Goal: Task Accomplishment & Management: Use online tool/utility

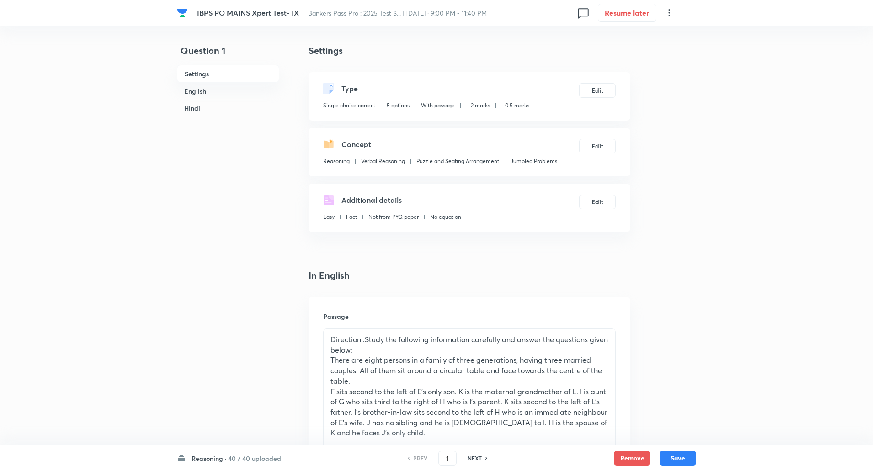
click at [228, 463] on h6 "40 / 40 uploaded" at bounding box center [254, 459] width 53 height 10
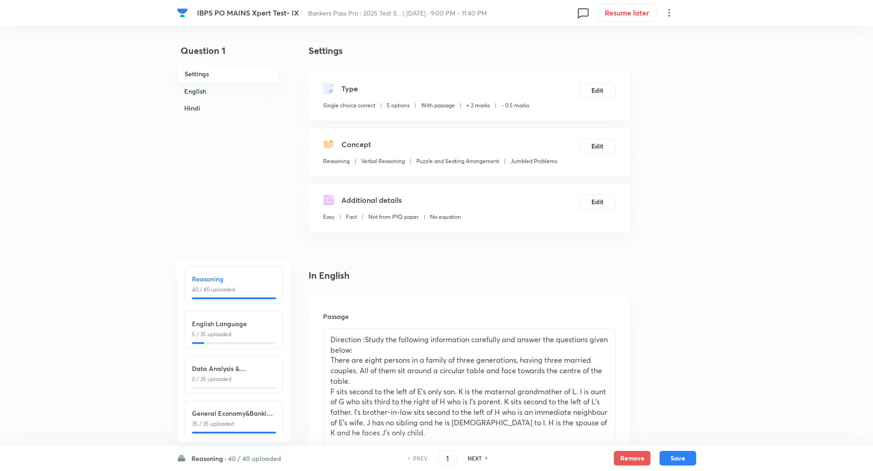
scroll to position [11, 0]
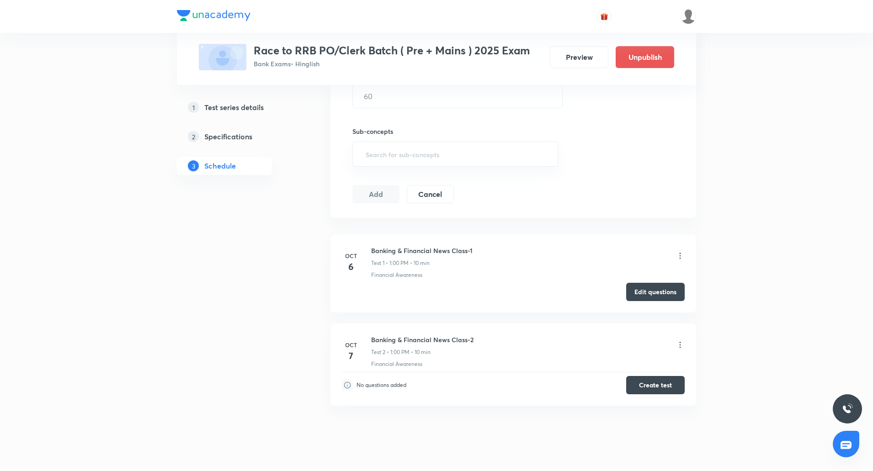
scroll to position [306, 0]
drag, startPoint x: 371, startPoint y: 337, endPoint x: 474, endPoint y: 342, distance: 102.9
click at [474, 342] on div "Banking & Financial News Class-2 Test 2 • 1:00 PM • 10 min" at bounding box center [527, 344] width 313 height 21
copy h6 "Banking & Financial News Class-2"
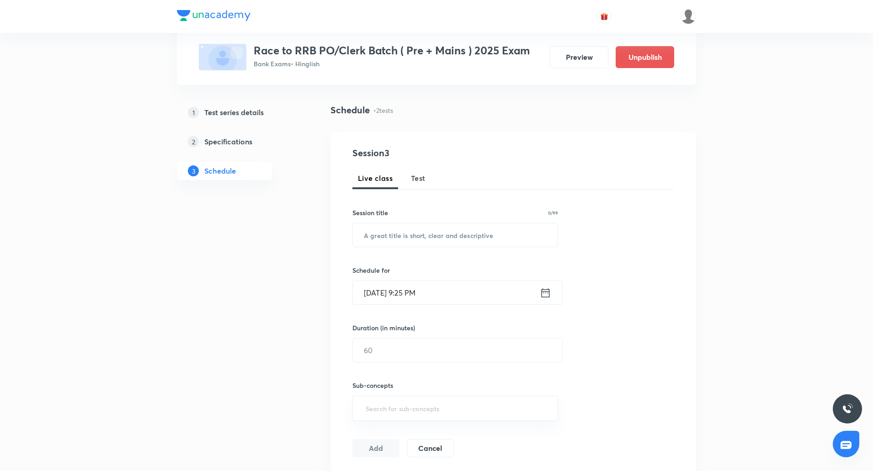
scroll to position [0, 0]
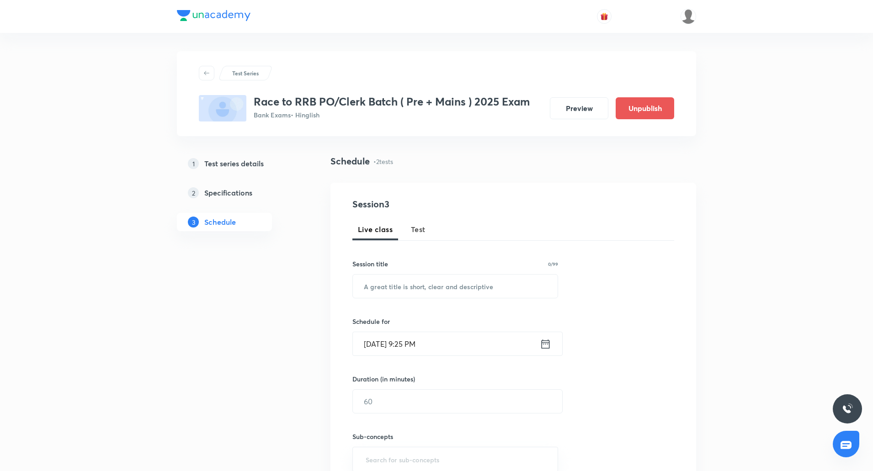
click at [424, 228] on span "Test" at bounding box center [418, 229] width 15 height 11
click at [432, 282] on input "text" at bounding box center [455, 286] width 205 height 23
paste input "Banking & Financial News Class-2"
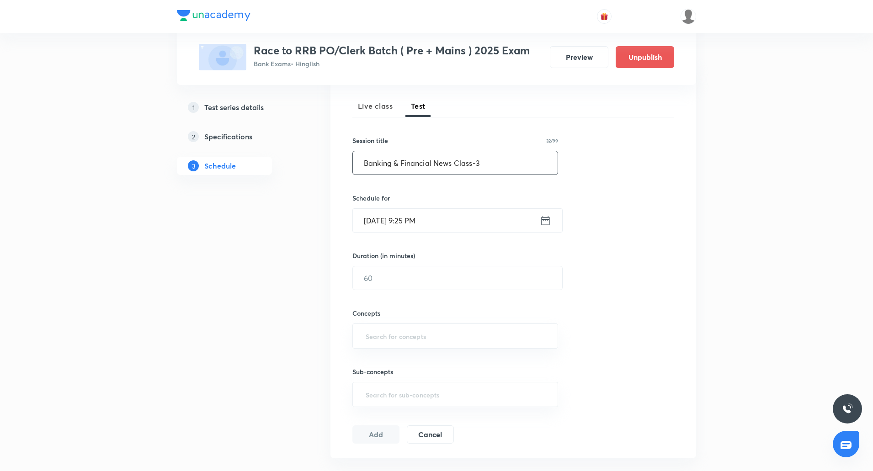
scroll to position [125, 0]
type input "Banking & Financial News Class-3"
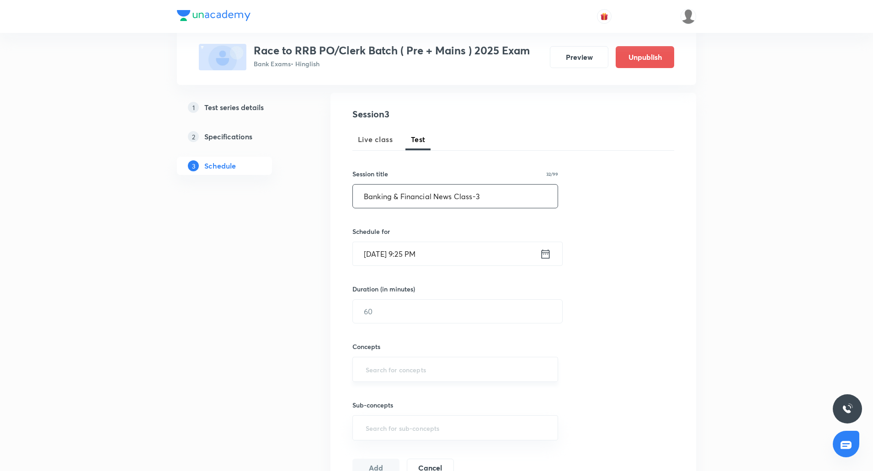
scroll to position [89, 0]
click at [381, 259] on input "Oct 6, 2025, 9:25 PM" at bounding box center [446, 255] width 187 height 23
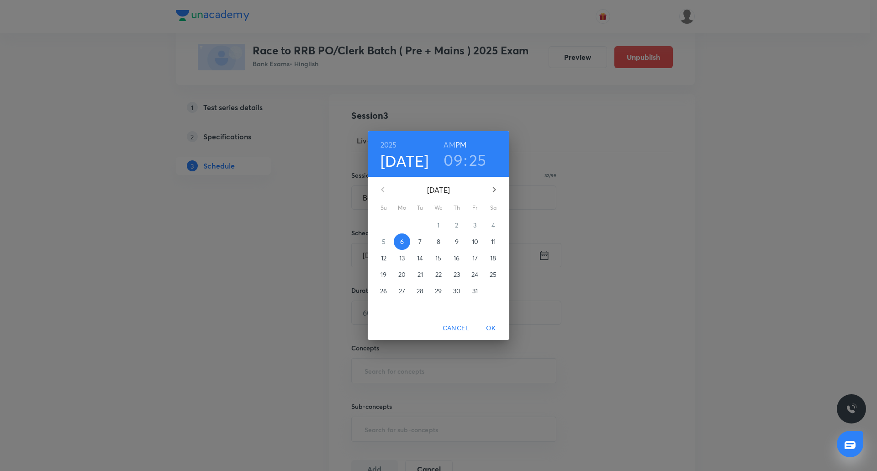
click at [440, 239] on p "8" at bounding box center [439, 241] width 4 height 9
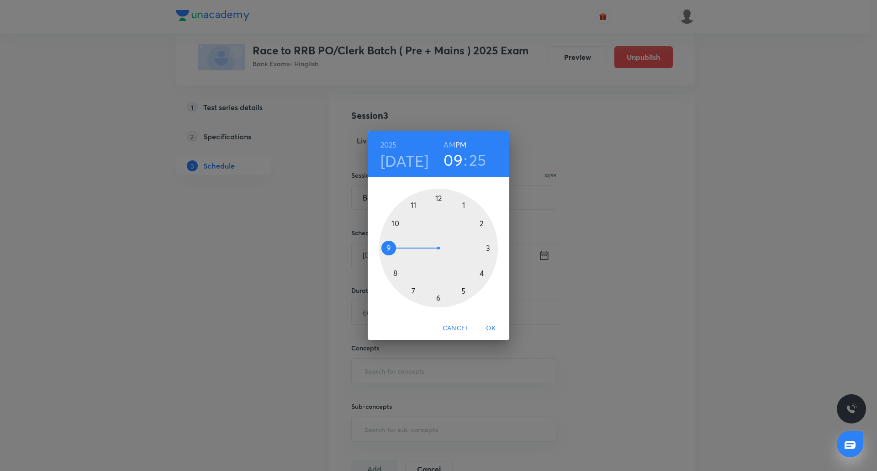
click at [462, 205] on div at bounding box center [438, 248] width 119 height 119
click at [440, 200] on div at bounding box center [438, 248] width 119 height 119
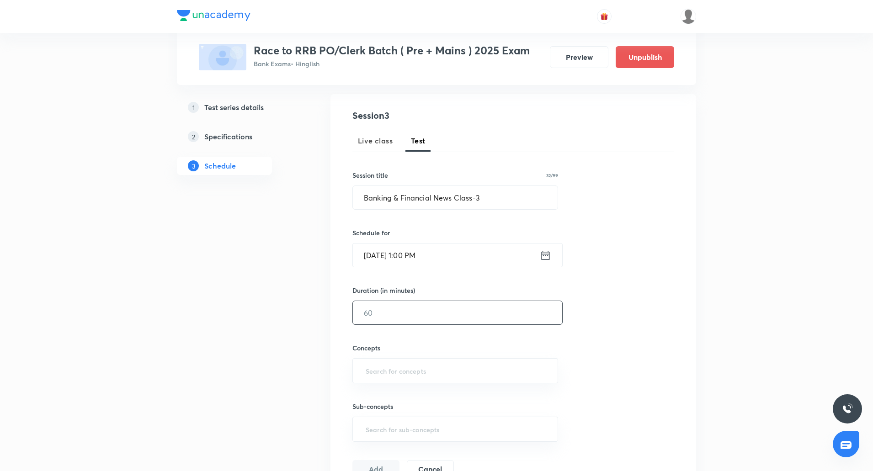
click at [385, 320] on input "text" at bounding box center [457, 312] width 209 height 23
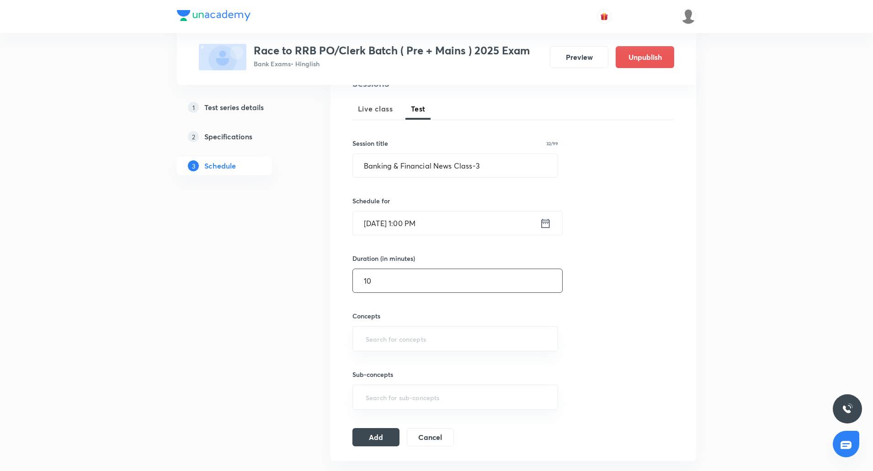
scroll to position [143, 0]
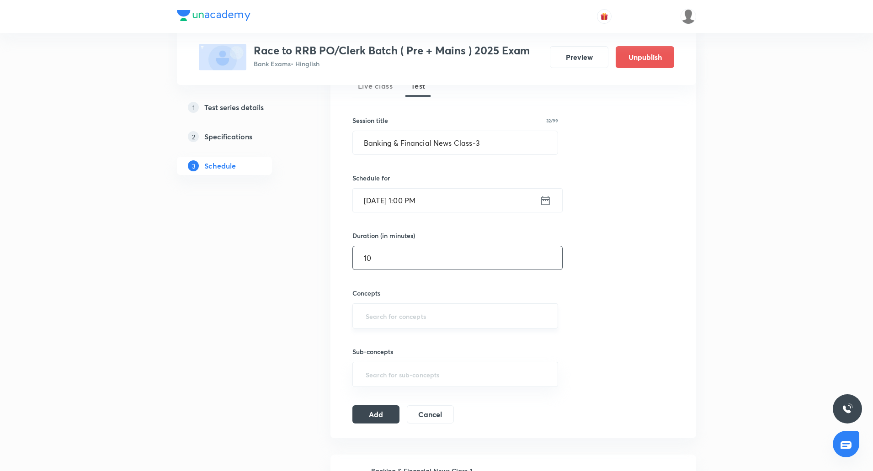
type input "10"
click at [383, 313] on input "text" at bounding box center [455, 315] width 183 height 17
type input "b"
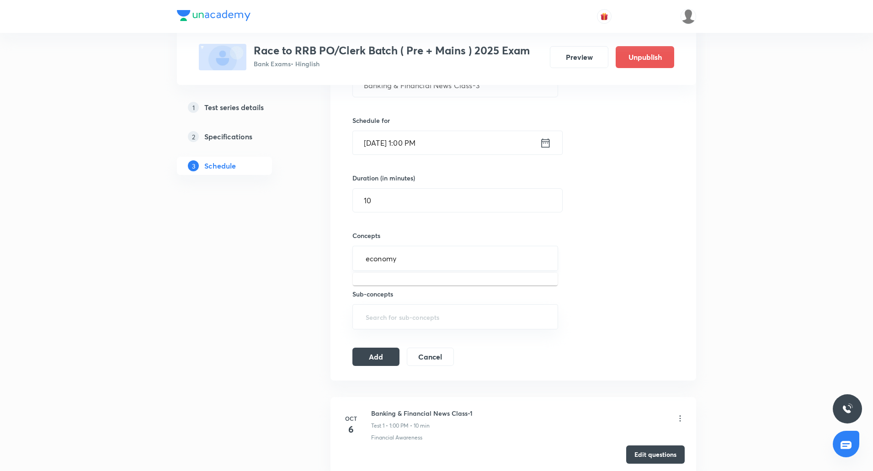
scroll to position [212, 0]
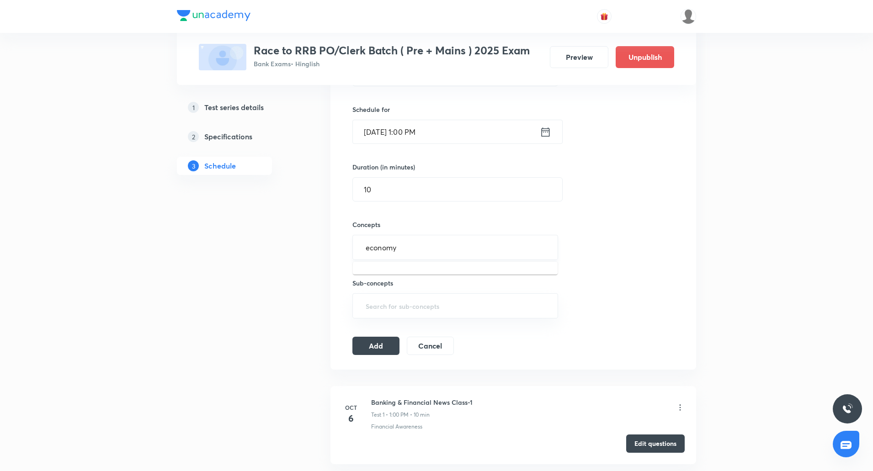
click at [427, 241] on input "economy" at bounding box center [455, 247] width 183 height 17
type input "e"
type input "fin"
click at [395, 277] on li "Financial Awareness" at bounding box center [455, 273] width 205 height 16
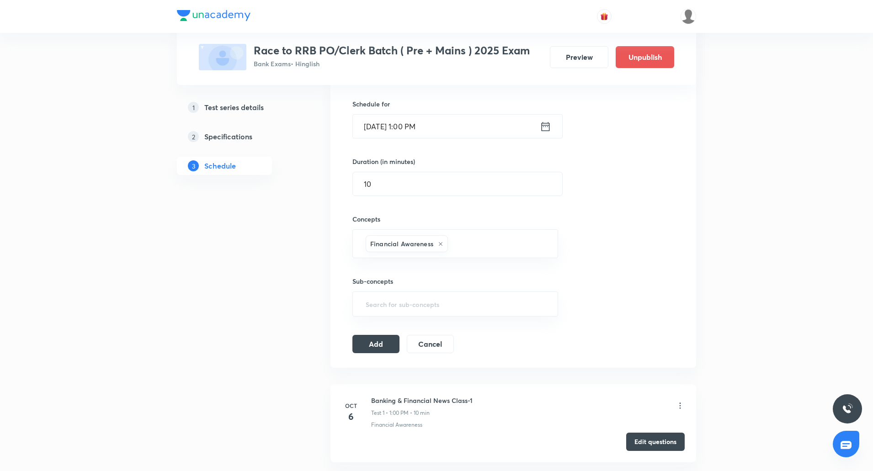
scroll to position [218, 0]
click at [380, 339] on button "Add" at bounding box center [375, 342] width 47 height 18
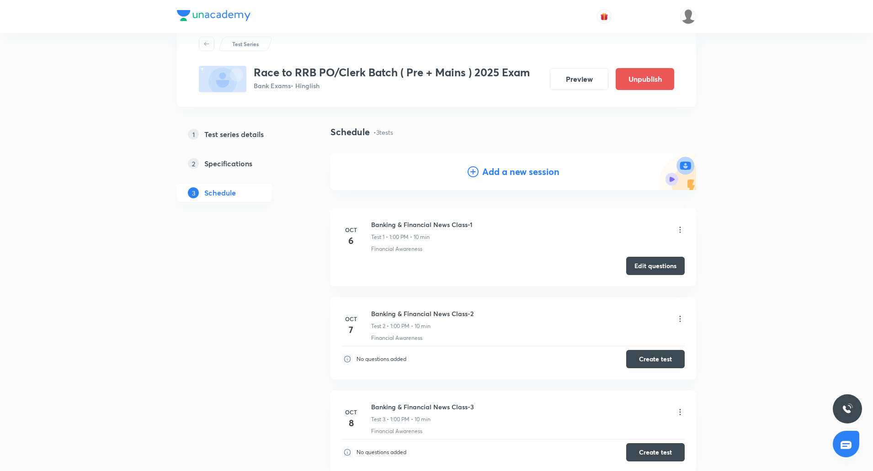
scroll to position [0, 0]
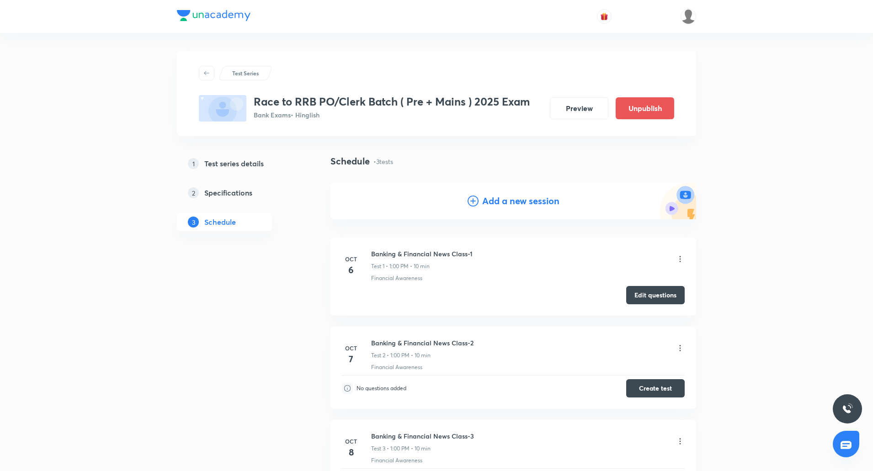
click at [502, 195] on h4 "Add a new session" at bounding box center [520, 201] width 77 height 14
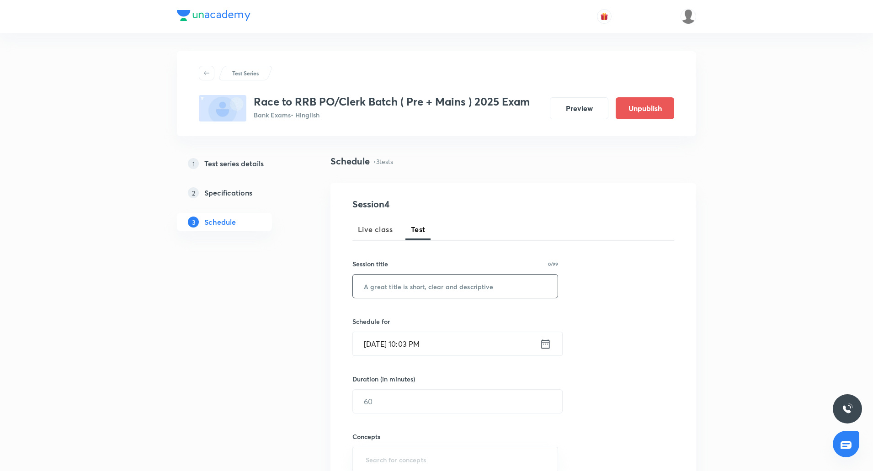
click at [409, 289] on input "text" at bounding box center [455, 286] width 205 height 23
paste input "Banking & Financial News Class-2"
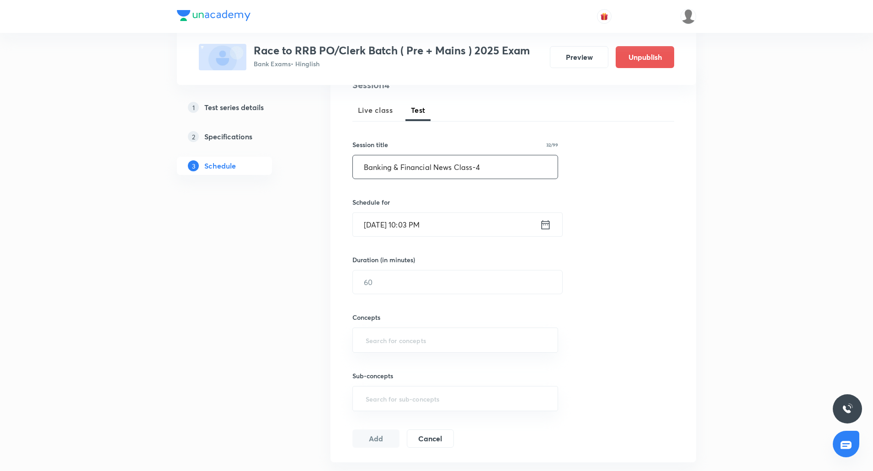
scroll to position [119, 0]
type input "Banking & Financial News Class-4"
click at [380, 224] on input "Oct 6, 2025, 10:03 PM" at bounding box center [446, 224] width 187 height 23
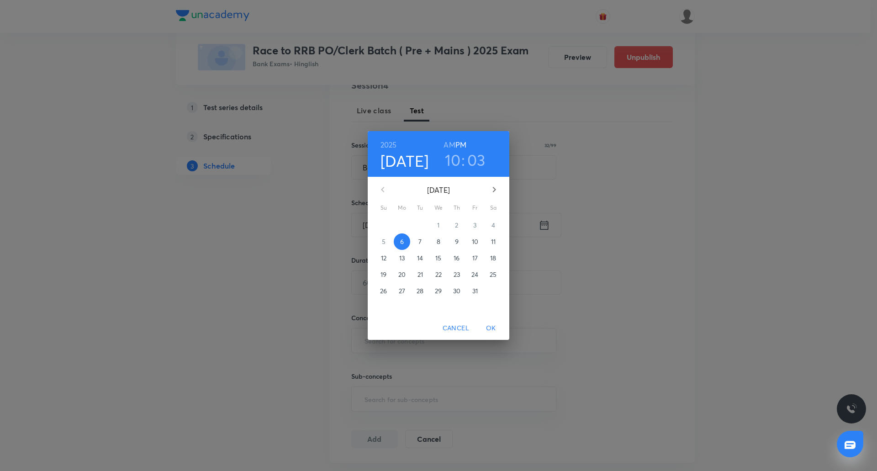
click at [454, 241] on span "9" at bounding box center [457, 241] width 16 height 9
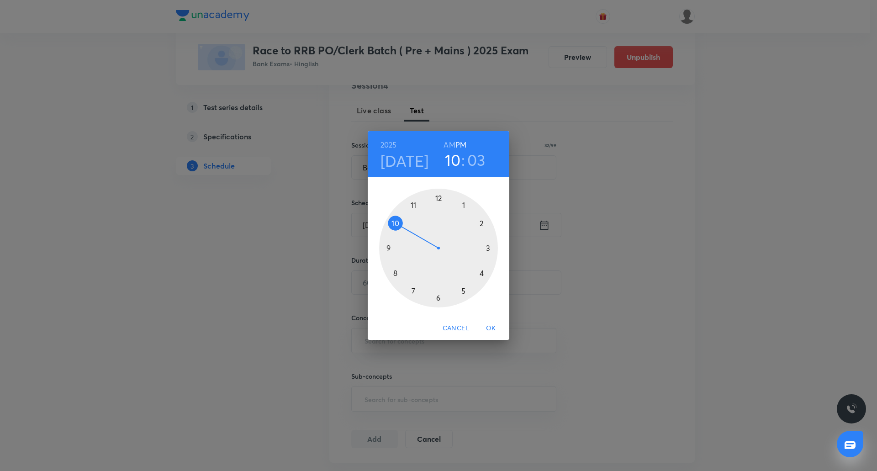
click at [465, 208] on div at bounding box center [438, 248] width 119 height 119
click at [441, 198] on div at bounding box center [438, 248] width 119 height 119
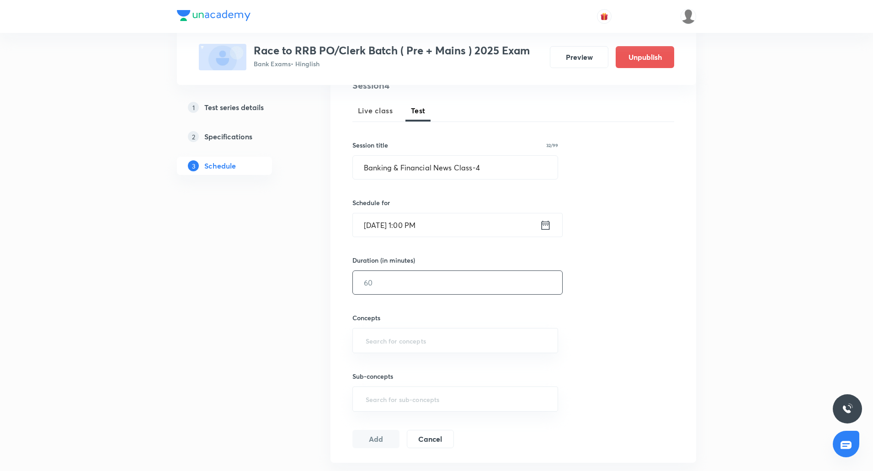
click at [413, 280] on input "text" at bounding box center [457, 282] width 209 height 23
type input "10"
click at [394, 338] on input "text" at bounding box center [455, 340] width 183 height 17
type input "fina"
click at [384, 366] on li "Financial Awareness" at bounding box center [455, 367] width 205 height 16
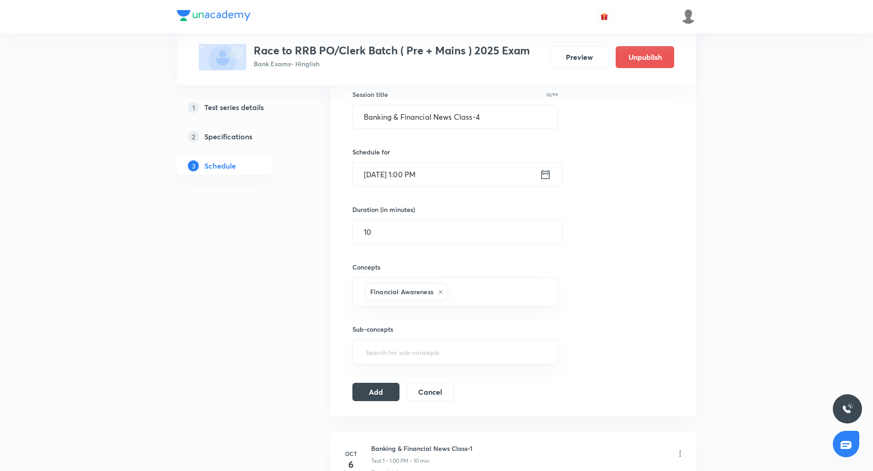
scroll to position [170, 0]
click at [447, 124] on input "Banking & Financial News Class-4" at bounding box center [455, 116] width 205 height 23
click at [598, 222] on div "Session 4 Live class Test Session title 32/99 Banking & Financial News Class-4 …" at bounding box center [513, 213] width 322 height 373
click at [373, 392] on button "Add" at bounding box center [375, 390] width 47 height 18
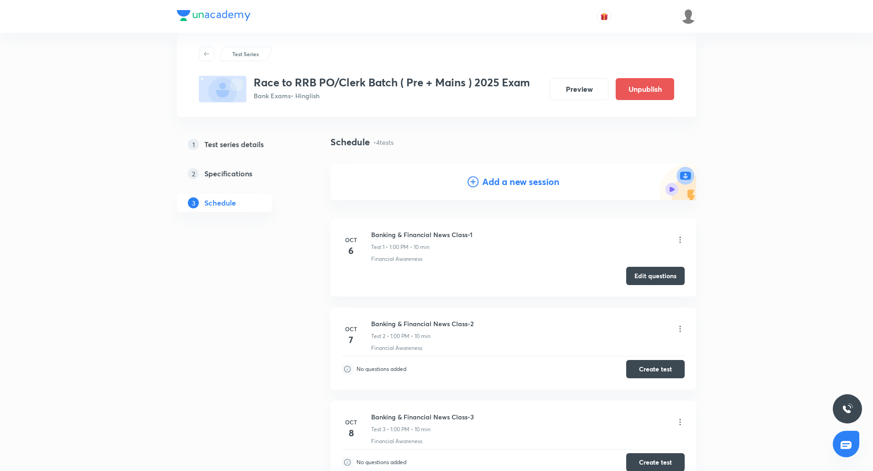
scroll to position [0, 0]
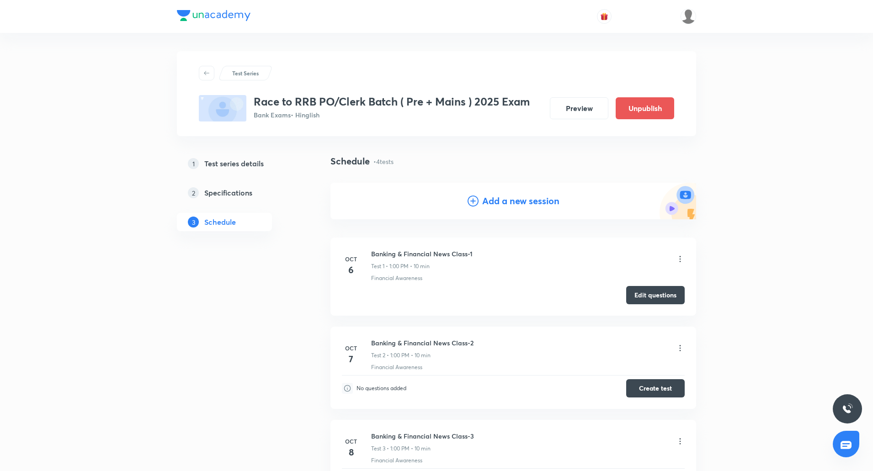
click at [517, 205] on h4 "Add a new session" at bounding box center [520, 201] width 77 height 14
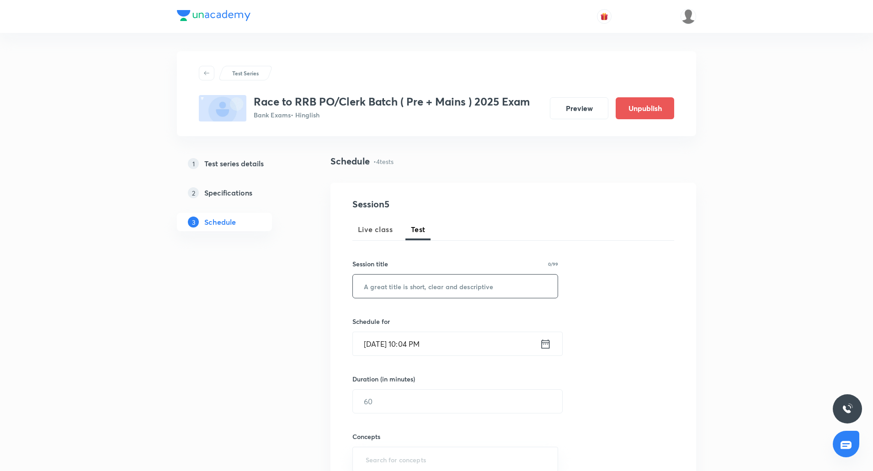
click at [436, 290] on input "text" at bounding box center [455, 286] width 205 height 23
paste input "Banking & Financial News Class-4"
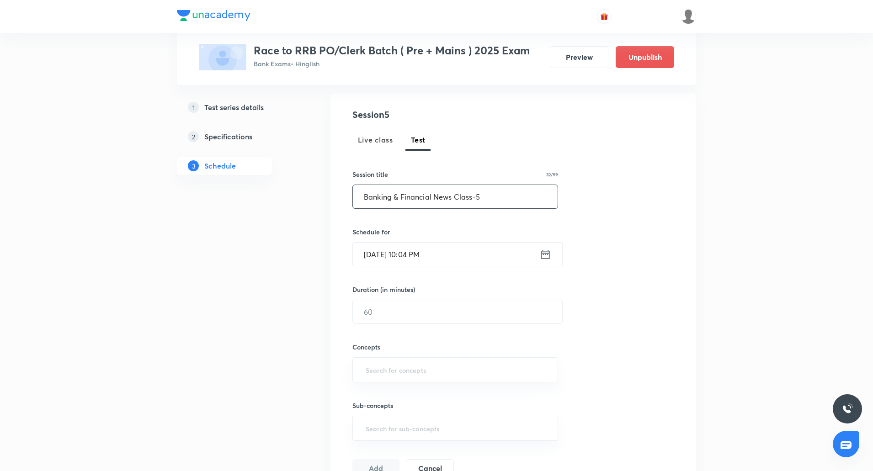
scroll to position [88, 0]
type input "Banking & Financial News Class-5"
click at [375, 258] on input "Oct 6, 2025, 10:04 PM" at bounding box center [446, 255] width 187 height 23
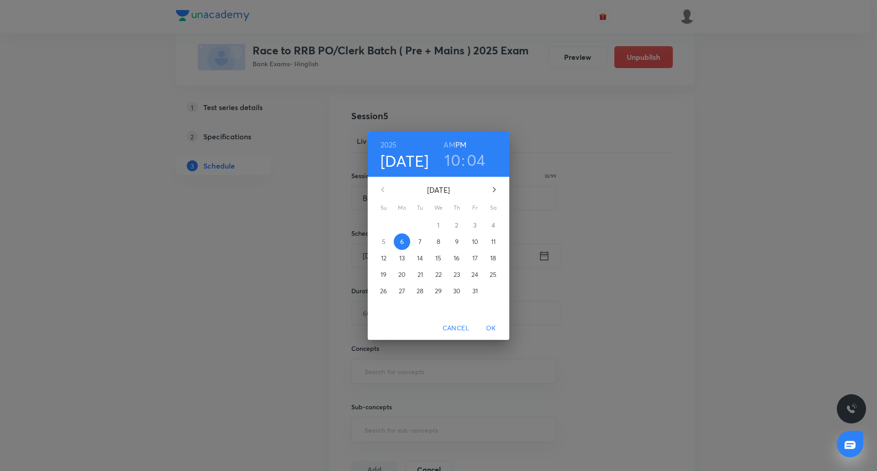
click at [477, 243] on p "10" at bounding box center [475, 241] width 6 height 9
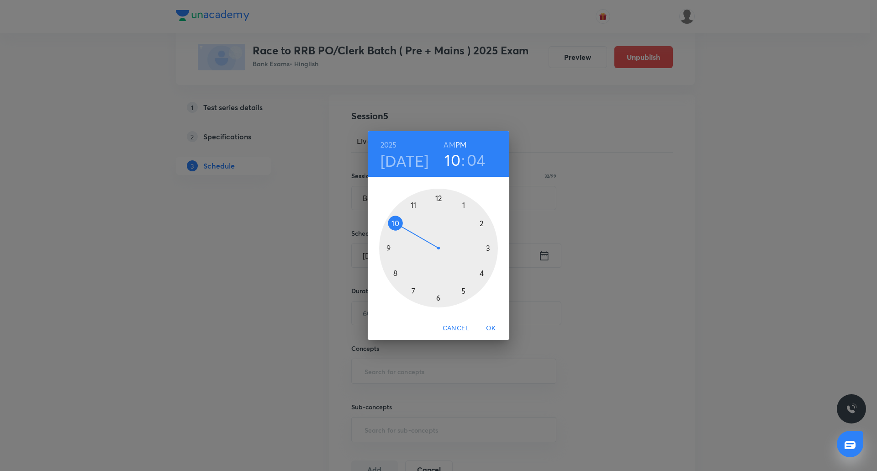
click at [464, 206] on div at bounding box center [438, 248] width 119 height 119
click at [437, 196] on div at bounding box center [438, 248] width 119 height 119
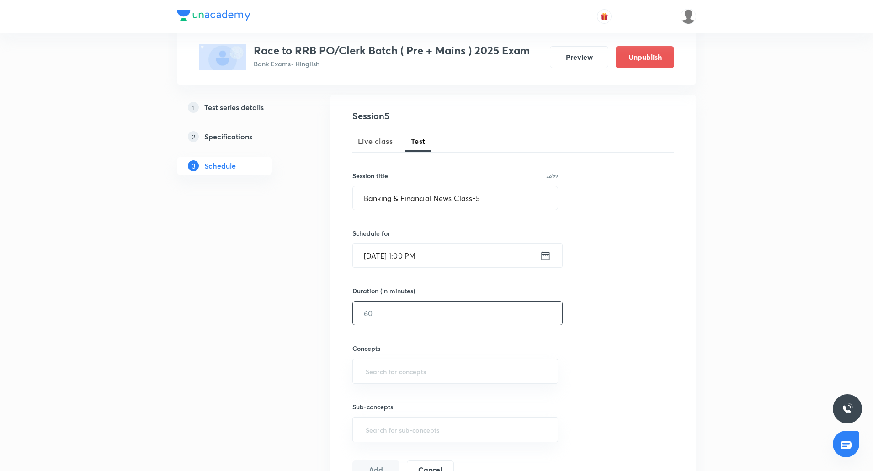
click at [413, 318] on input "text" at bounding box center [457, 313] width 209 height 23
type input "10"
click at [408, 365] on input "text" at bounding box center [455, 371] width 183 height 17
type input "finan"
click at [388, 403] on li "Financial Awareness" at bounding box center [455, 397] width 205 height 16
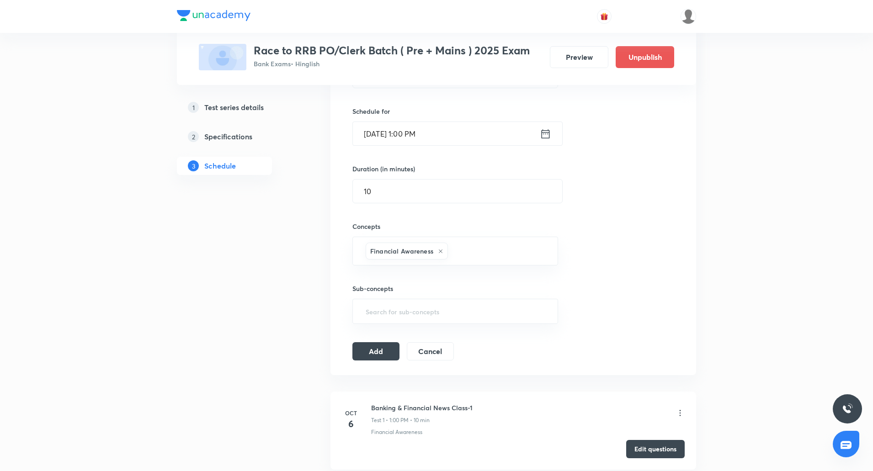
scroll to position [228, 0]
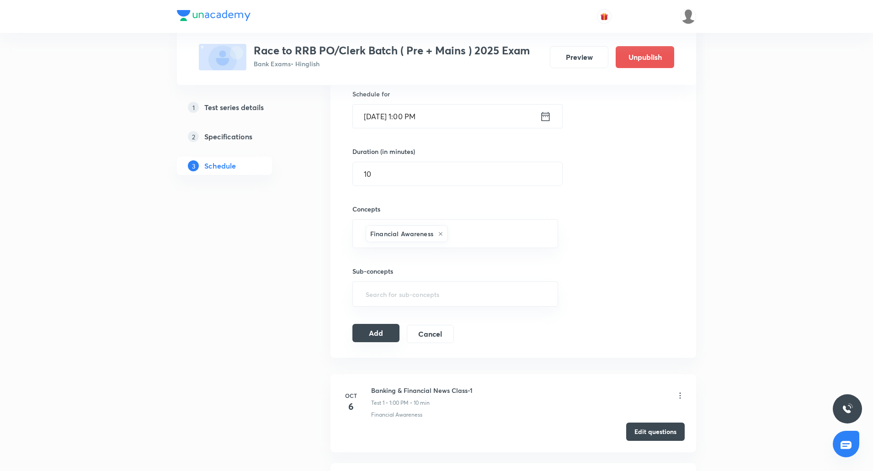
click at [380, 336] on button "Add" at bounding box center [375, 333] width 47 height 18
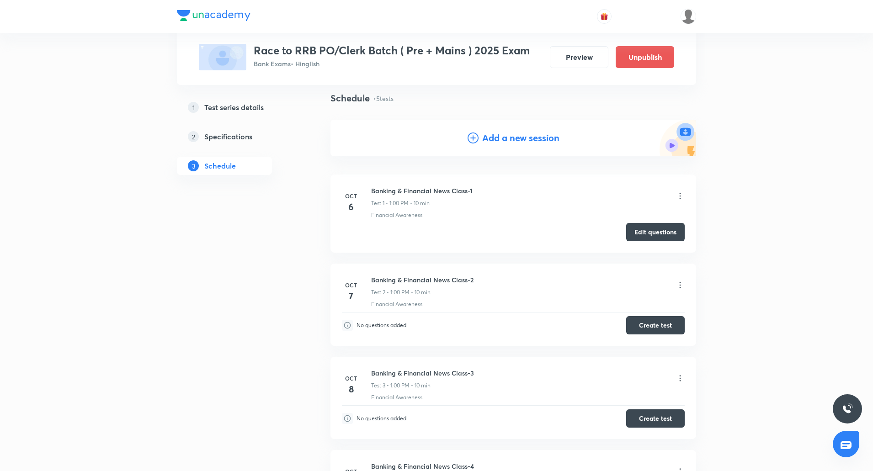
scroll to position [0, 0]
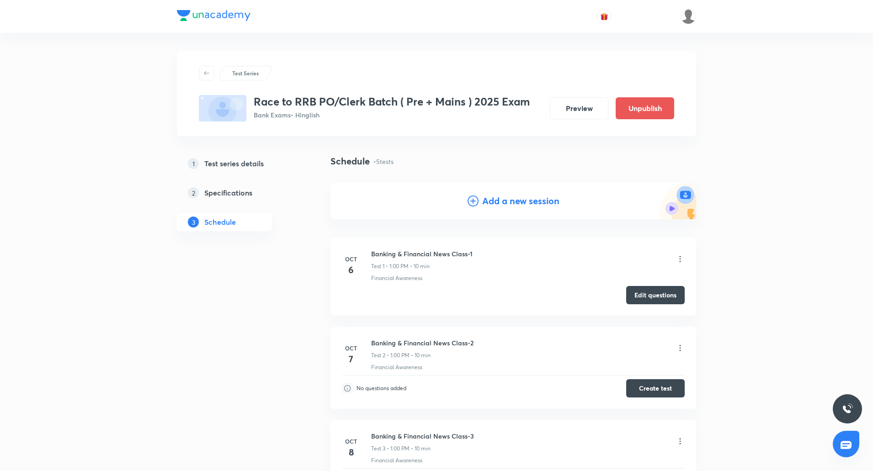
click at [508, 203] on h4 "Add a new session" at bounding box center [520, 201] width 77 height 14
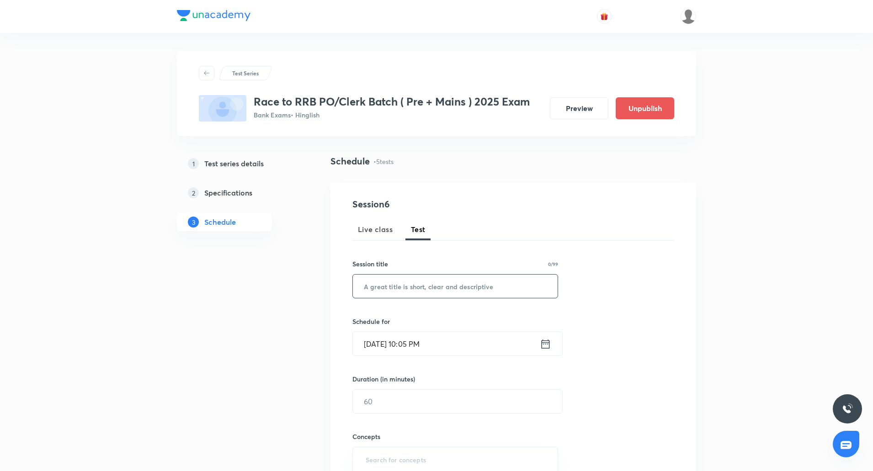
click at [445, 284] on input "text" at bounding box center [455, 286] width 205 height 23
paste input "Banking & Financial News Class-4"
type input "Banking & Financial News Class-6"
click at [373, 339] on input "Oct 6, 2025, 10:05 PM" at bounding box center [446, 343] width 187 height 23
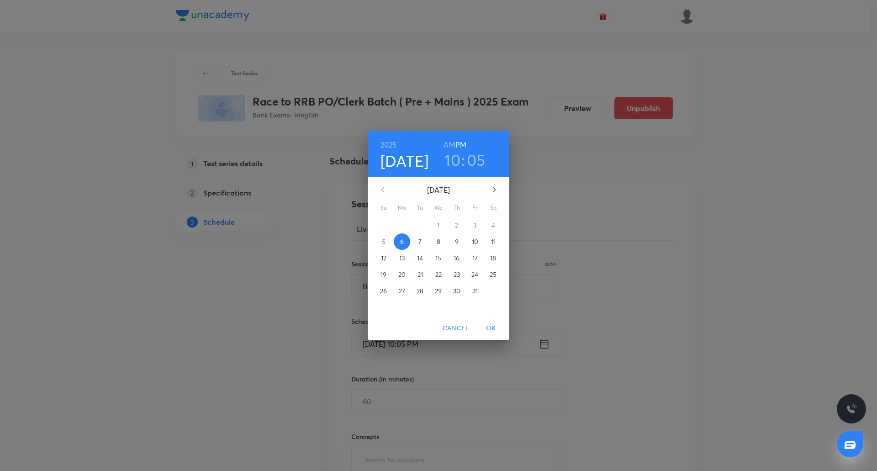
click at [403, 259] on p "13" at bounding box center [401, 258] width 5 height 9
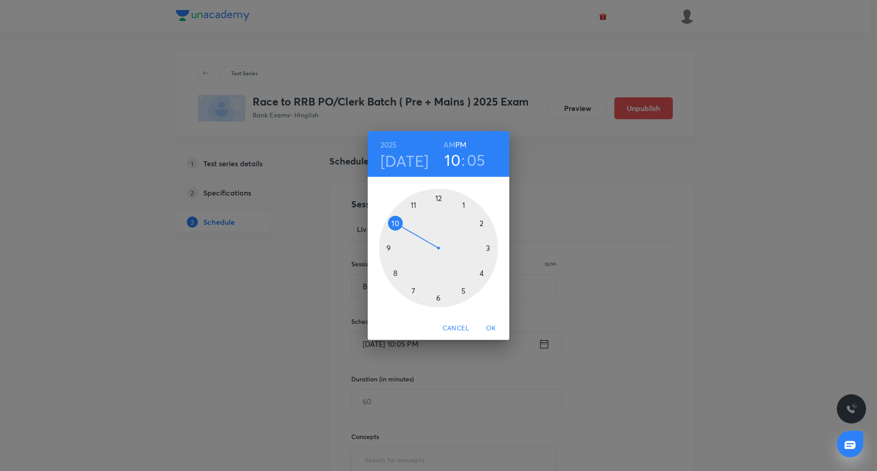
click at [461, 207] on div at bounding box center [438, 248] width 119 height 119
click at [437, 199] on div at bounding box center [438, 248] width 119 height 119
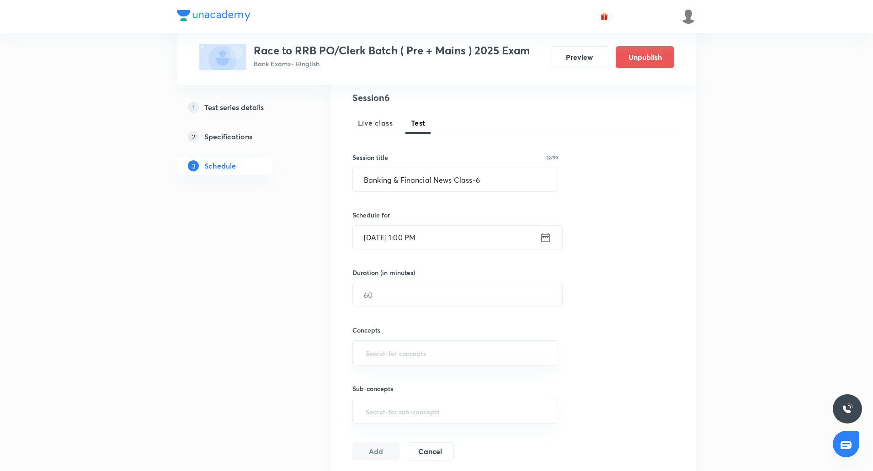
scroll to position [111, 0]
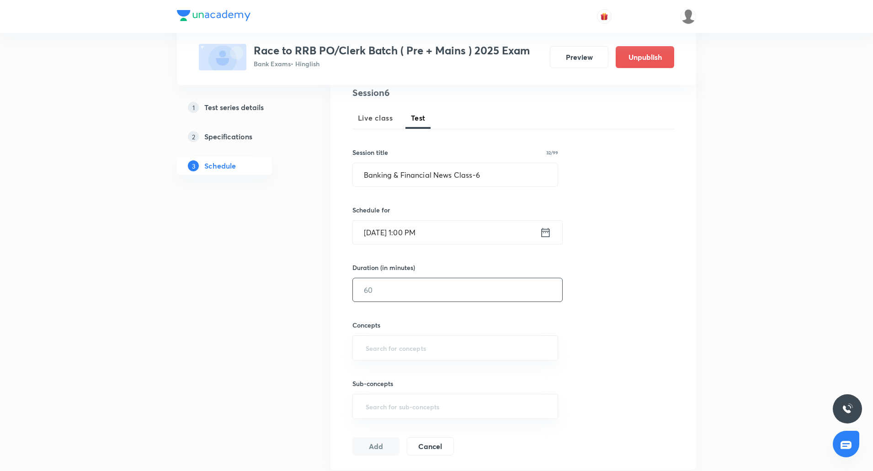
click at [385, 291] on input "text" at bounding box center [457, 289] width 209 height 23
type input "10"
click at [375, 343] on input "text" at bounding box center [455, 347] width 183 height 17
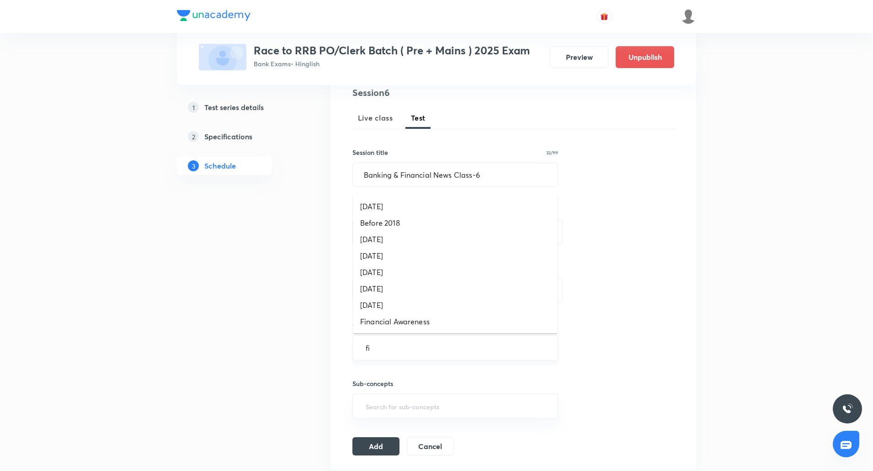
type input "fin"
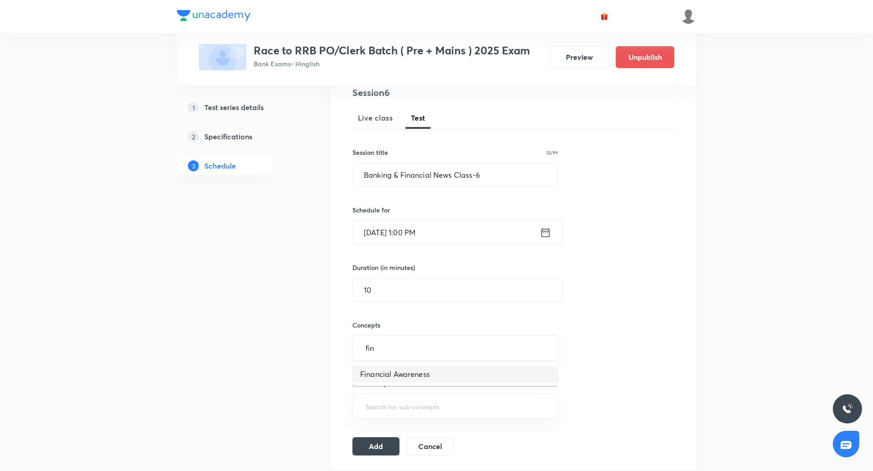
click at [370, 368] on li "Financial Awareness" at bounding box center [455, 374] width 205 height 16
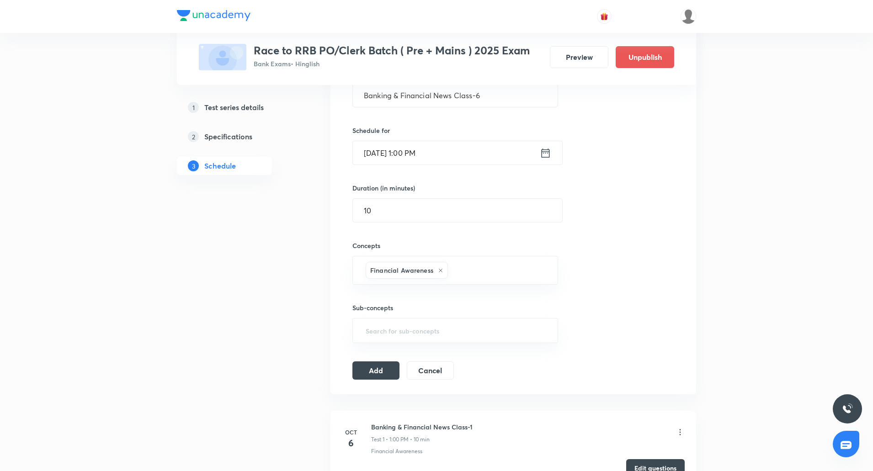
scroll to position [200, 0]
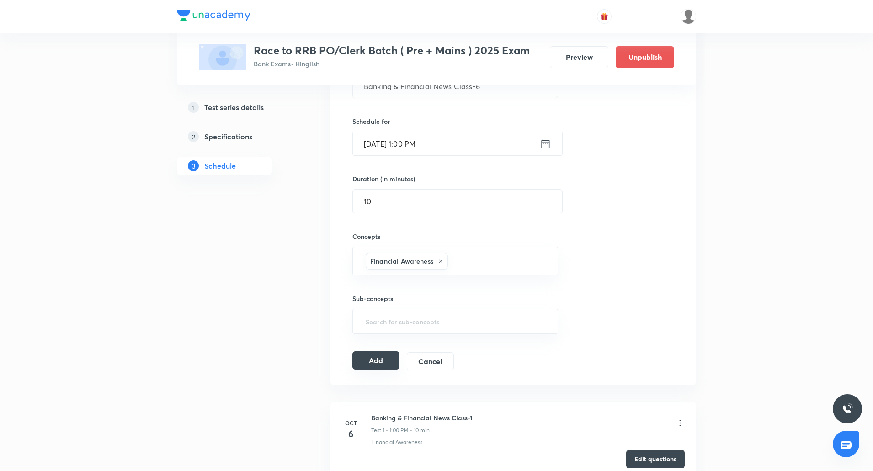
click at [369, 353] on button "Add" at bounding box center [375, 360] width 47 height 18
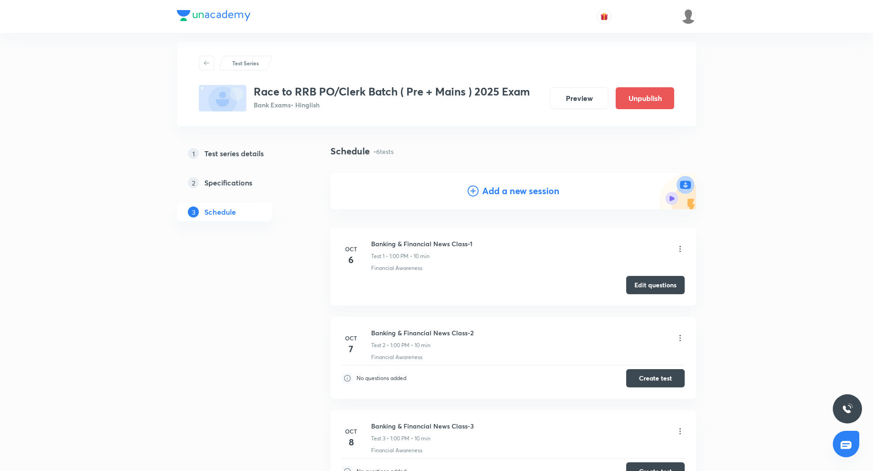
scroll to position [0, 0]
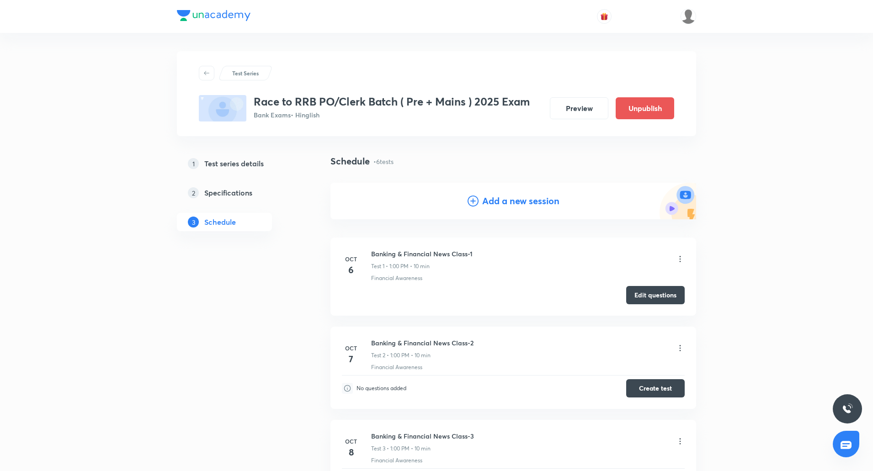
click at [510, 197] on h4 "Add a new session" at bounding box center [520, 201] width 77 height 14
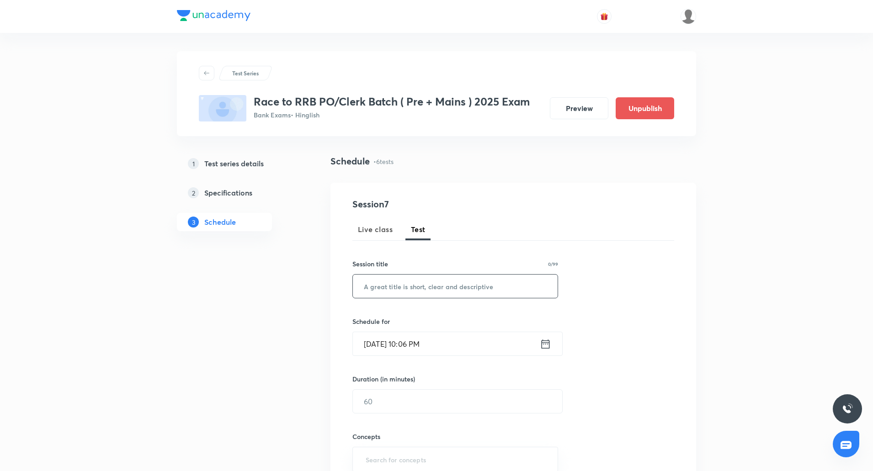
click at [424, 291] on input "text" at bounding box center [455, 286] width 205 height 23
paste input "RBI in News Class-1"
type input "RBI in News Class-1"
click at [400, 401] on input "text" at bounding box center [457, 401] width 209 height 23
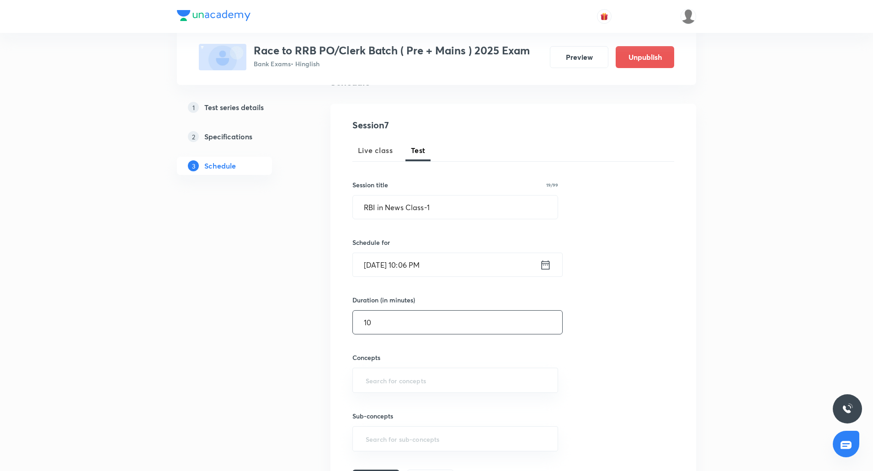
scroll to position [79, 0]
type input "10"
click at [368, 264] on input "Oct 6, 2025, 10:06 PM" at bounding box center [446, 265] width 187 height 23
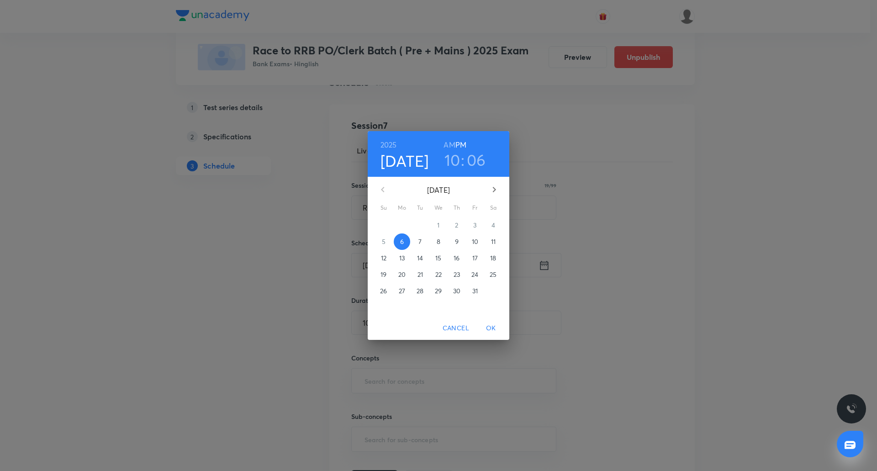
click at [418, 259] on p "14" at bounding box center [420, 258] width 6 height 9
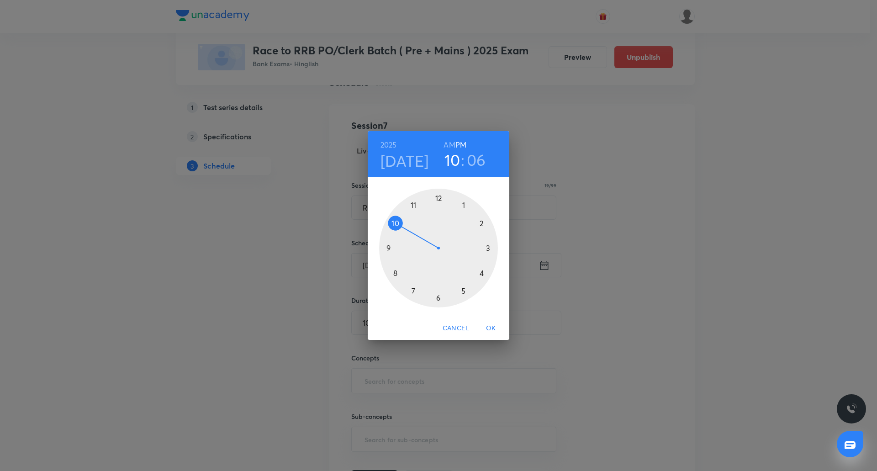
click at [463, 207] on div at bounding box center [438, 248] width 119 height 119
click at [438, 200] on div at bounding box center [438, 248] width 119 height 119
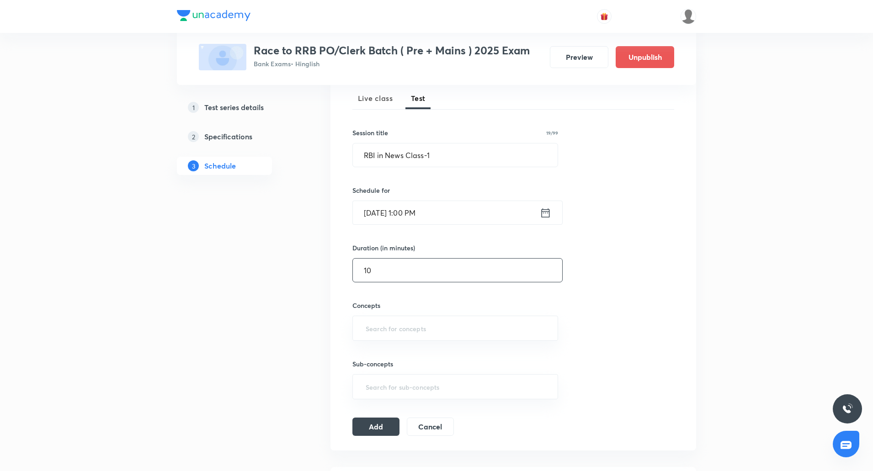
scroll to position [134, 0]
click at [412, 321] on input "text" at bounding box center [455, 325] width 183 height 17
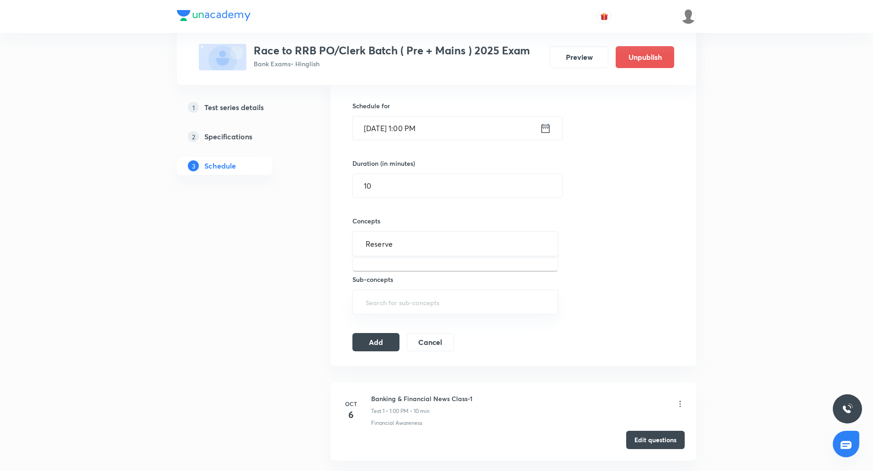
scroll to position [216, 0]
click at [421, 244] on input "Reserve" at bounding box center [455, 243] width 183 height 17
type input "R"
type input "b"
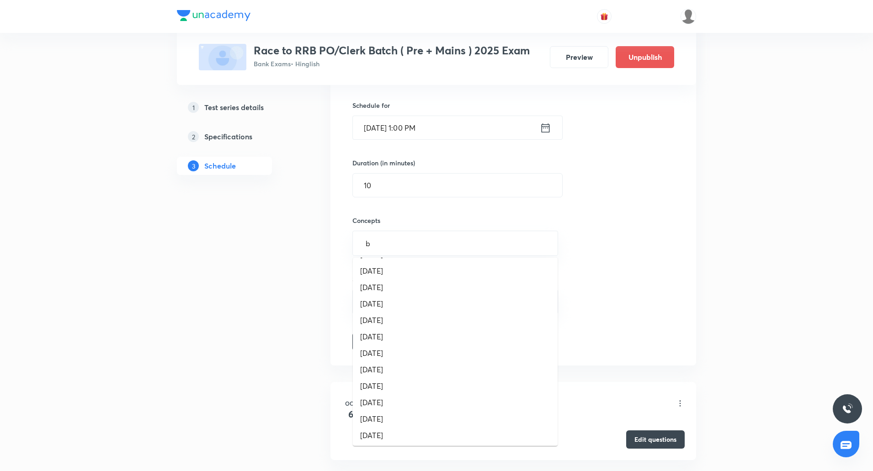
scroll to position [329, 0]
click at [409, 417] on li "Indian Banking System" at bounding box center [455, 417] width 205 height 16
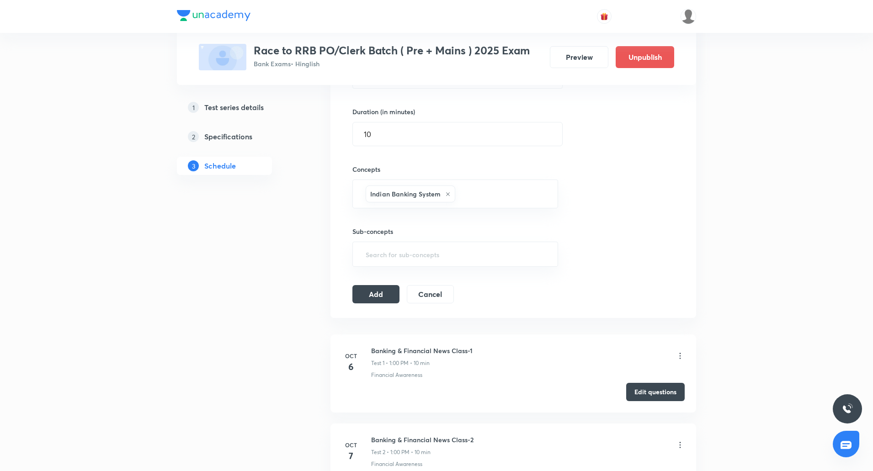
scroll to position [271, 0]
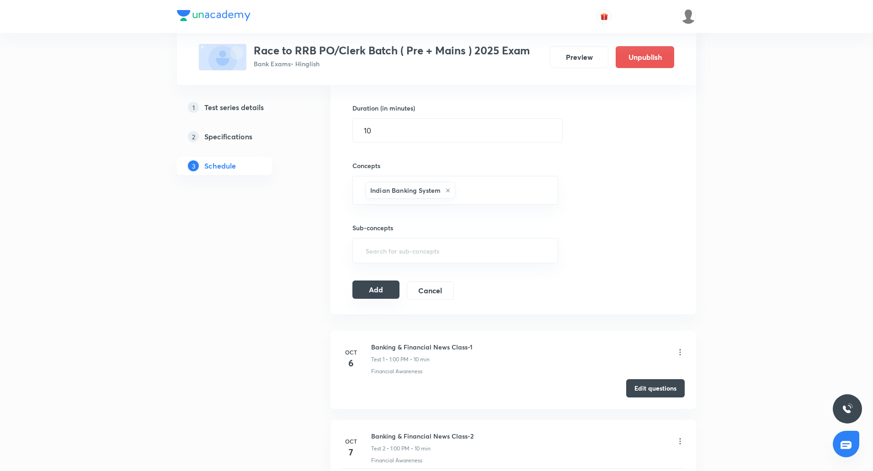
click at [377, 297] on button "Add" at bounding box center [375, 290] width 47 height 18
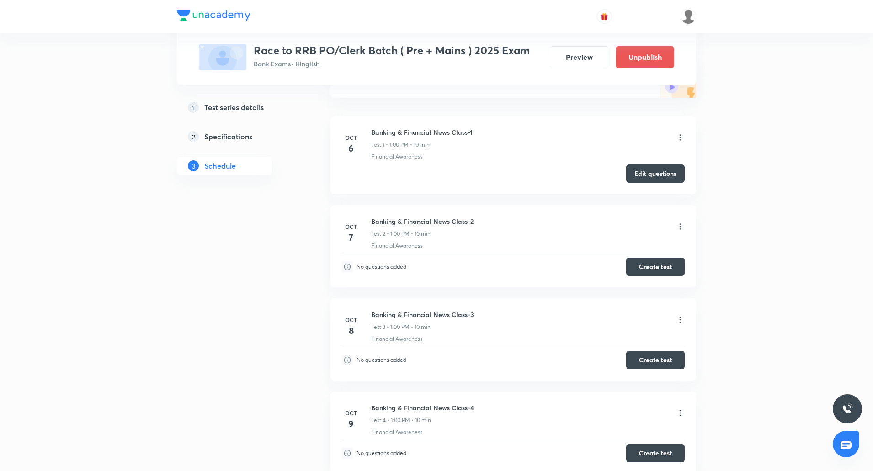
scroll to position [124, 0]
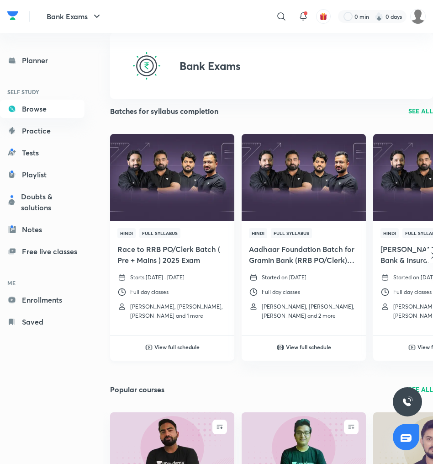
click at [181, 347] on h6 "View full schedule" at bounding box center [176, 347] width 45 height 8
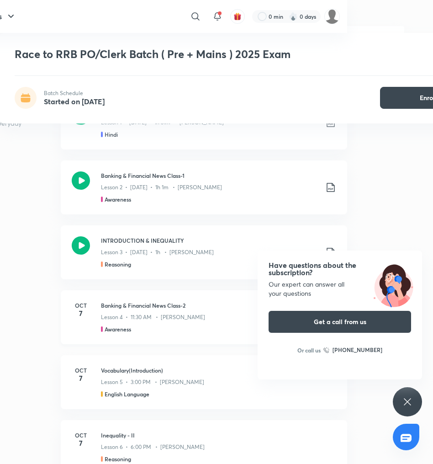
scroll to position [435, 86]
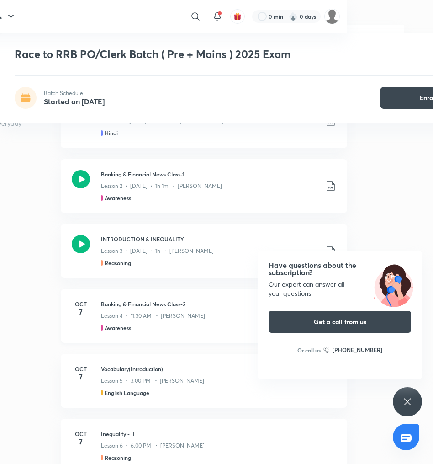
click at [117, 323] on h5 "Awareness" at bounding box center [118, 327] width 26 height 8
click at [162, 300] on h3 "Banking & Financial News Class-2" at bounding box center [218, 304] width 235 height 8
click at [85, 300] on h6 "Oct" at bounding box center [81, 304] width 18 height 8
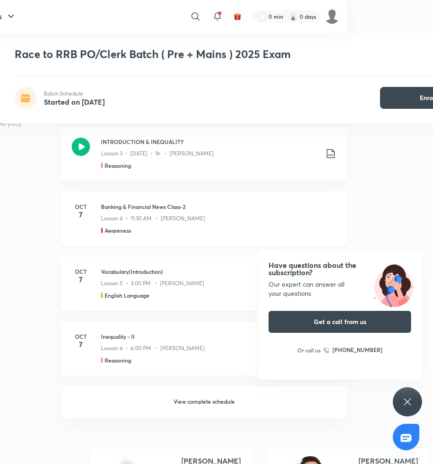
scroll to position [535, 86]
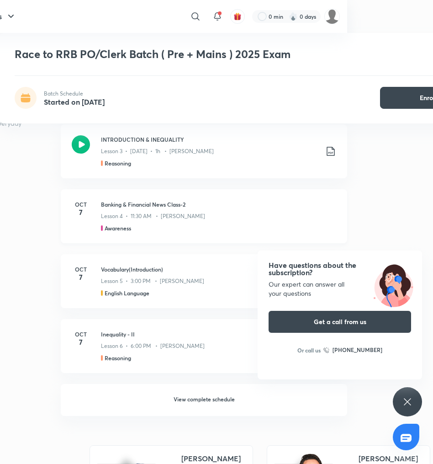
click at [149, 200] on h3 "Banking & Financial News Class-2" at bounding box center [218, 204] width 235 height 8
click at [113, 224] on h5 "Awareness" at bounding box center [118, 228] width 26 height 8
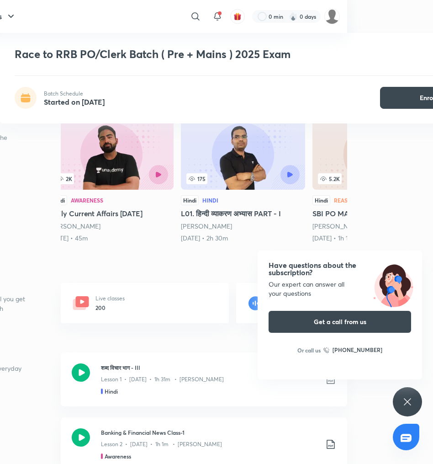
scroll to position [0, 86]
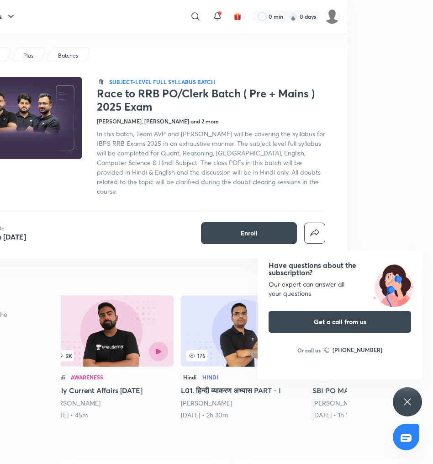
click at [119, 385] on h5 "Daily Current Affairs 6th August" at bounding box center [111, 390] width 124 height 11
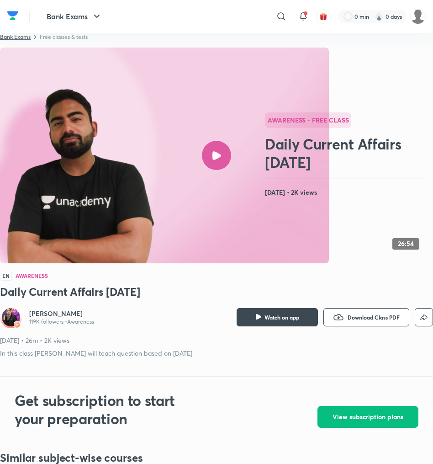
click at [23, 35] on link "Bank Exams" at bounding box center [15, 36] width 31 height 7
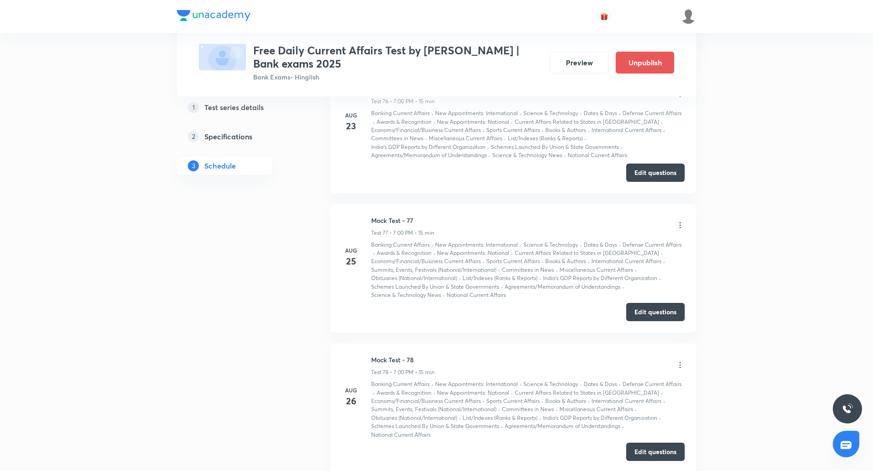
scroll to position [10727, 0]
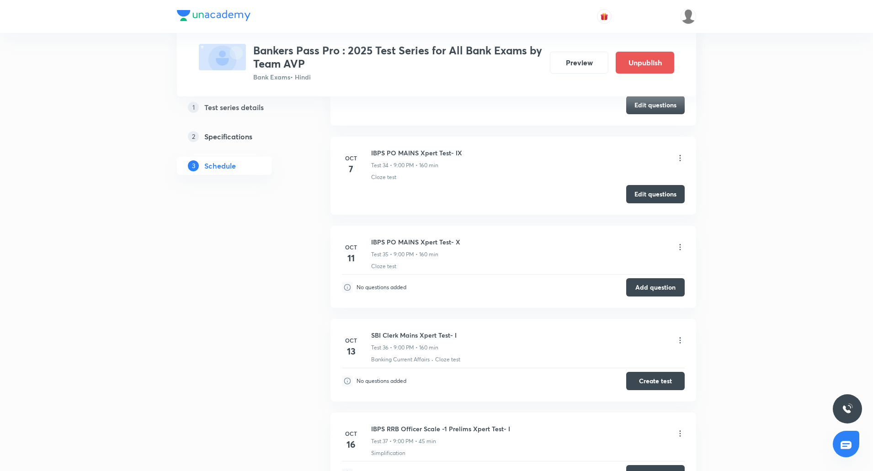
scroll to position [4822, 0]
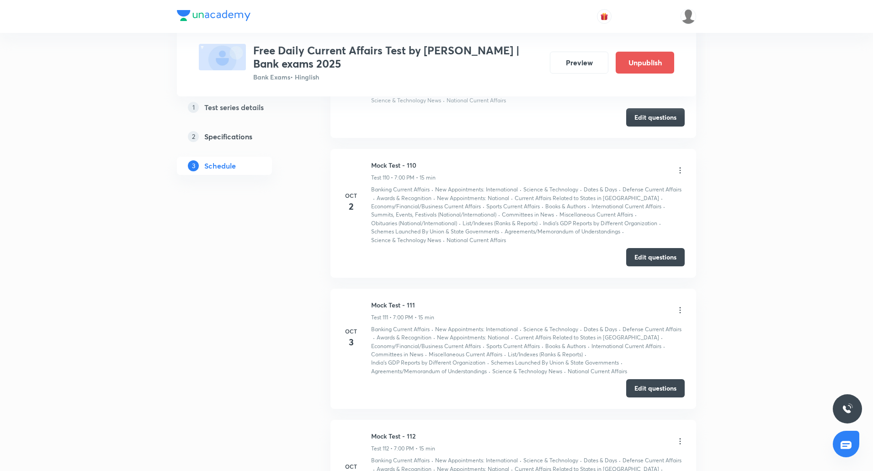
scroll to position [15347, 0]
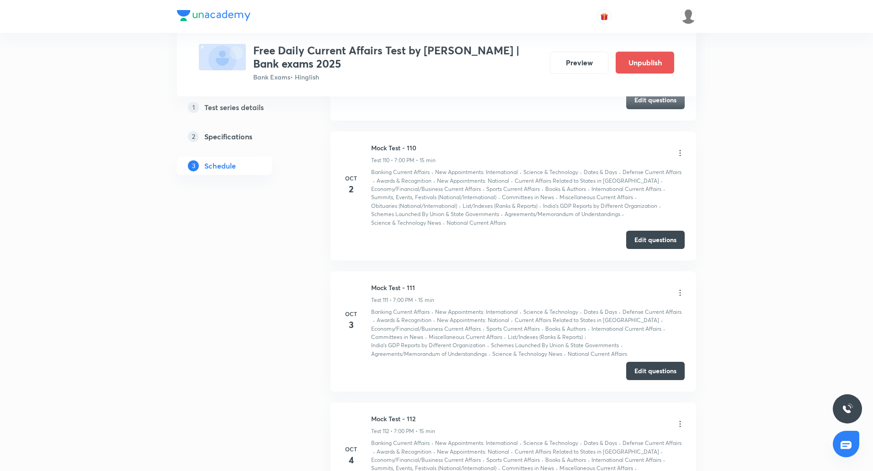
drag, startPoint x: 371, startPoint y: 272, endPoint x: 436, endPoint y: 264, distance: 65.9
copy h6 "Mock Test - 113"
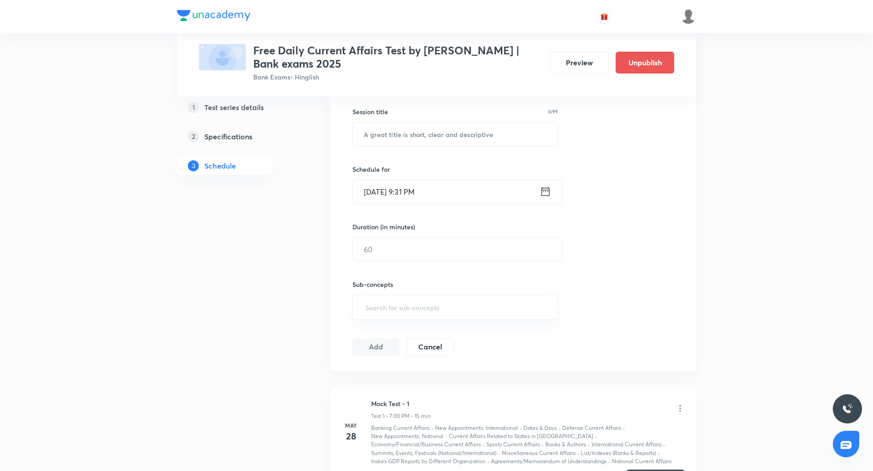
scroll to position [0, 0]
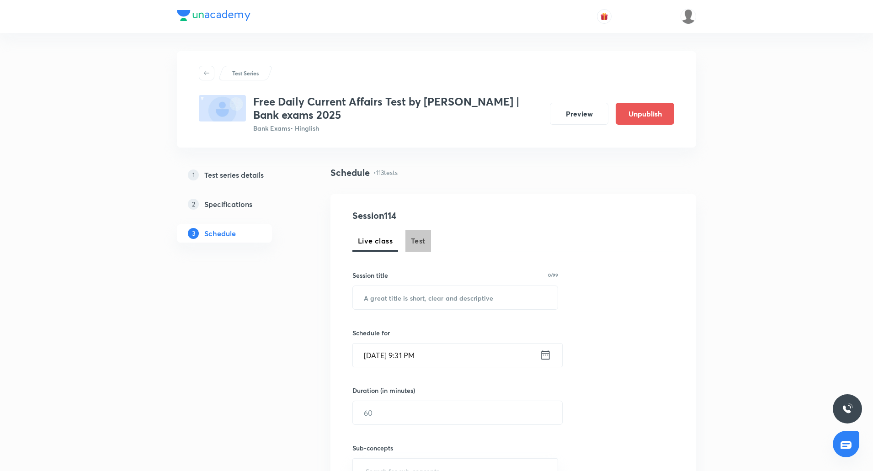
click at [417, 244] on span "Test" at bounding box center [418, 240] width 15 height 11
click at [407, 301] on input "text" at bounding box center [455, 297] width 205 height 23
paste input "Mock Test - 113"
type input "Mock Test - 114"
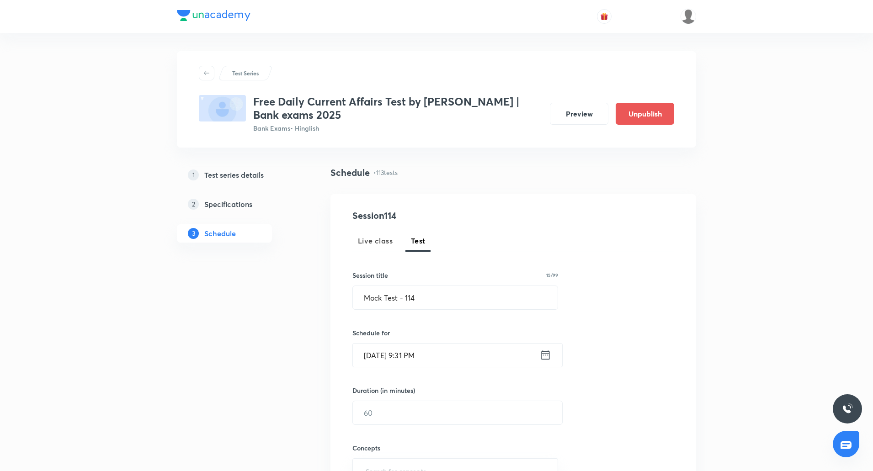
click at [372, 355] on input "Oct 6, 2025, 9:31 PM" at bounding box center [446, 355] width 187 height 23
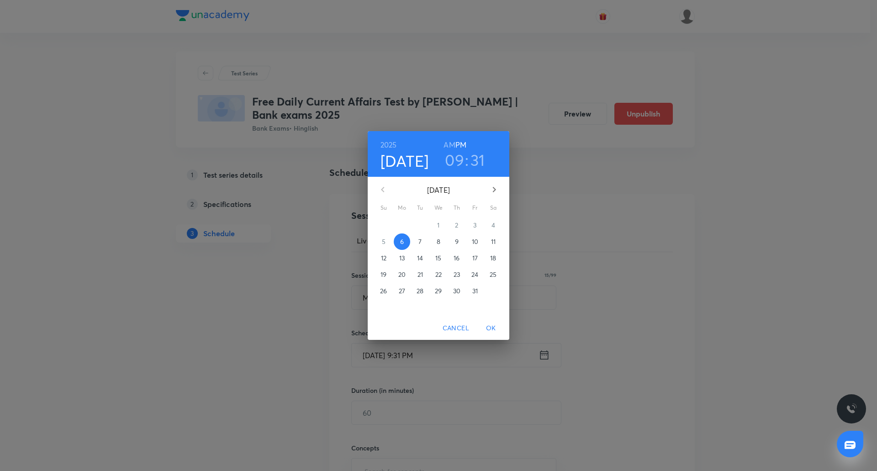
click at [420, 238] on p "7" at bounding box center [419, 241] width 3 height 9
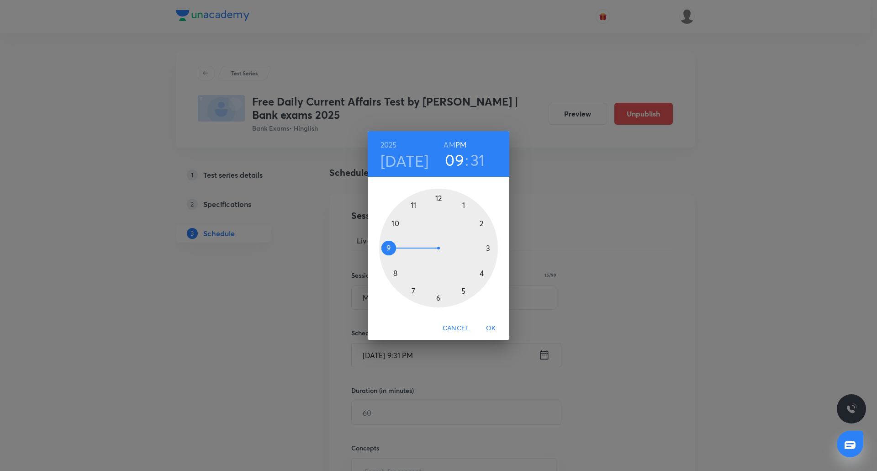
click at [412, 292] on div at bounding box center [438, 248] width 119 height 119
click at [439, 198] on div at bounding box center [438, 248] width 119 height 119
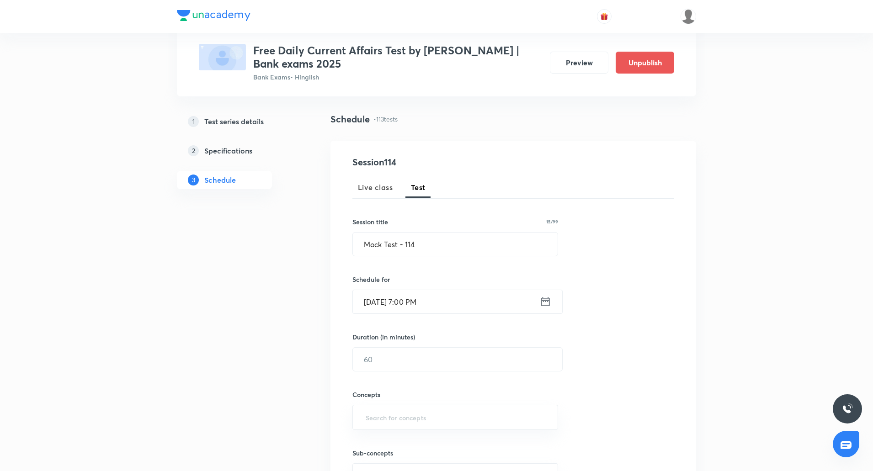
scroll to position [61, 0]
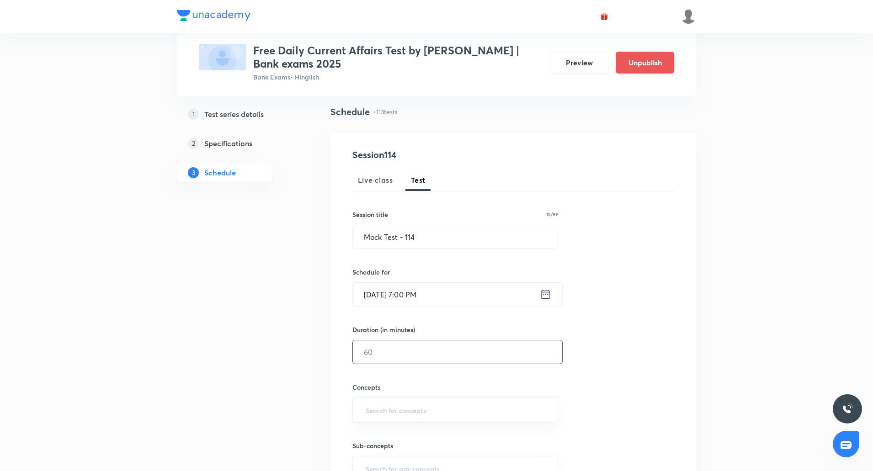
click at [372, 351] on input "text" at bounding box center [457, 351] width 209 height 23
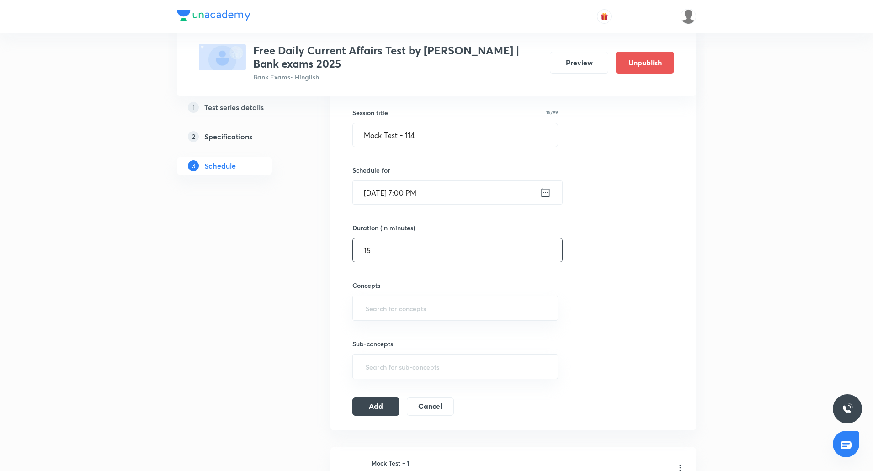
scroll to position [163, 0]
type input "15"
click at [369, 310] on input "text" at bounding box center [455, 307] width 183 height 17
type input "c"
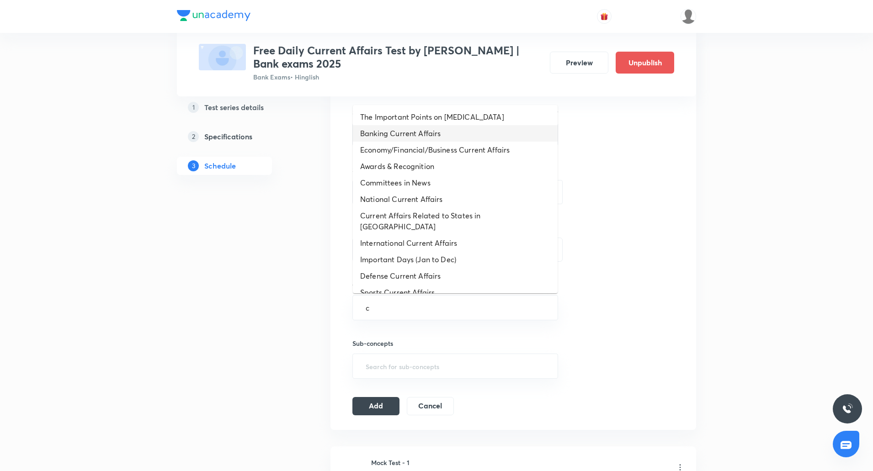
click at [412, 136] on li "Banking Current Affairs" at bounding box center [455, 133] width 205 height 16
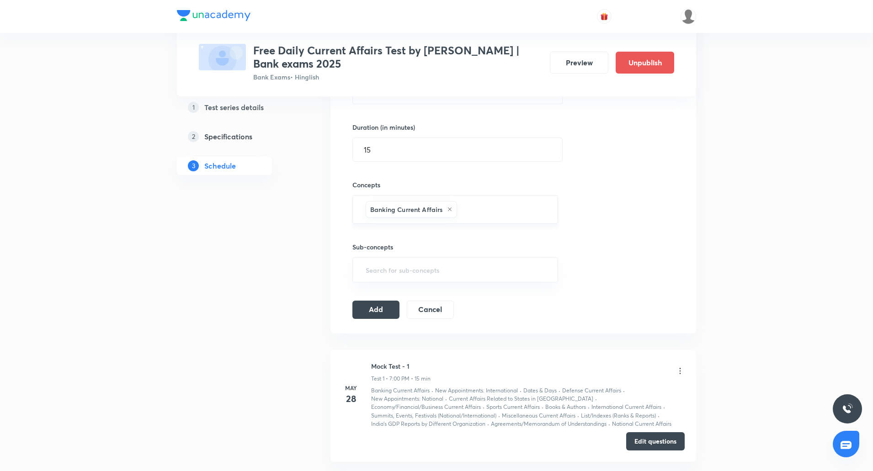
scroll to position [277, 0]
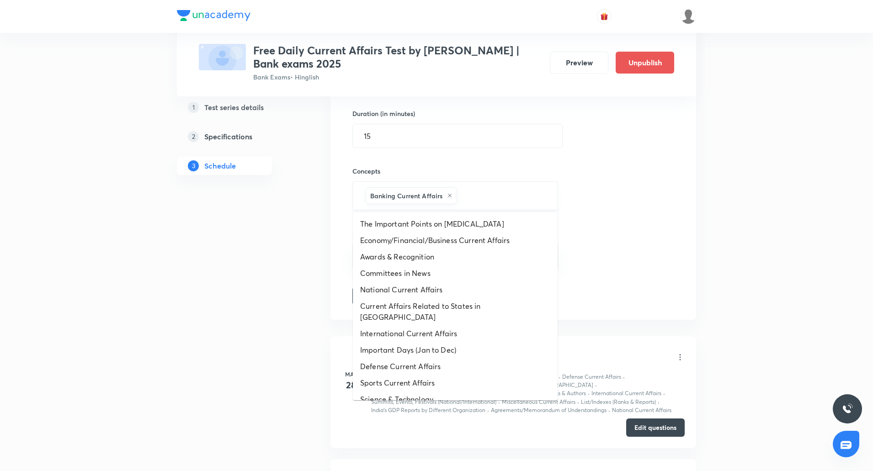
click at [496, 191] on input "text" at bounding box center [502, 195] width 87 height 17
click at [454, 296] on li "National Current Affairs" at bounding box center [455, 289] width 205 height 16
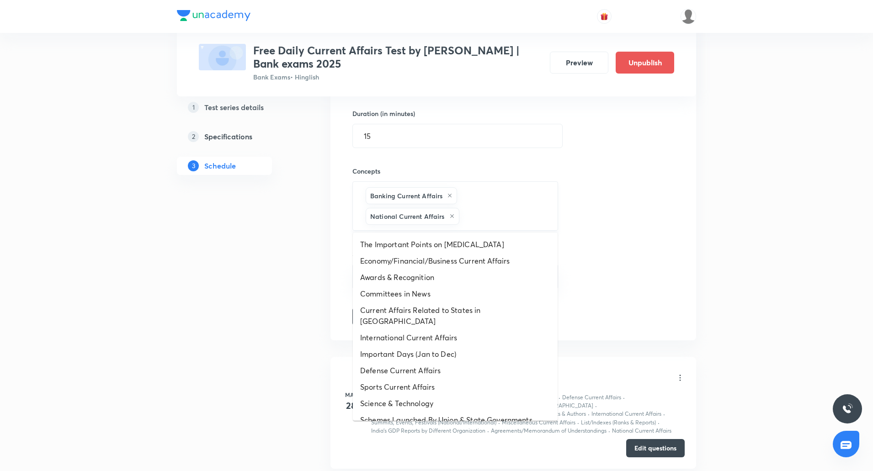
click at [479, 218] on input "text" at bounding box center [503, 216] width 85 height 17
click at [425, 329] on li "International Current Affairs" at bounding box center [455, 337] width 205 height 16
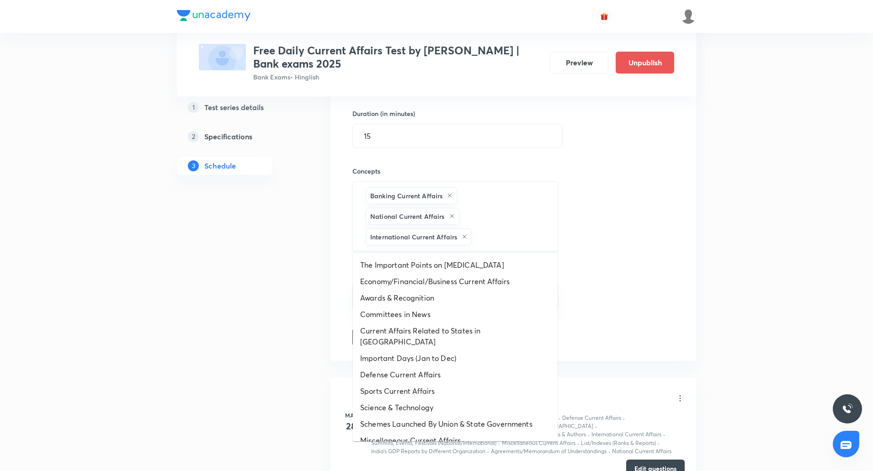
click at [488, 239] on input "text" at bounding box center [509, 236] width 73 height 17
click at [453, 286] on li "Economy/Financial/Business Current Affairs" at bounding box center [455, 281] width 205 height 16
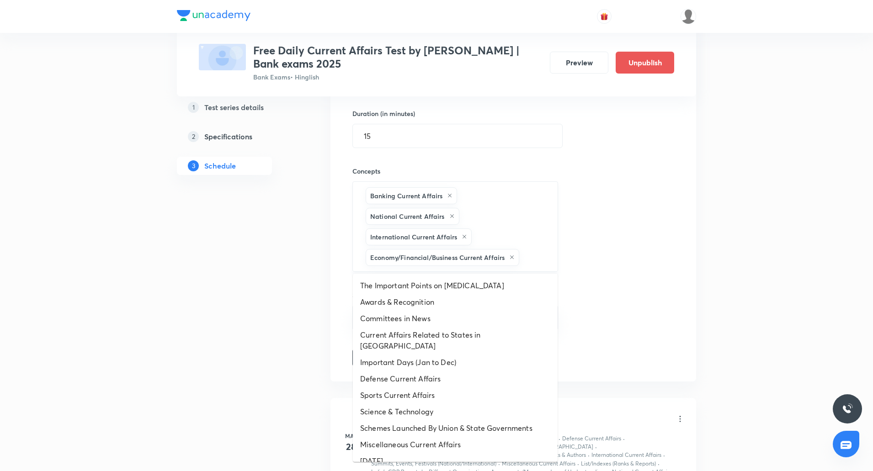
click at [530, 257] on input "text" at bounding box center [534, 257] width 26 height 17
click at [408, 303] on li "Awards & Recognition" at bounding box center [455, 302] width 205 height 16
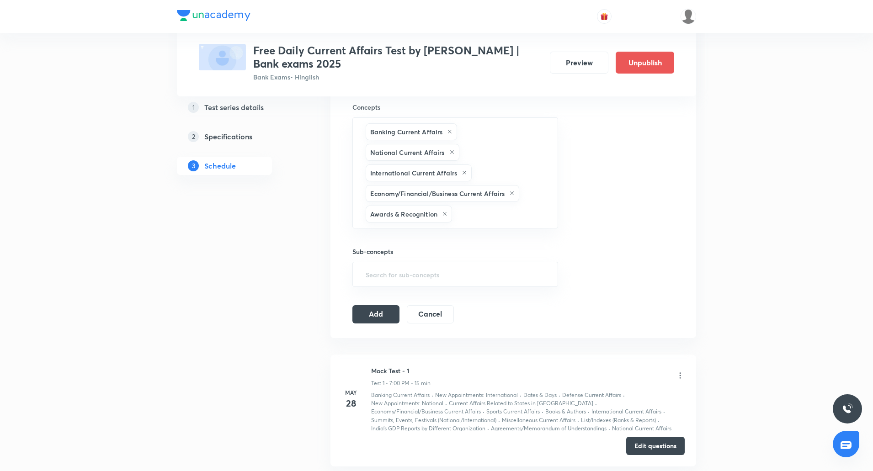
scroll to position [342, 0]
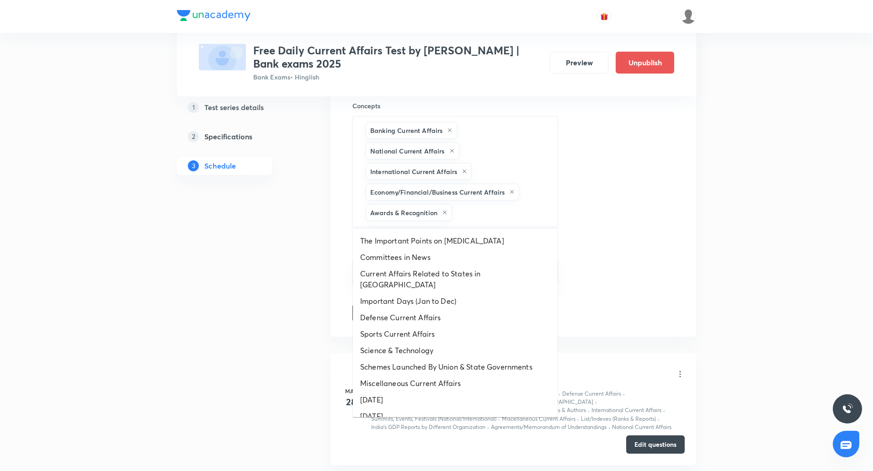
click at [469, 210] on input "text" at bounding box center [500, 212] width 93 height 17
click at [428, 260] on li "Committees in News" at bounding box center [455, 257] width 205 height 16
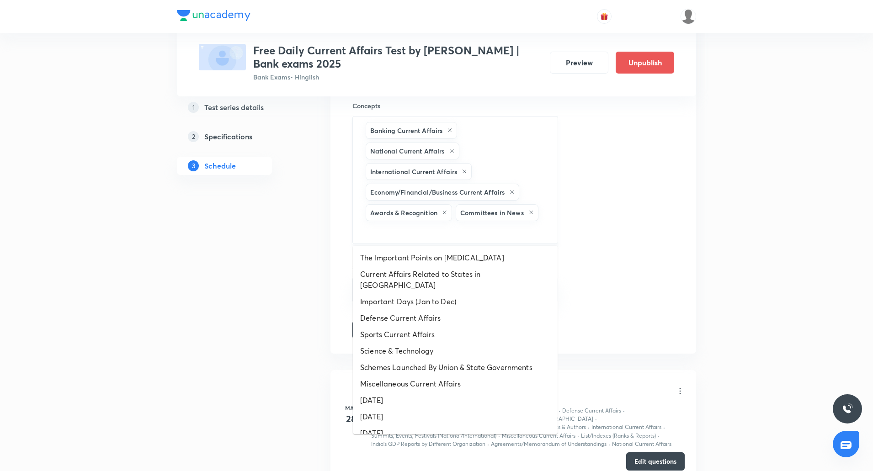
click at [479, 232] on input "text" at bounding box center [455, 231] width 183 height 17
click at [435, 271] on li "Current Affairs Related to States in India" at bounding box center [455, 279] width 205 height 27
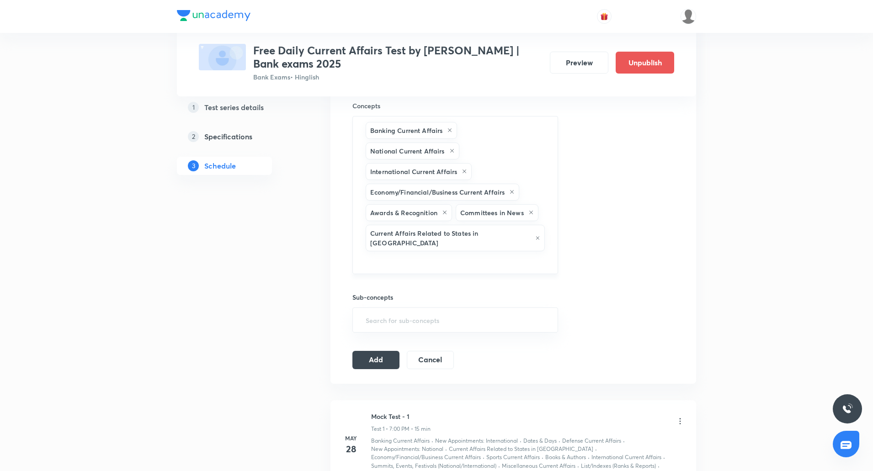
click at [519, 253] on input "text" at bounding box center [455, 261] width 183 height 17
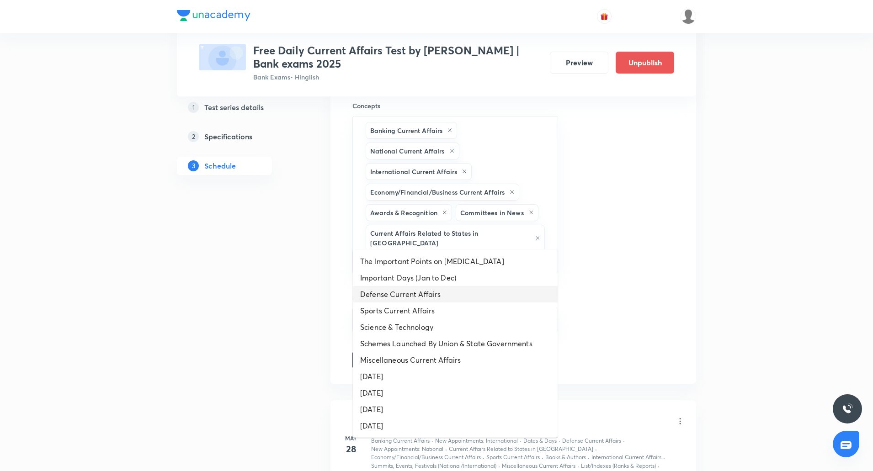
click at [445, 294] on li "Defense Current Affairs" at bounding box center [455, 294] width 205 height 16
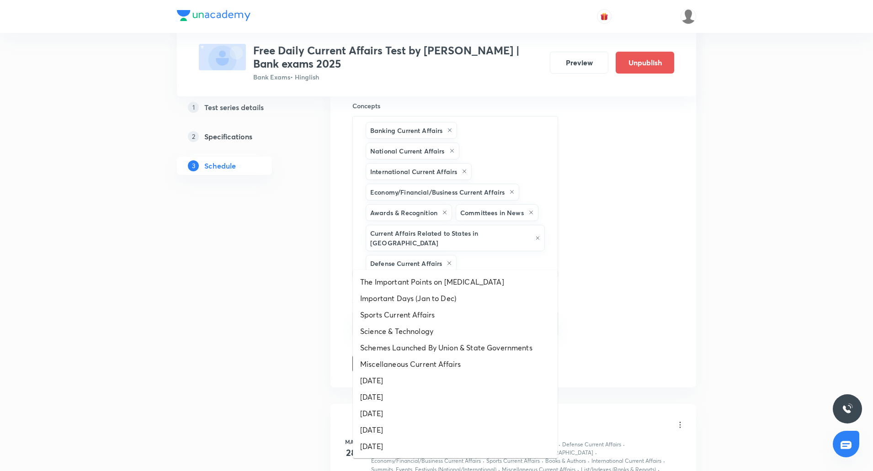
click at [476, 255] on input "text" at bounding box center [502, 263] width 88 height 17
click at [433, 316] on li "Sports Current Affairs" at bounding box center [455, 315] width 205 height 16
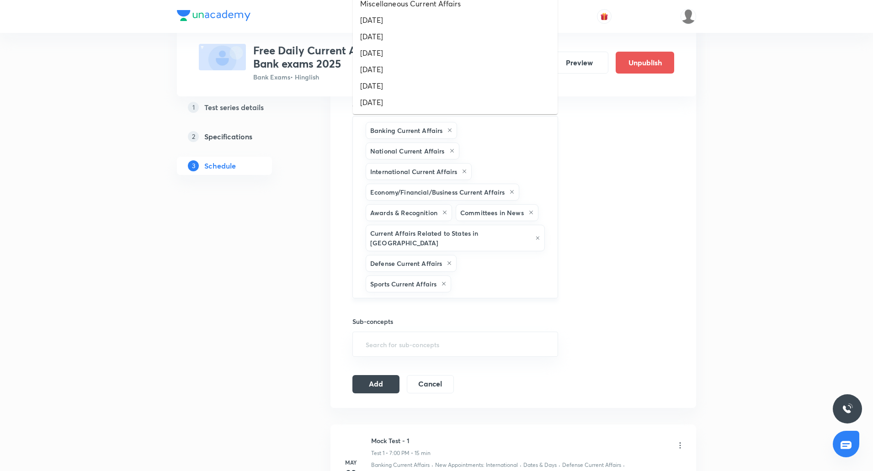
click at [491, 275] on input "text" at bounding box center [500, 283] width 94 height 17
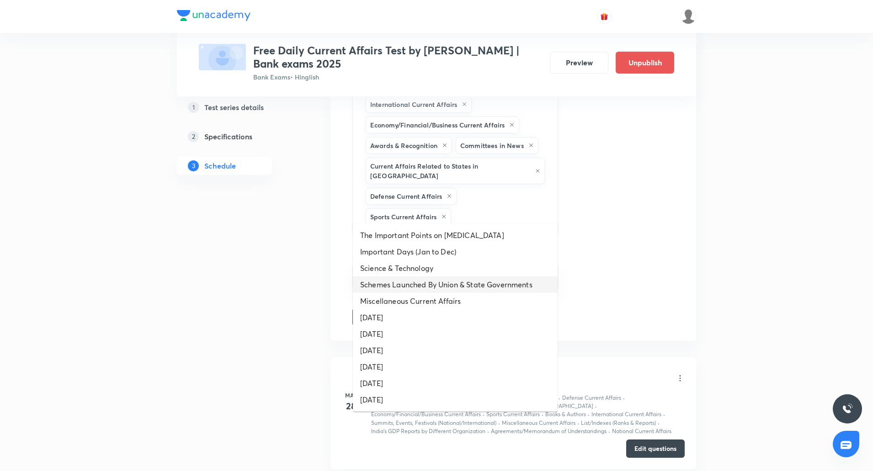
scroll to position [426, 0]
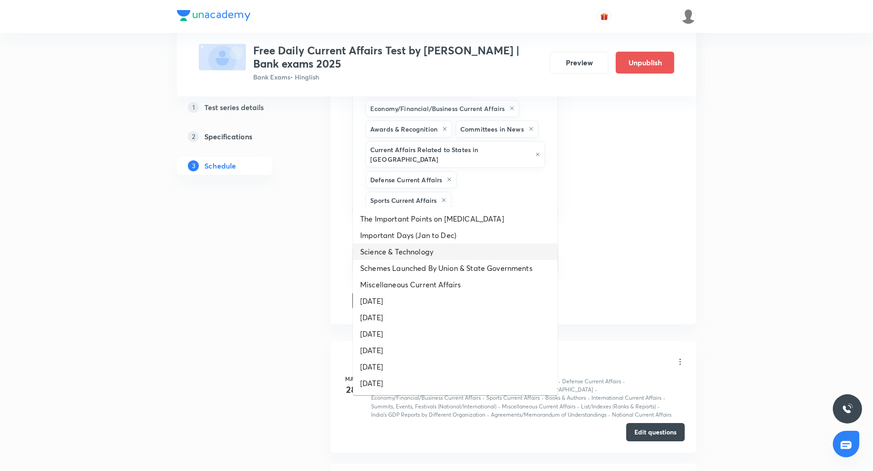
click at [416, 256] on li "Science & Technology" at bounding box center [455, 252] width 205 height 16
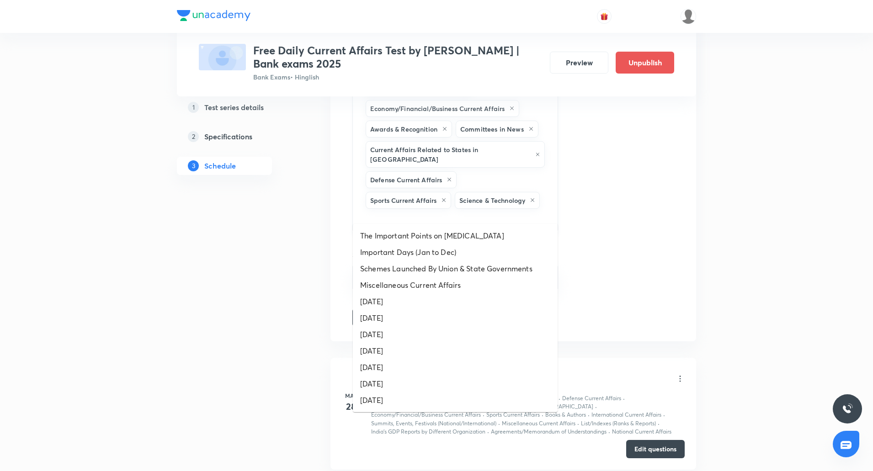
click at [507, 212] on input "text" at bounding box center [455, 219] width 183 height 17
click at [465, 265] on li "Schemes Launched By Union & State Governments" at bounding box center [455, 268] width 205 height 16
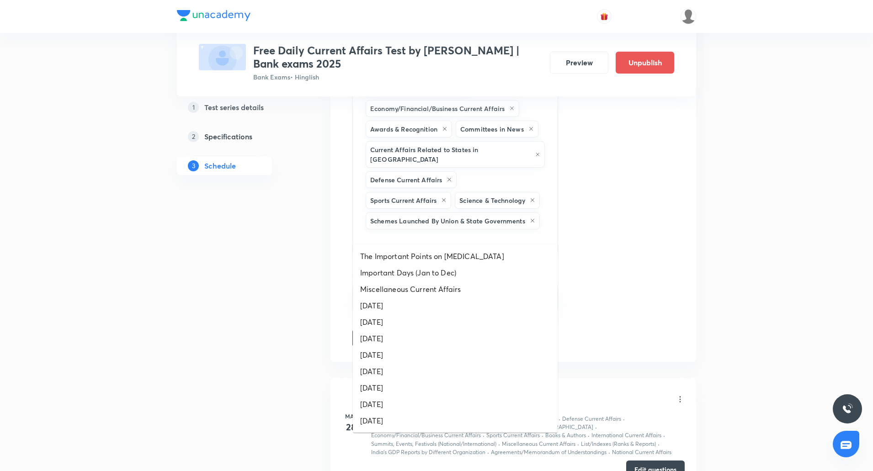
click at [443, 231] on input "text" at bounding box center [455, 239] width 183 height 17
click at [426, 289] on li "Miscellaneous Current Affairs" at bounding box center [455, 289] width 205 height 16
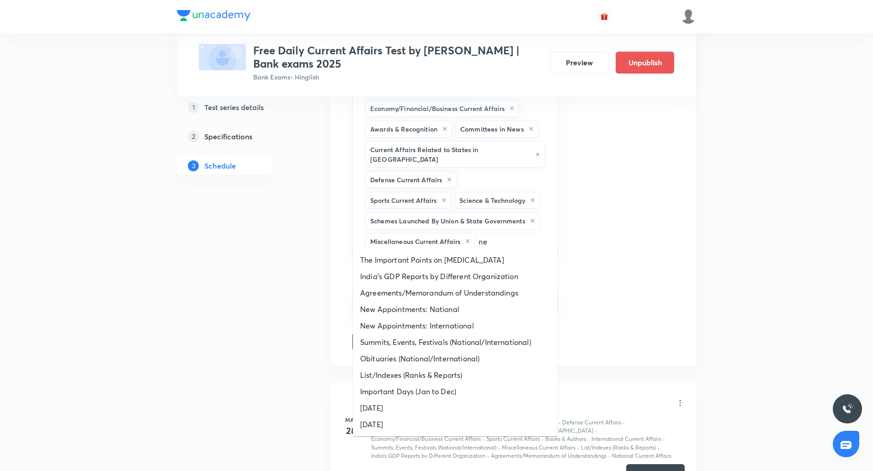
type input "new"
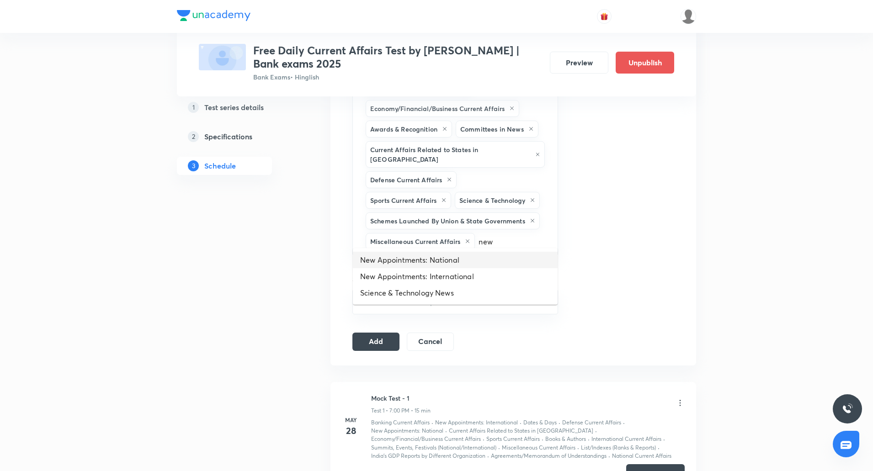
click at [424, 262] on li "New Appointments: National" at bounding box center [455, 260] width 205 height 16
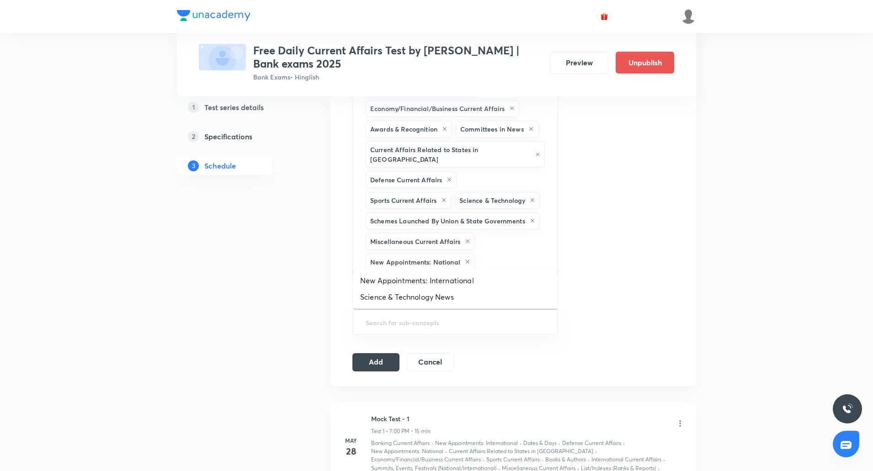
click at [516, 254] on input "text" at bounding box center [512, 262] width 70 height 17
click at [427, 275] on li "New Appointments: International" at bounding box center [455, 280] width 205 height 16
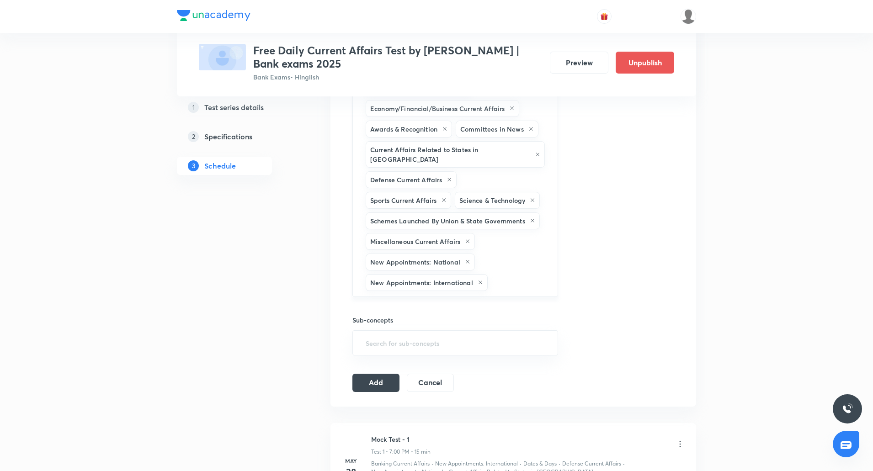
click at [514, 274] on input "text" at bounding box center [517, 282] width 57 height 17
click at [435, 295] on li "Science & Technology News" at bounding box center [455, 301] width 205 height 16
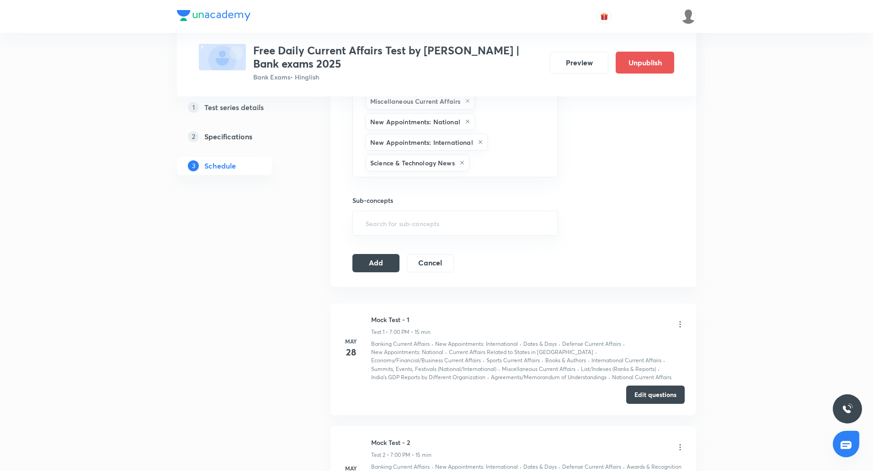
scroll to position [567, 0]
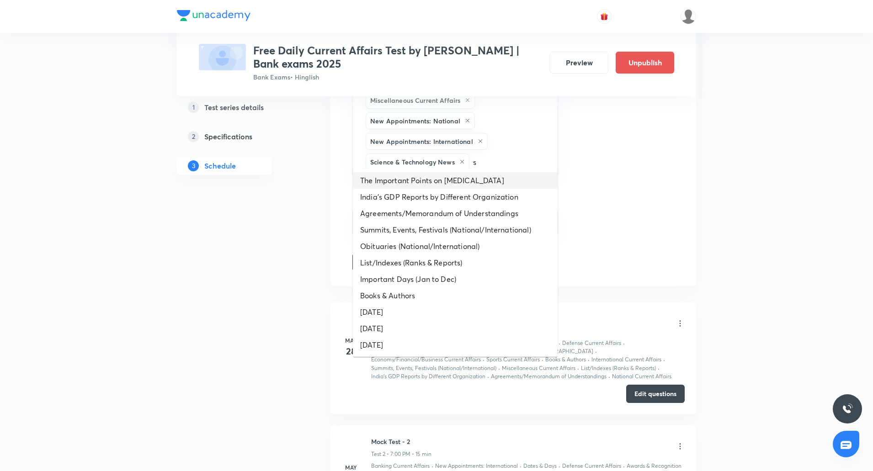
type input "su"
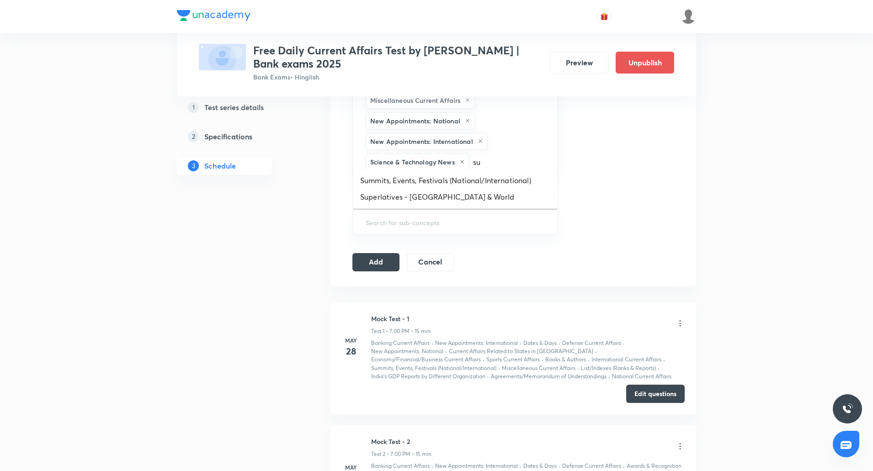
click at [472, 182] on li "Summits, Events, Festivals (National/International)" at bounding box center [455, 180] width 205 height 16
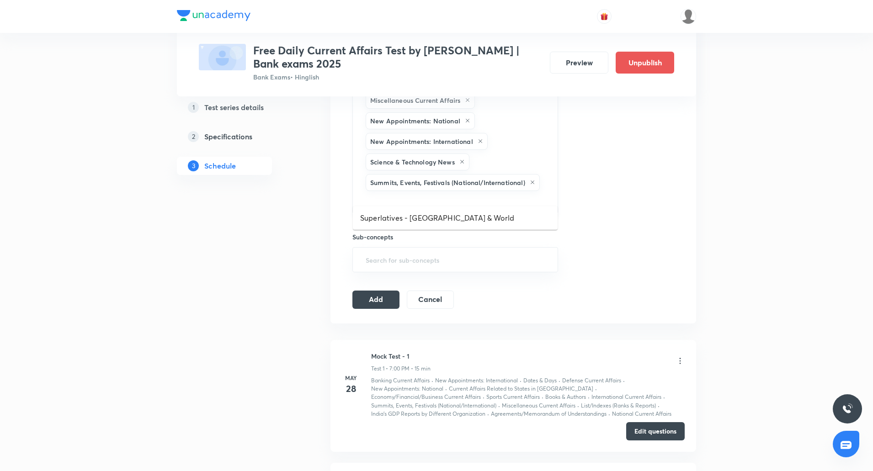
click at [525, 196] on input "text" at bounding box center [455, 201] width 183 height 17
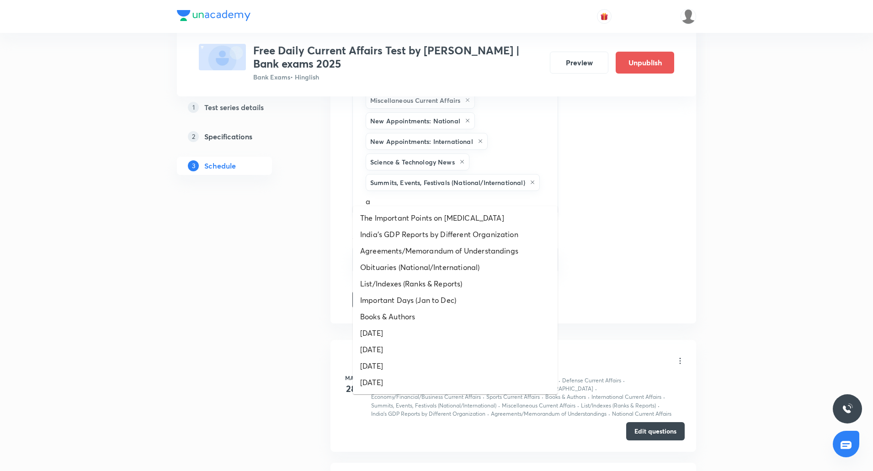
type input "ag"
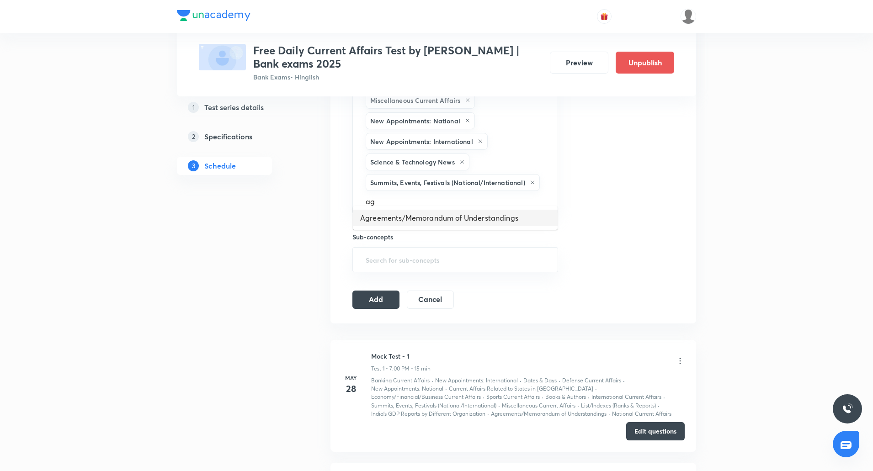
click at [449, 220] on li "Agreements/Memorandum of Understandings" at bounding box center [455, 218] width 205 height 16
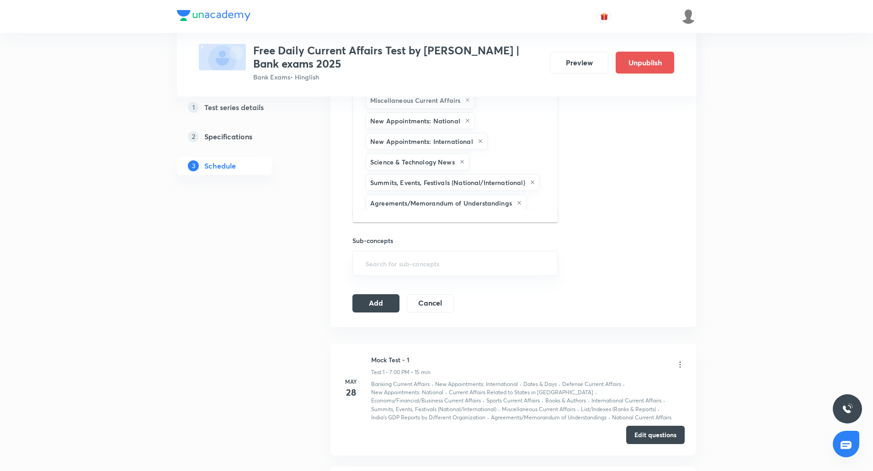
click at [532, 196] on input "text" at bounding box center [537, 203] width 18 height 17
type input "s"
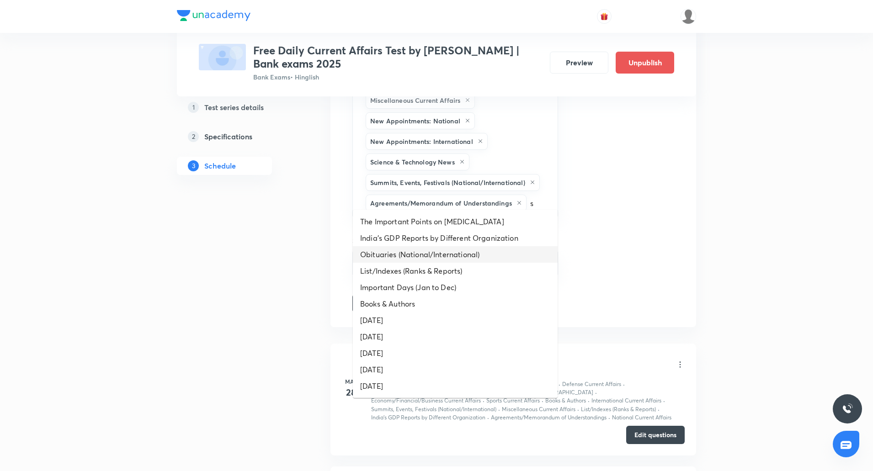
click at [446, 251] on li "Obituaries (National/International)" at bounding box center [455, 254] width 205 height 16
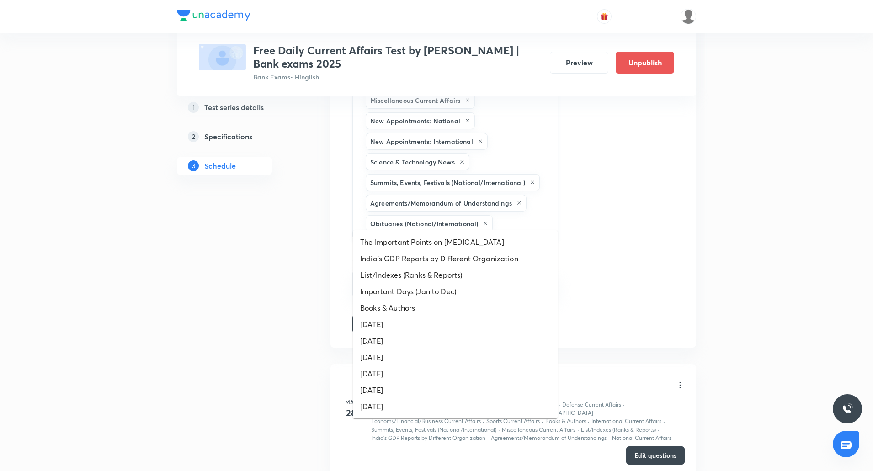
click at [514, 215] on input "text" at bounding box center [520, 223] width 52 height 17
click at [424, 274] on li "List/Indexes (Ranks & Reports)" at bounding box center [455, 275] width 205 height 16
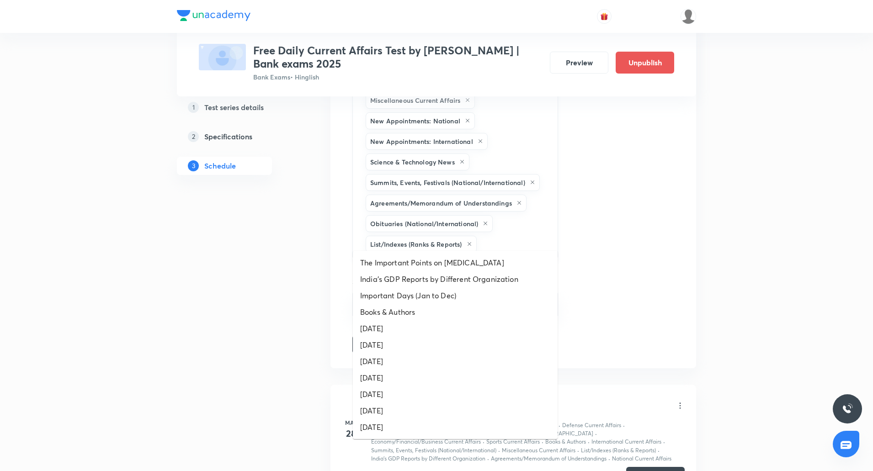
click at [498, 236] on input "text" at bounding box center [512, 244] width 68 height 17
click at [437, 280] on li "India’s GDP Reports by Different Organization" at bounding box center [455, 279] width 205 height 16
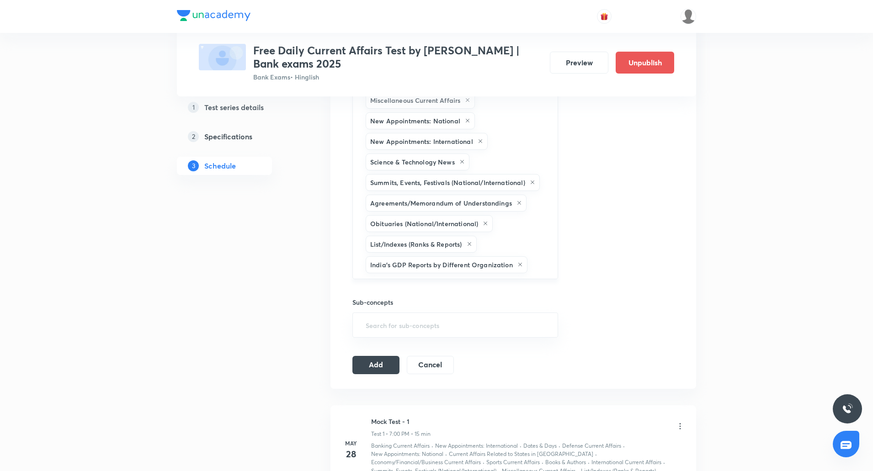
click at [547, 259] on div "Banking Current Affairs National Current Affairs International Current Affairs …" at bounding box center [455, 85] width 206 height 388
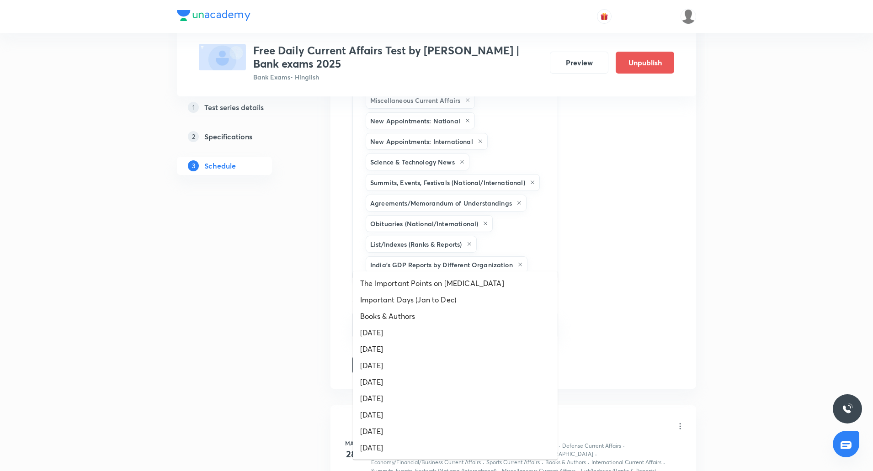
click at [535, 256] on input "text" at bounding box center [537, 264] width 17 height 17
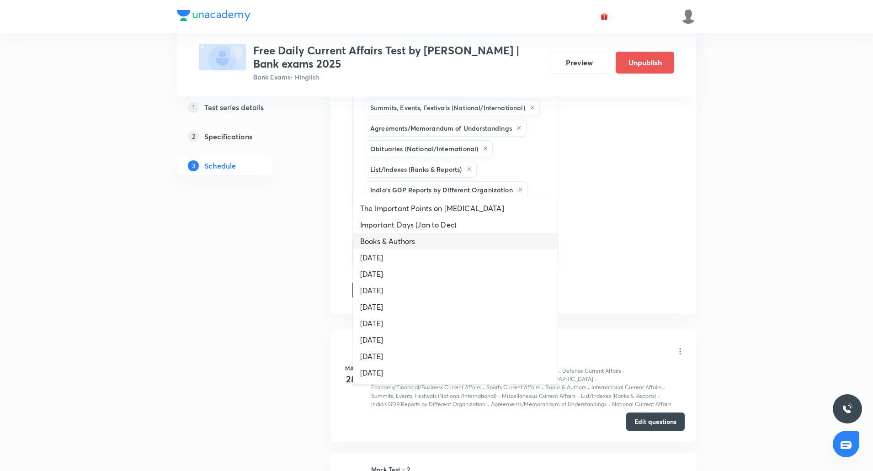
scroll to position [650, 0]
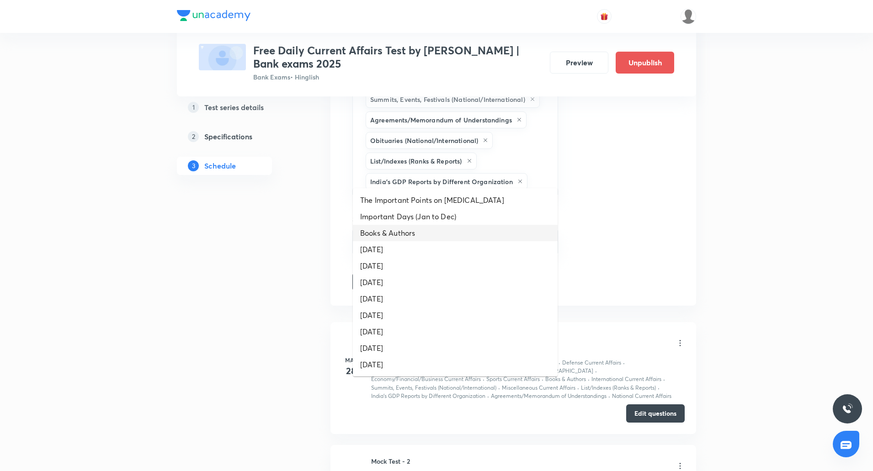
click at [397, 232] on li "Books & Authors" at bounding box center [455, 233] width 205 height 16
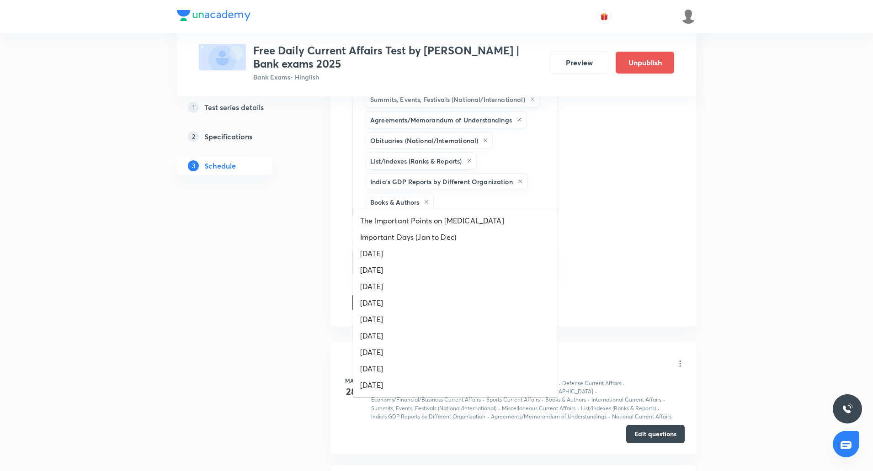
click at [476, 194] on input "text" at bounding box center [490, 202] width 111 height 17
click at [455, 194] on input "text" at bounding box center [490, 202] width 111 height 17
type input "da"
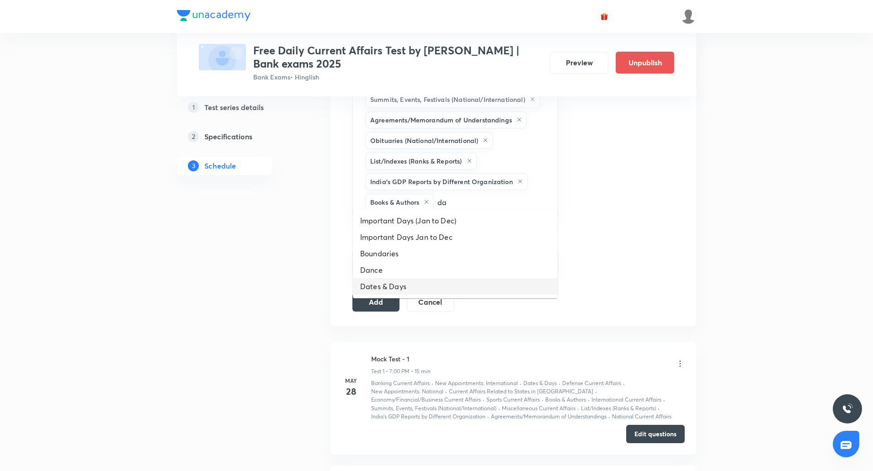
click at [408, 286] on li "Dates & Days" at bounding box center [455, 286] width 205 height 16
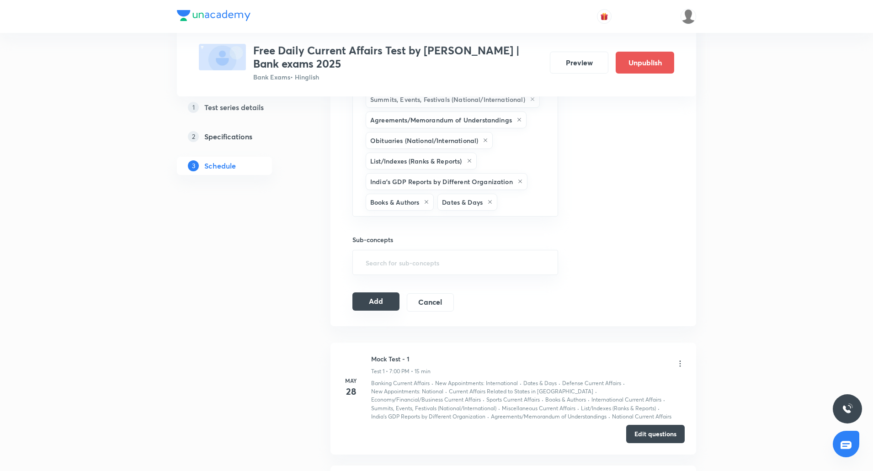
click at [385, 295] on button "Add" at bounding box center [375, 301] width 47 height 18
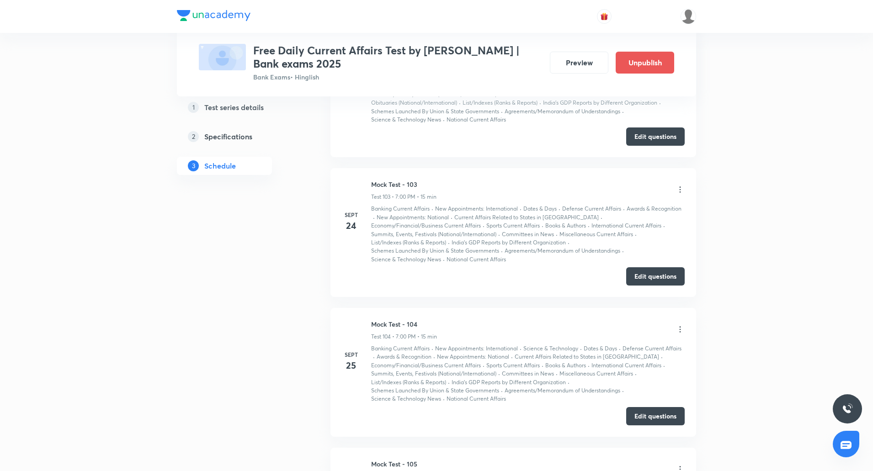
scroll to position [15189, 0]
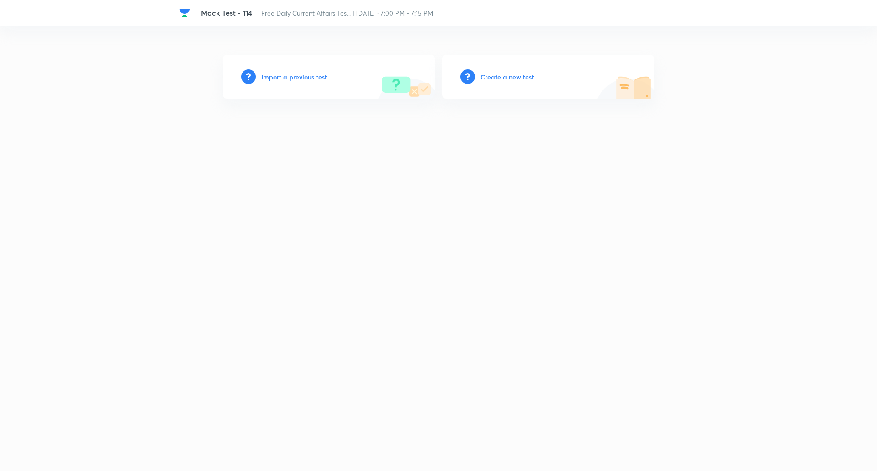
click at [312, 76] on h6 "Import a previous test" at bounding box center [294, 77] width 66 height 10
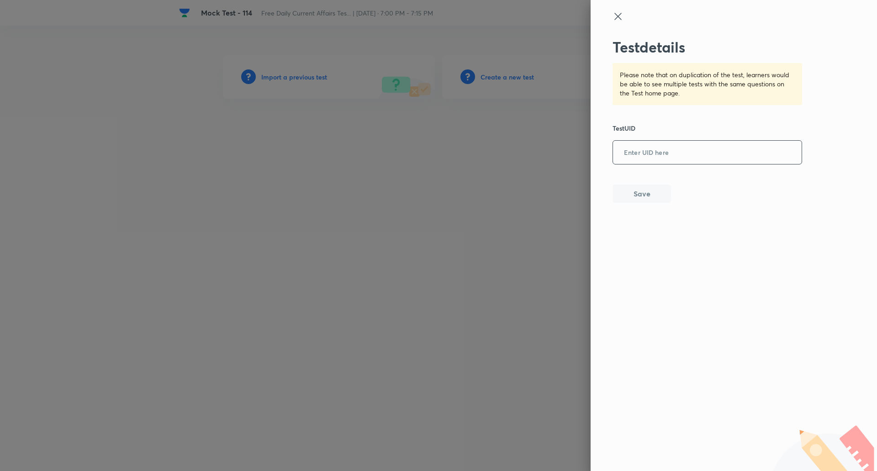
click at [646, 156] on input "text" at bounding box center [707, 153] width 189 height 22
paste input "VYD7XLP186"
type input "VYD7XLP186"
click at [643, 196] on button "Save" at bounding box center [642, 193] width 58 height 18
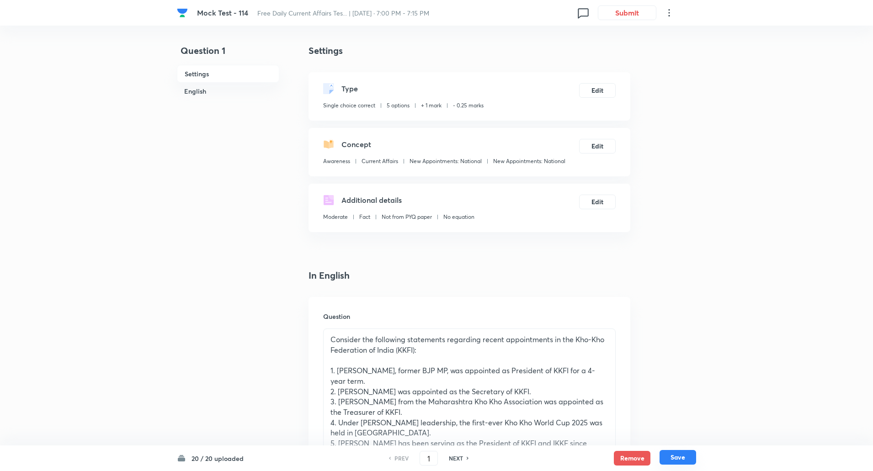
click at [675, 453] on button "Save" at bounding box center [677, 457] width 37 height 15
type input "2"
checkbox input "true"
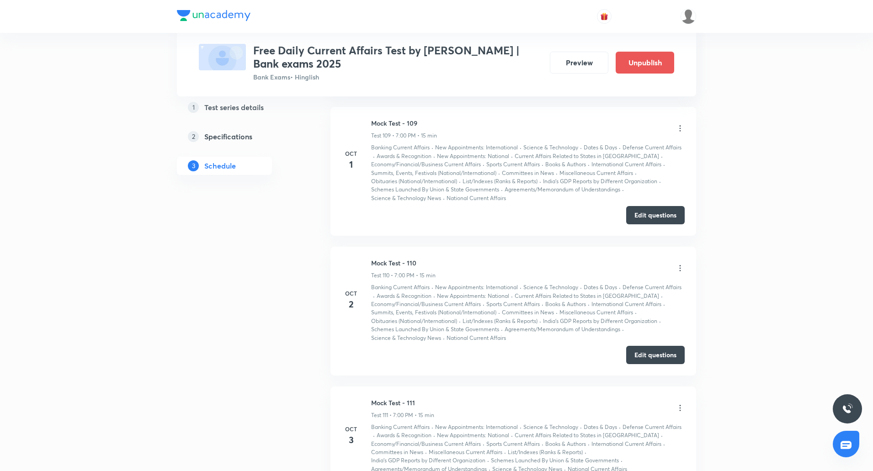
scroll to position [15486, 0]
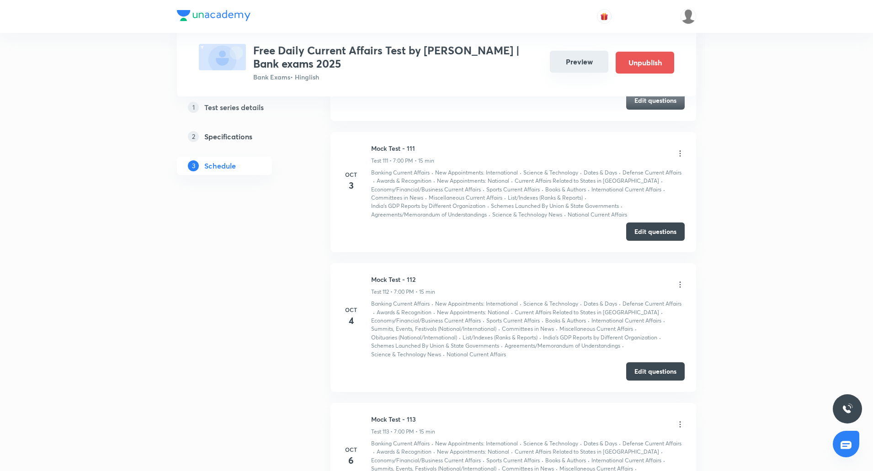
click at [573, 64] on button "Preview" at bounding box center [579, 62] width 58 height 22
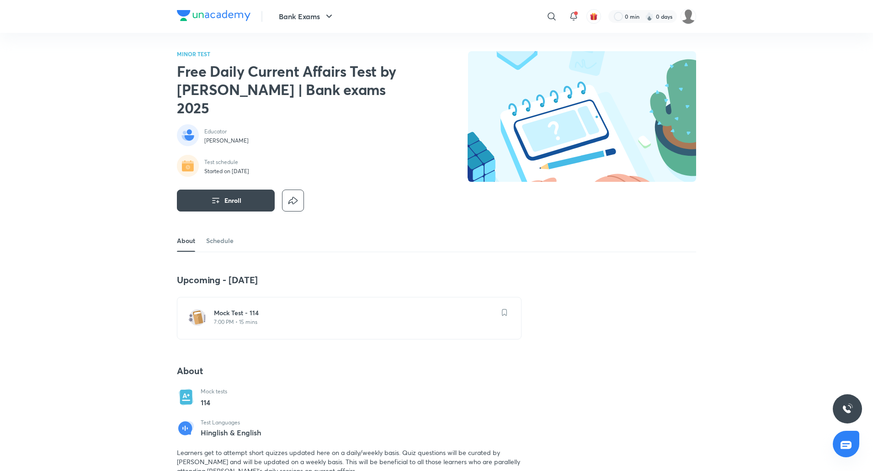
click at [232, 318] on p "7:00 PM • 15 mins" at bounding box center [354, 321] width 281 height 7
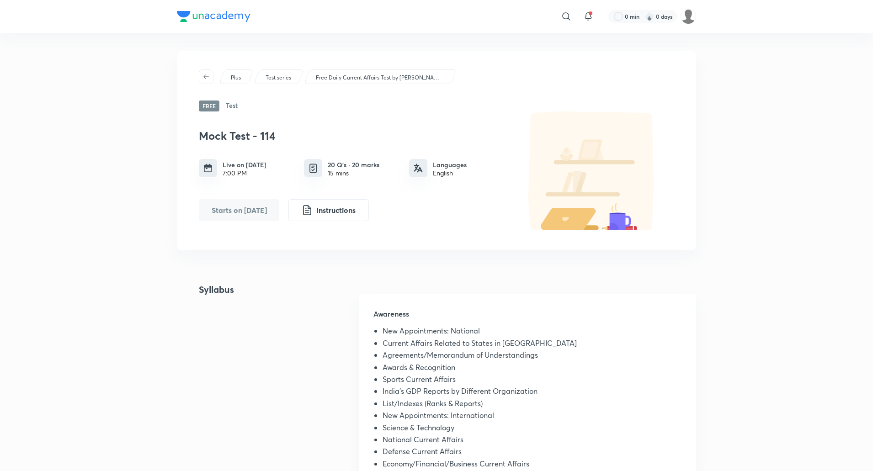
click at [94, 163] on div "​ 0 min 0 days Plus Test series Free Daily Current Affairs Test by Abhijeet Mis…" at bounding box center [436, 462] width 873 height 925
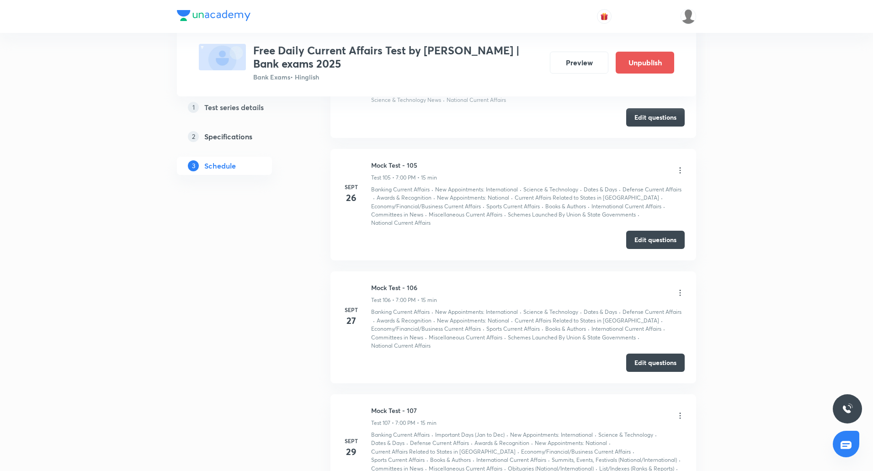
scroll to position [14620, 0]
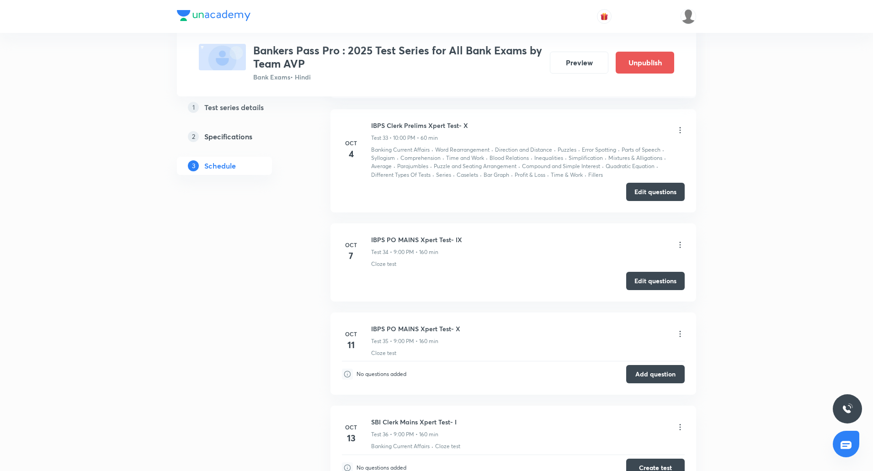
scroll to position [4722, 0]
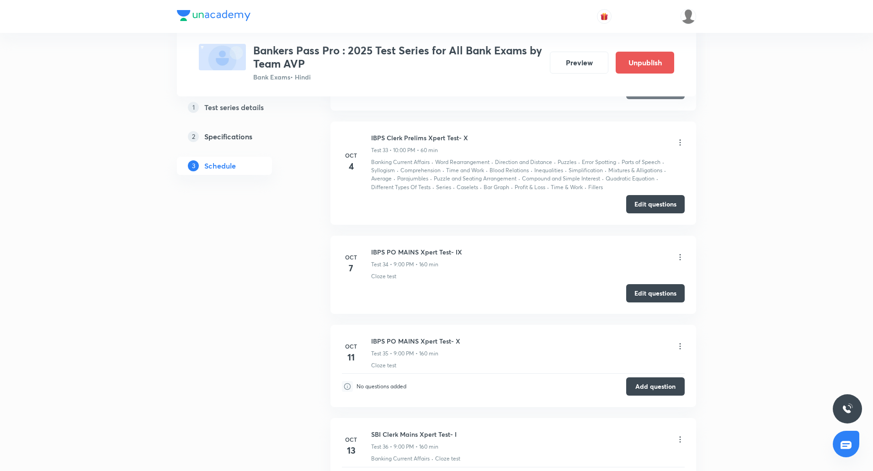
click at [680, 254] on icon at bounding box center [679, 257] width 1 height 6
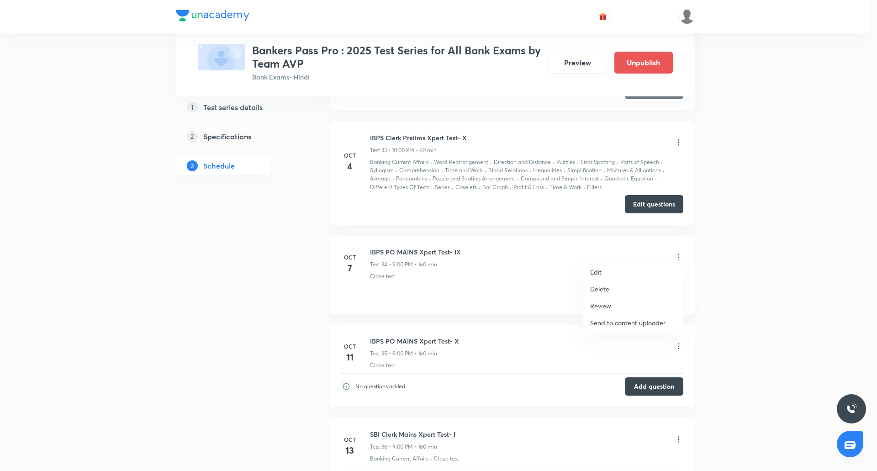
click at [603, 273] on li "Edit" at bounding box center [633, 272] width 100 height 17
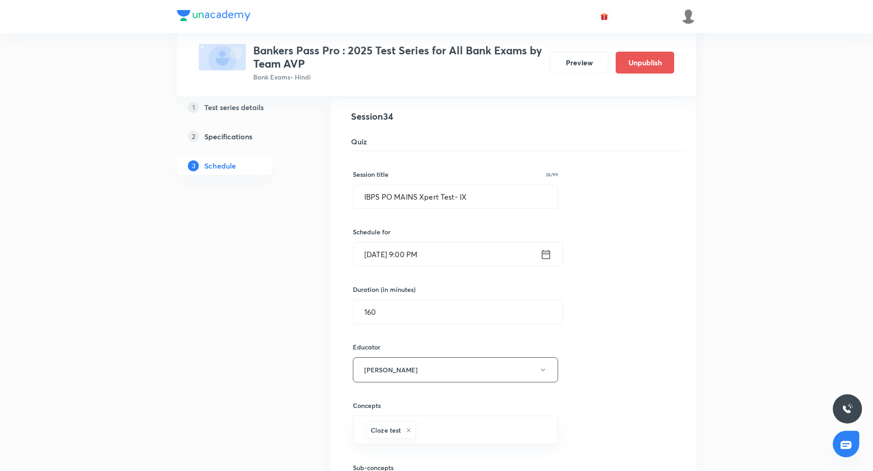
scroll to position [4606, 0]
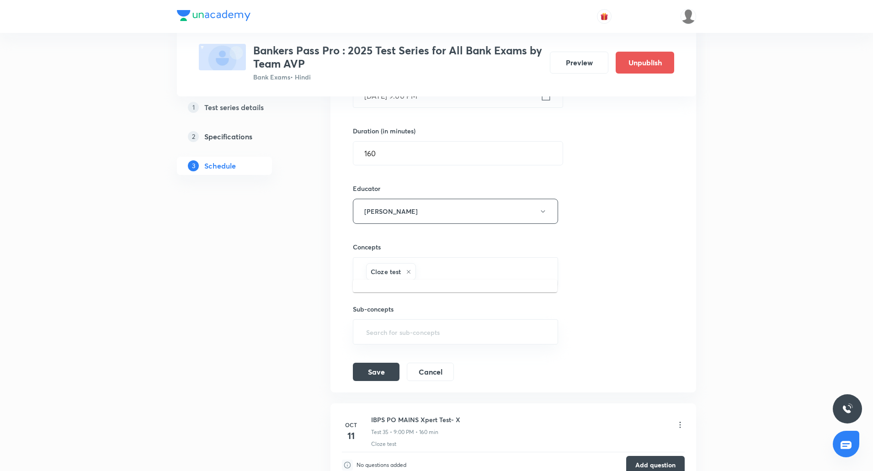
click at [448, 263] on input "text" at bounding box center [482, 271] width 129 height 17
type input "ban"
click at [440, 294] on li "Banking Current Affairs" at bounding box center [455, 291] width 204 height 16
click at [524, 265] on input "text" at bounding box center [530, 271] width 34 height 17
type input "ne"
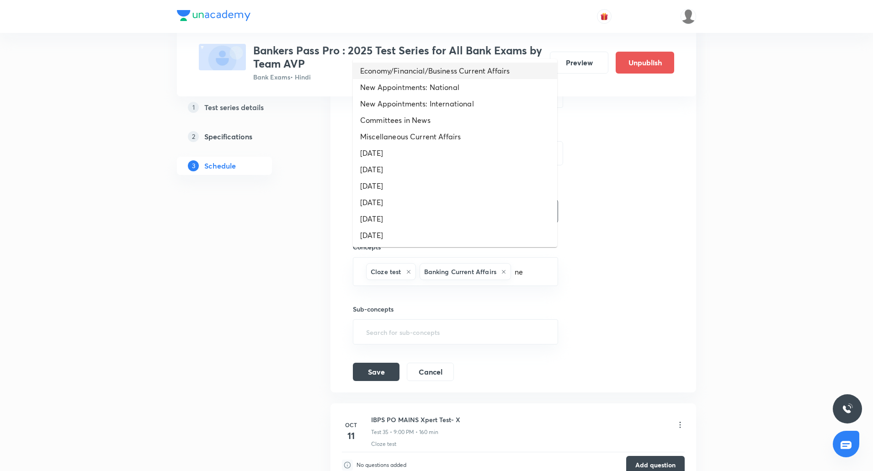
click at [457, 79] on li "Economy/Financial/Business Current Affairs" at bounding box center [455, 71] width 204 height 16
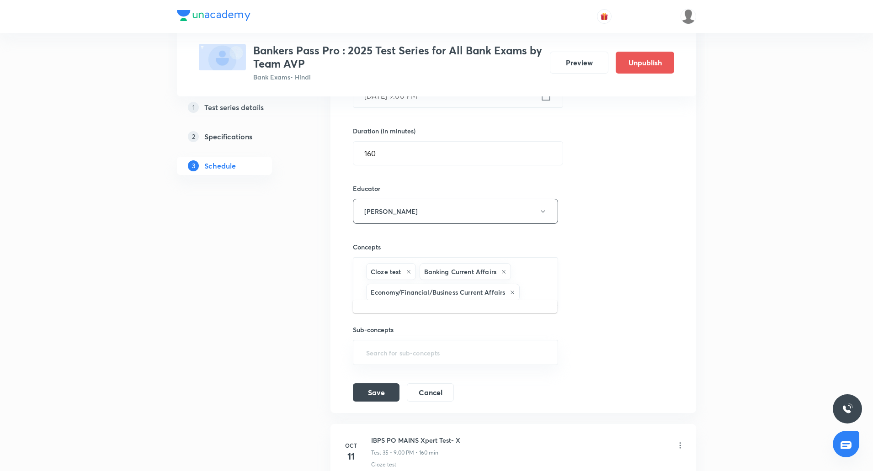
click at [540, 284] on input "text" at bounding box center [533, 292] width 25 height 17
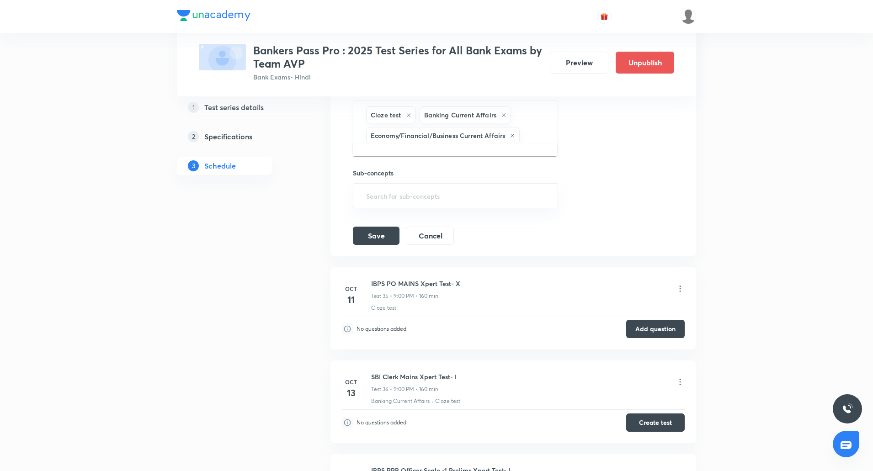
scroll to position [4763, 0]
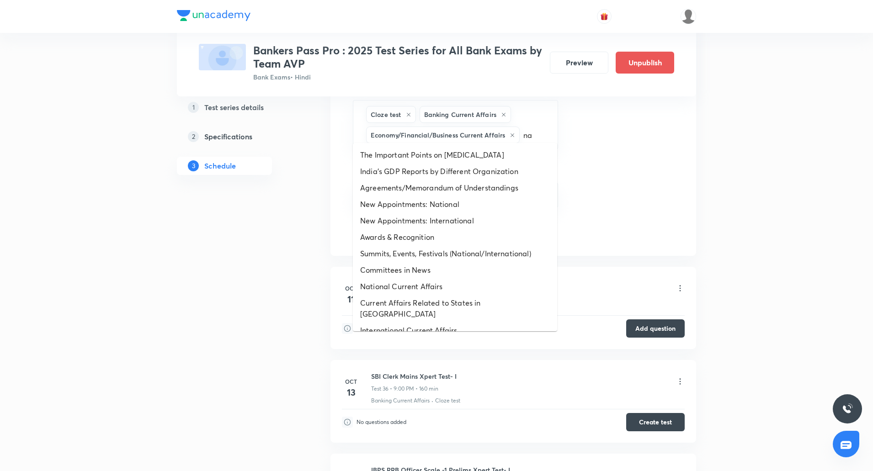
type input "nat"
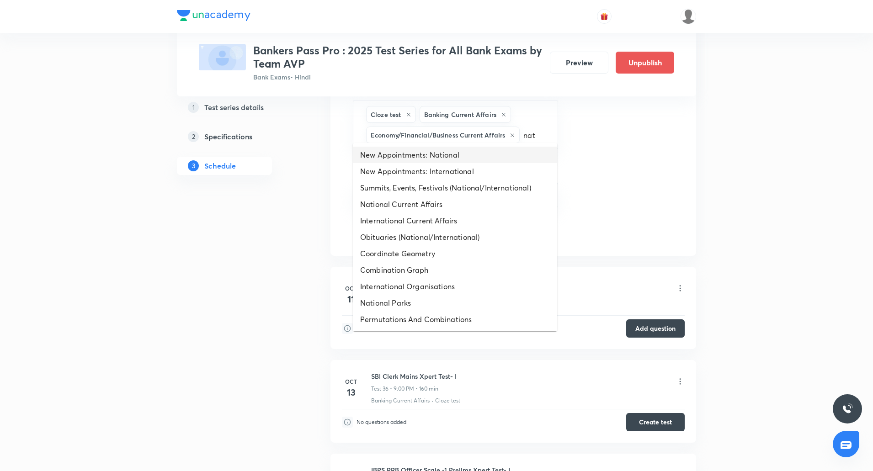
click at [458, 155] on li "New Appointments: National" at bounding box center [455, 155] width 204 height 16
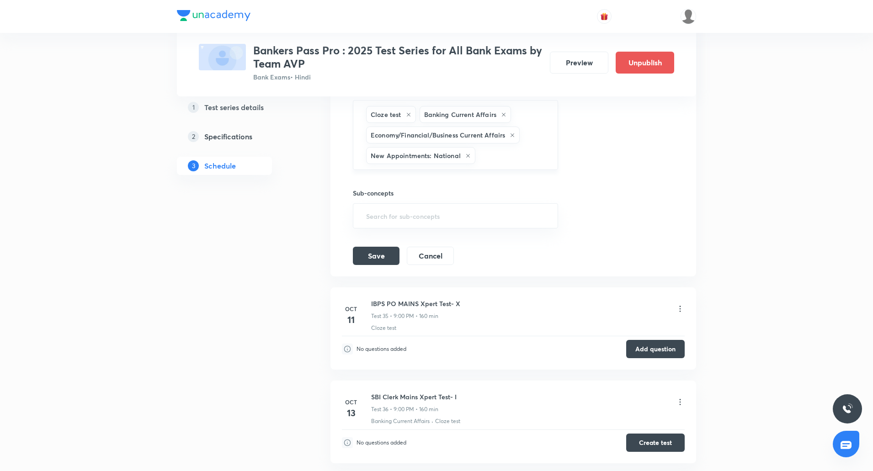
click at [523, 150] on input "text" at bounding box center [511, 155] width 69 height 17
type input "na"
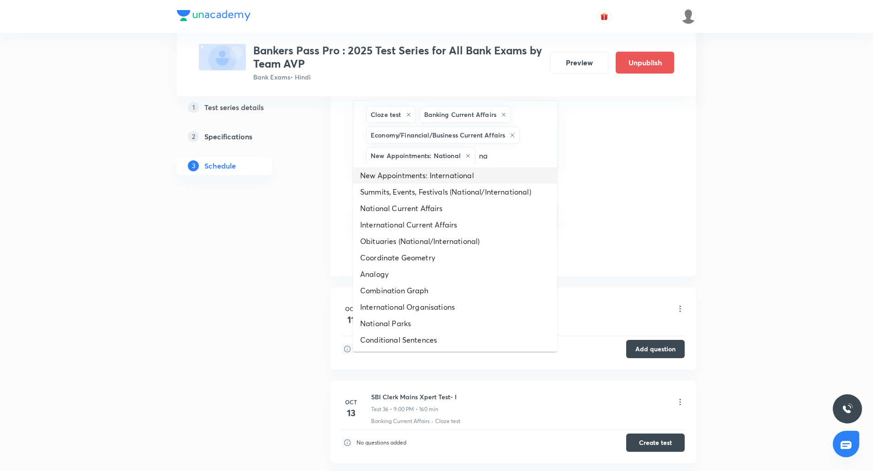
drag, startPoint x: 430, startPoint y: 207, endPoint x: 443, endPoint y: 178, distance: 31.5
click at [443, 178] on ul "New Appointments: International Summits, Events, Festivals (National/Internatio…" at bounding box center [455, 258] width 204 height 188
click at [443, 178] on li "New Appointments: International" at bounding box center [455, 175] width 204 height 16
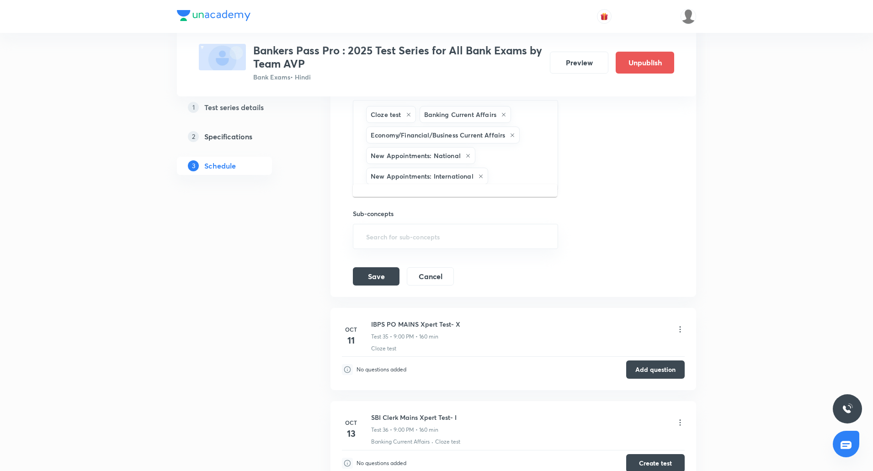
click at [519, 168] on input "text" at bounding box center [518, 176] width 57 height 17
type input "nat"
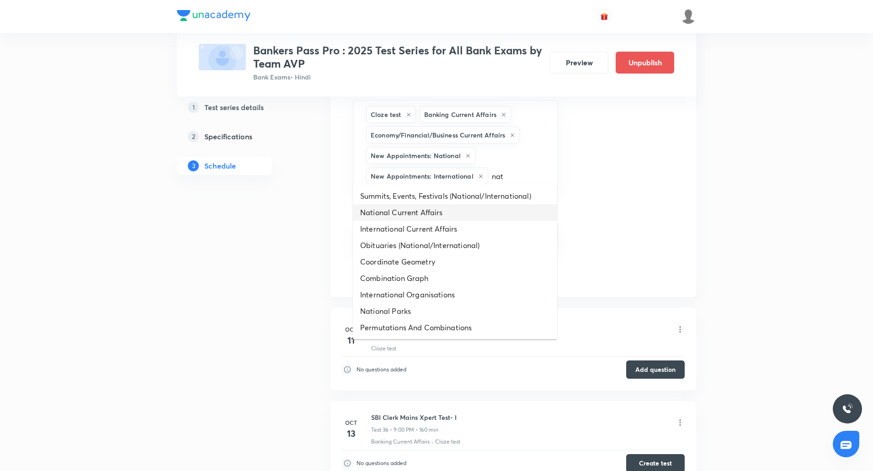
click at [383, 215] on li "National Current Affairs" at bounding box center [455, 212] width 204 height 16
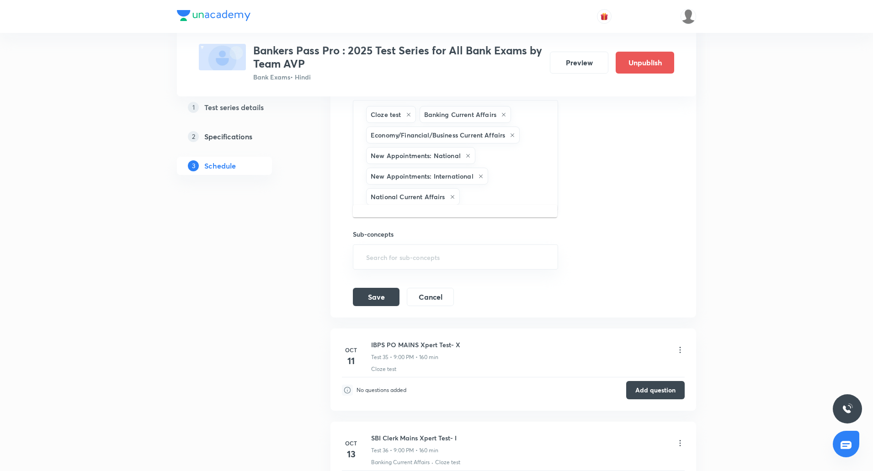
click at [482, 189] on input "text" at bounding box center [503, 196] width 85 height 17
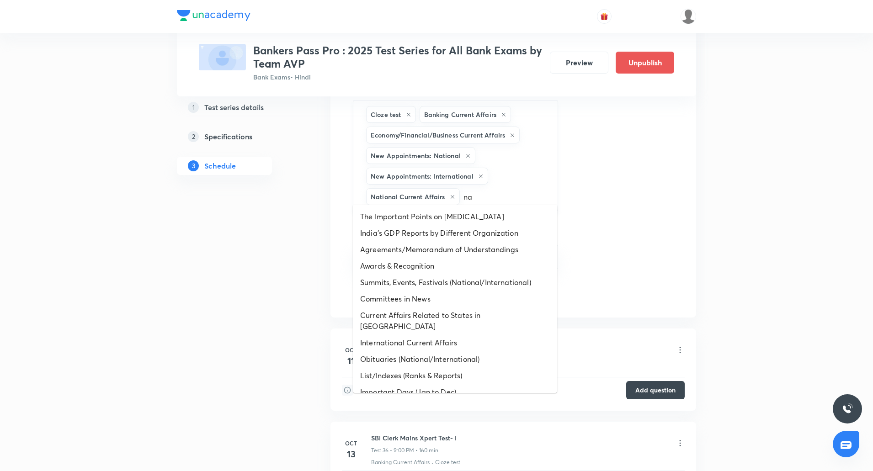
type input "nat"
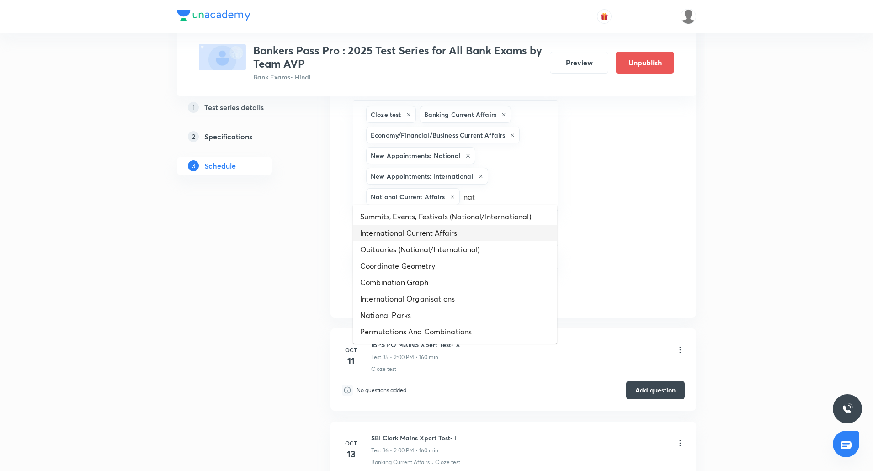
click at [432, 230] on li "International Current Affairs" at bounding box center [455, 233] width 204 height 16
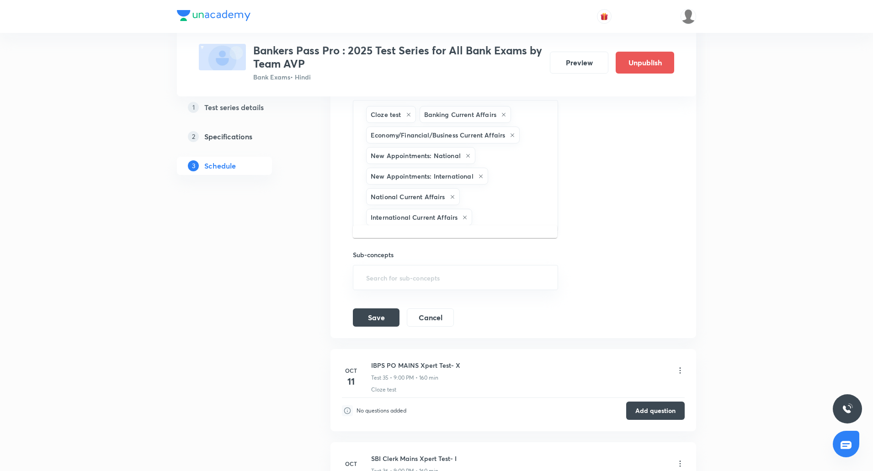
click at [506, 209] on input "text" at bounding box center [510, 217] width 72 height 17
type input "su"
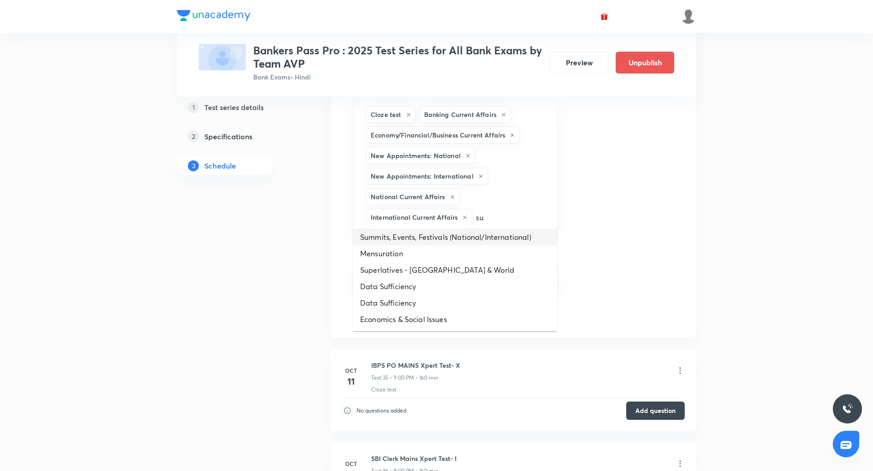
click at [447, 230] on li "Summits, Events, Festivals (National/International)" at bounding box center [455, 237] width 204 height 16
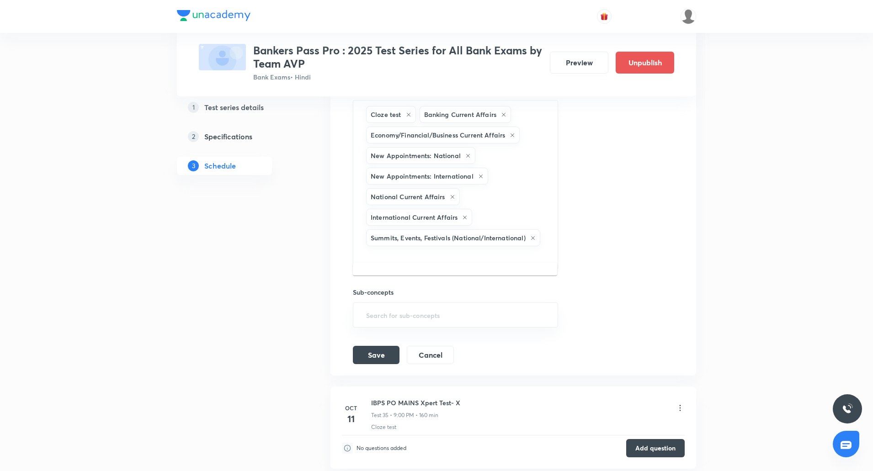
click at [466, 248] on input "text" at bounding box center [455, 256] width 182 height 17
type input "re"
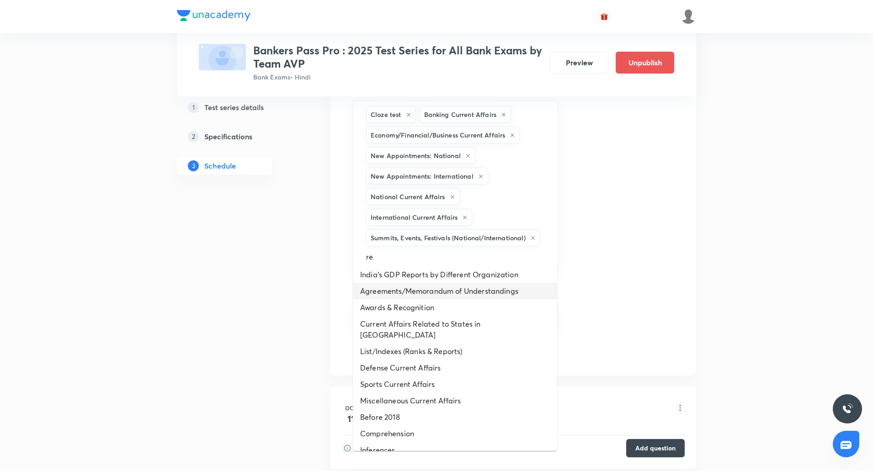
click at [387, 287] on li "Agreements/Memorandum of Understandings" at bounding box center [455, 291] width 204 height 16
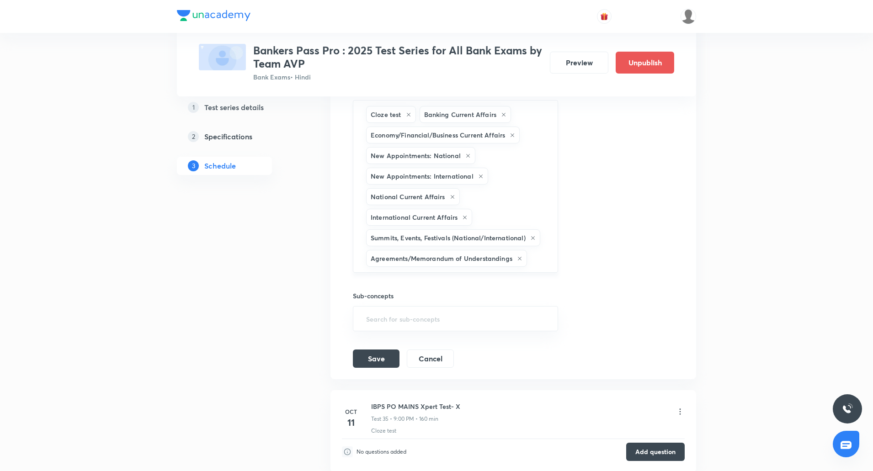
scroll to position [4888, 0]
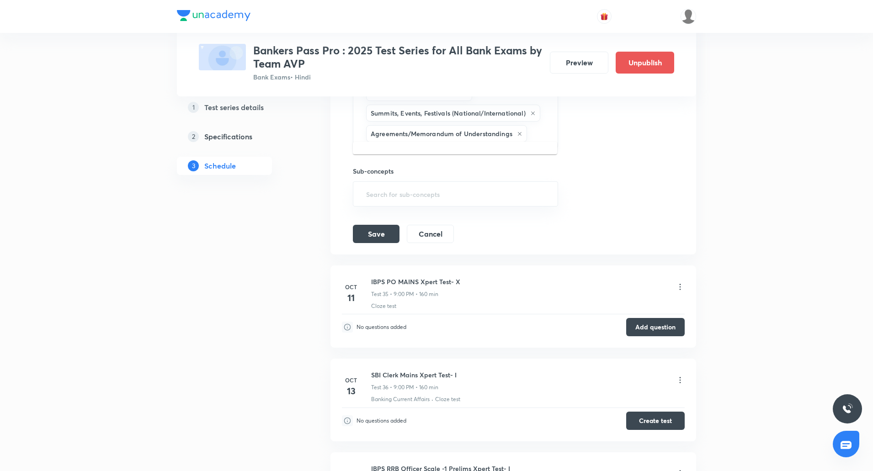
click at [543, 130] on input "text" at bounding box center [538, 133] width 18 height 17
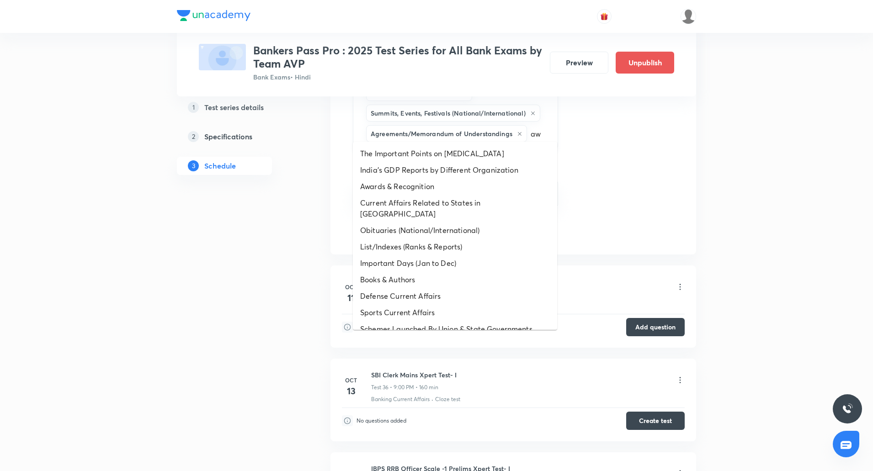
type input "awa"
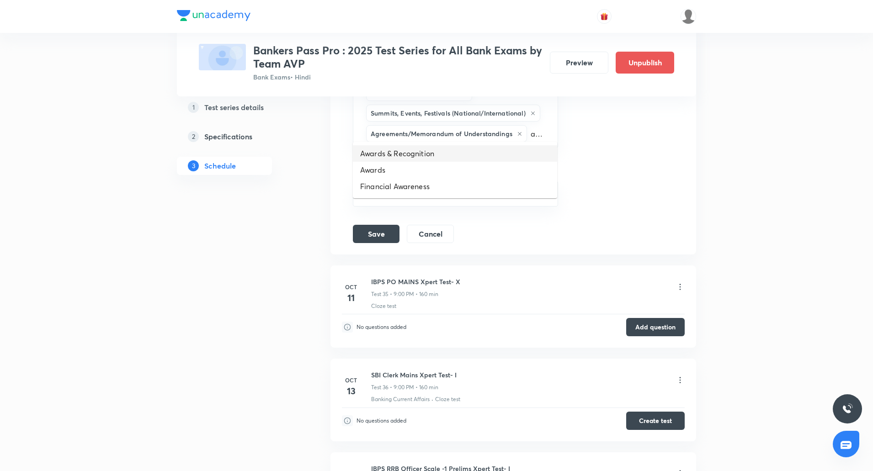
click at [405, 152] on li "Awards & Recognition" at bounding box center [455, 153] width 204 height 16
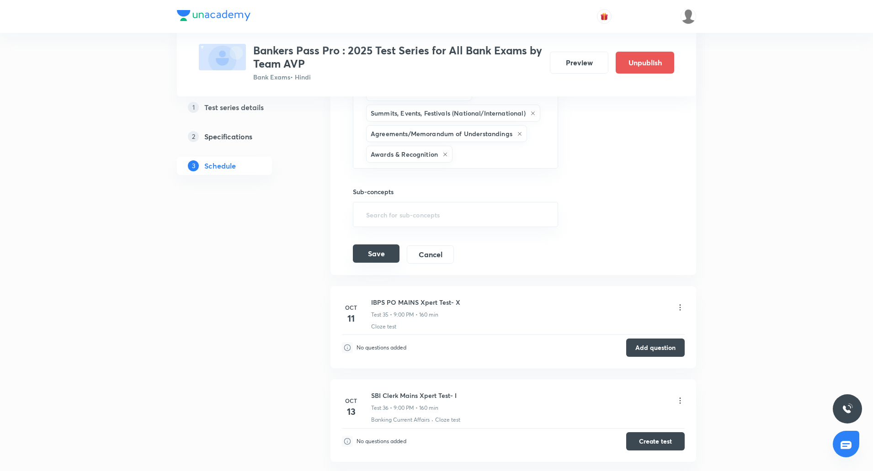
click at [365, 249] on button "Save" at bounding box center [376, 253] width 47 height 18
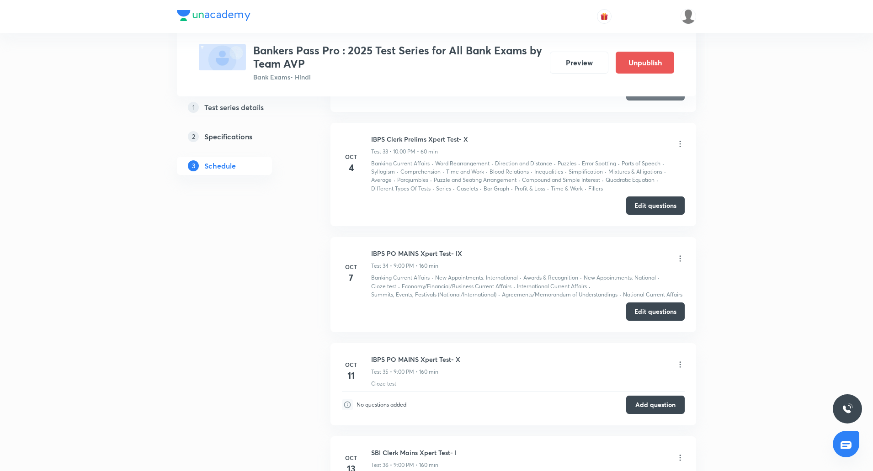
scroll to position [4360, 0]
click at [641, 301] on button "Edit questions" at bounding box center [655, 310] width 58 height 18
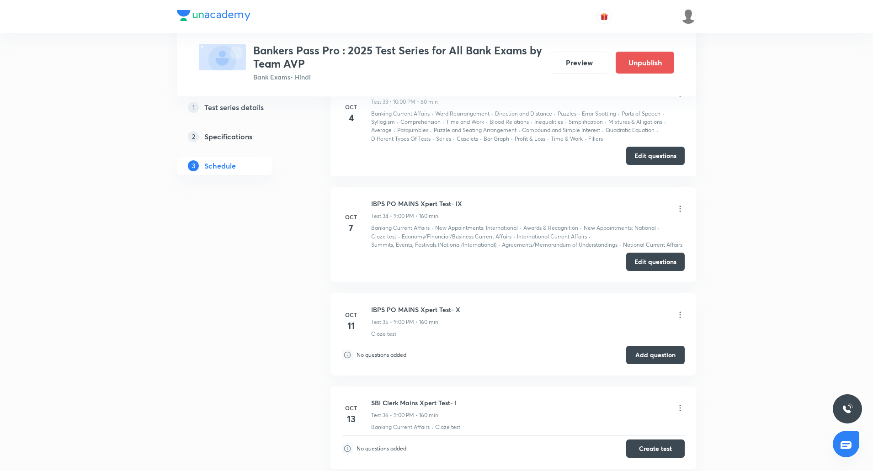
scroll to position [4414, 0]
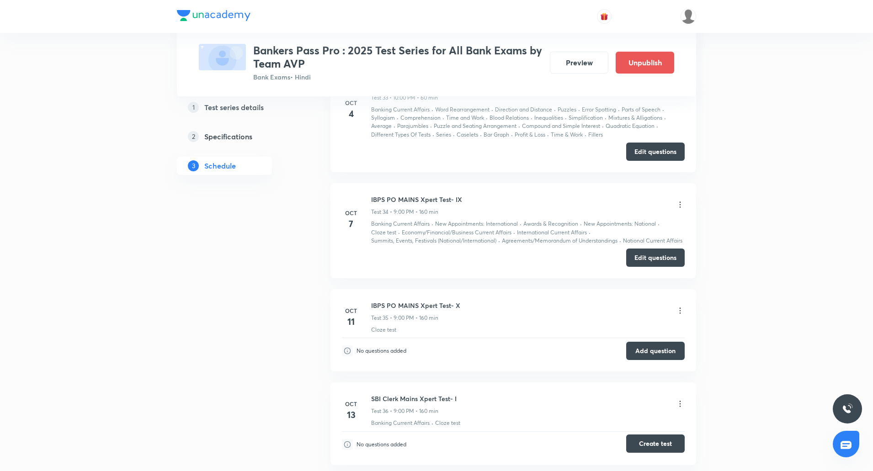
click at [650, 434] on button "Create test" at bounding box center [655, 443] width 58 height 18
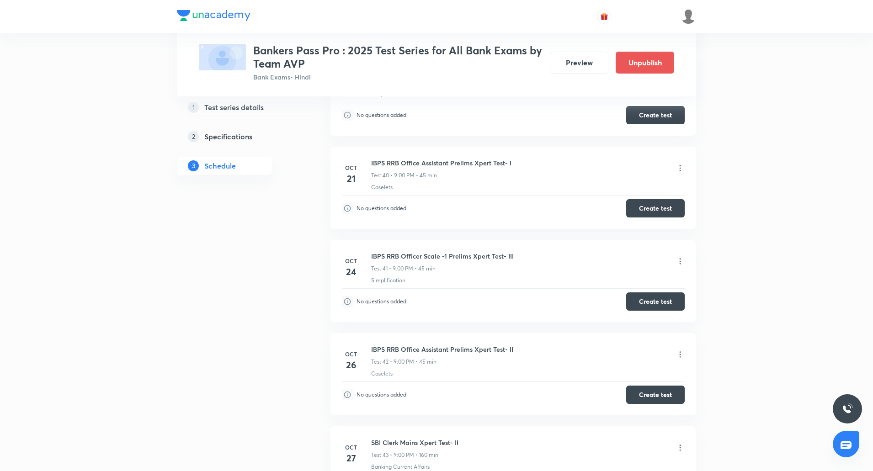
scroll to position [5037, 0]
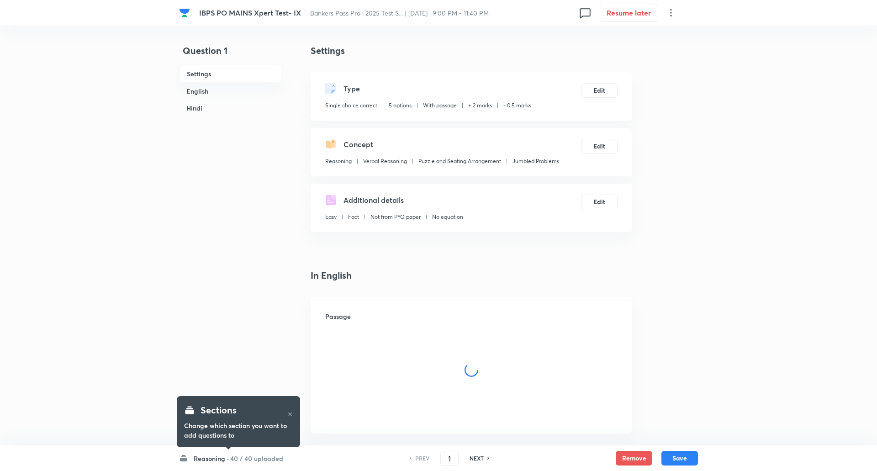
checkbox input "true"
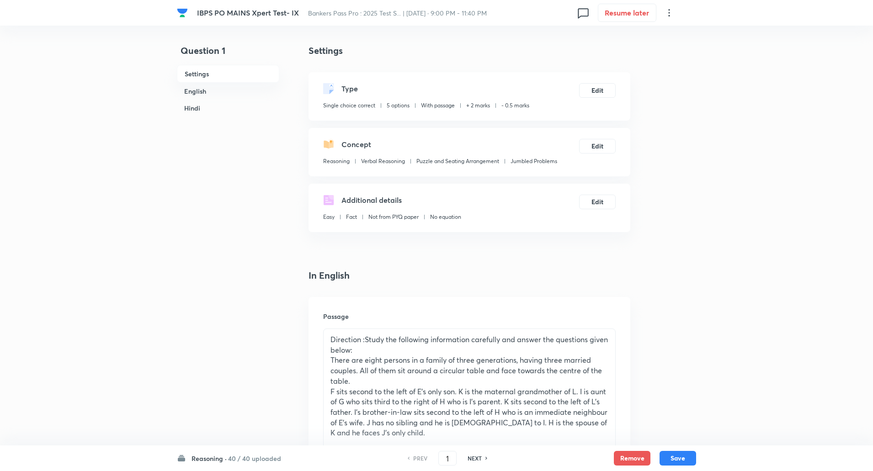
click at [215, 459] on h6 "Reasoning ·" at bounding box center [208, 459] width 35 height 10
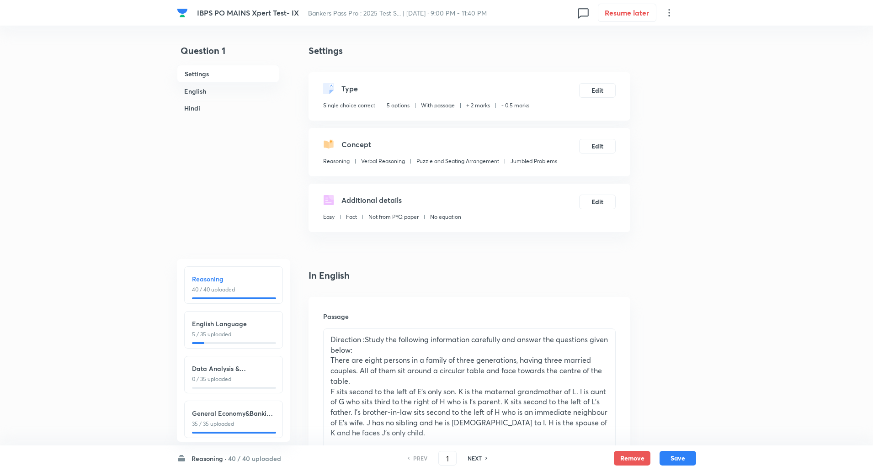
scroll to position [11, 0]
click at [229, 416] on p "35 / 35 uploaded" at bounding box center [233, 420] width 83 height 8
type input "111"
checkbox input "false"
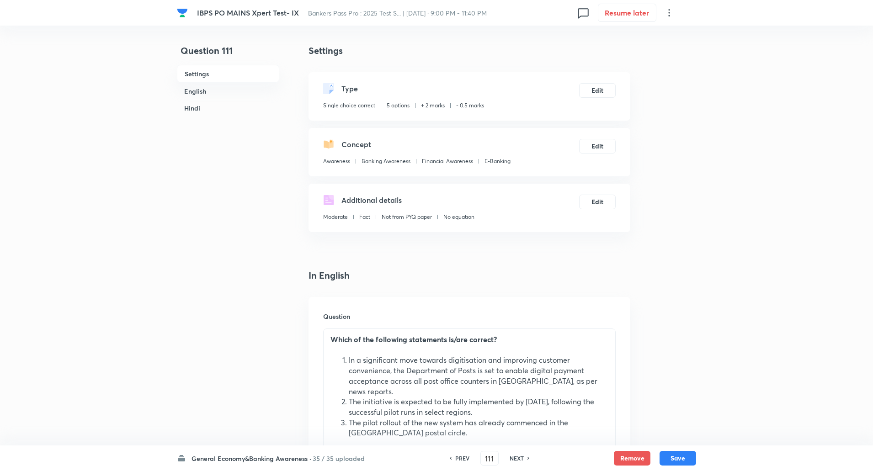
checkbox input "true"
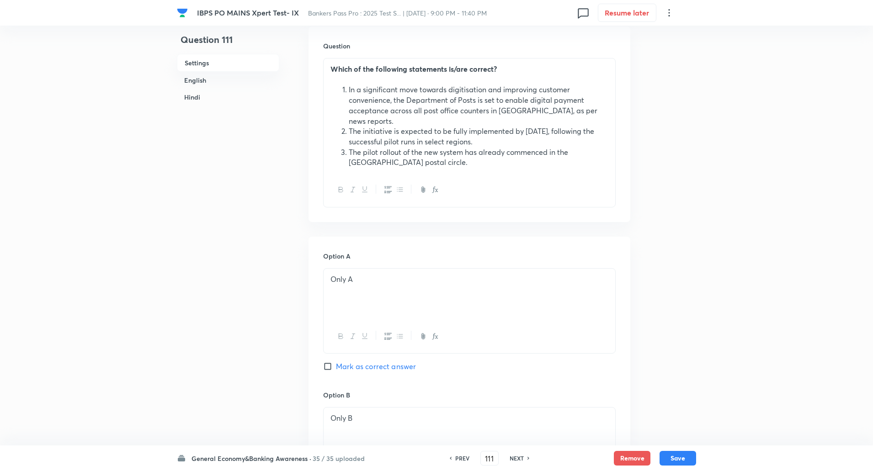
scroll to position [0, 0]
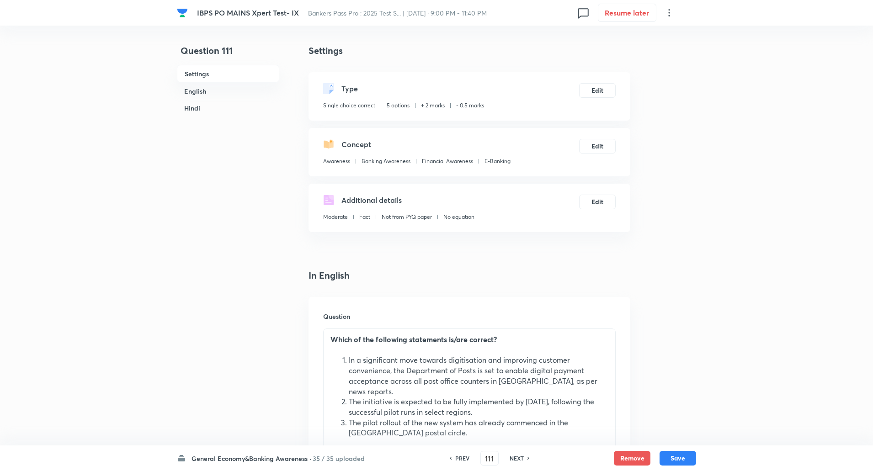
click at [521, 457] on h6 "NEXT" at bounding box center [516, 458] width 14 height 8
type input "112"
checkbox input "false"
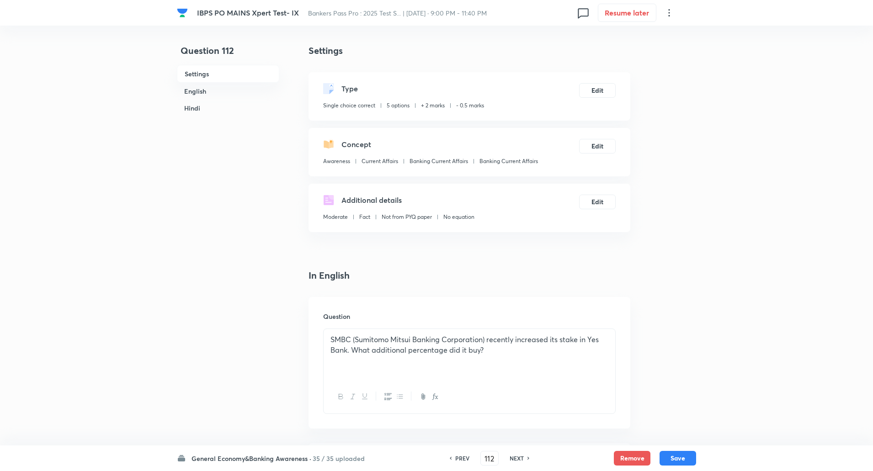
checkbox input "true"
click at [521, 457] on h6 "NEXT" at bounding box center [516, 458] width 14 height 8
type input "113"
checkbox input "false"
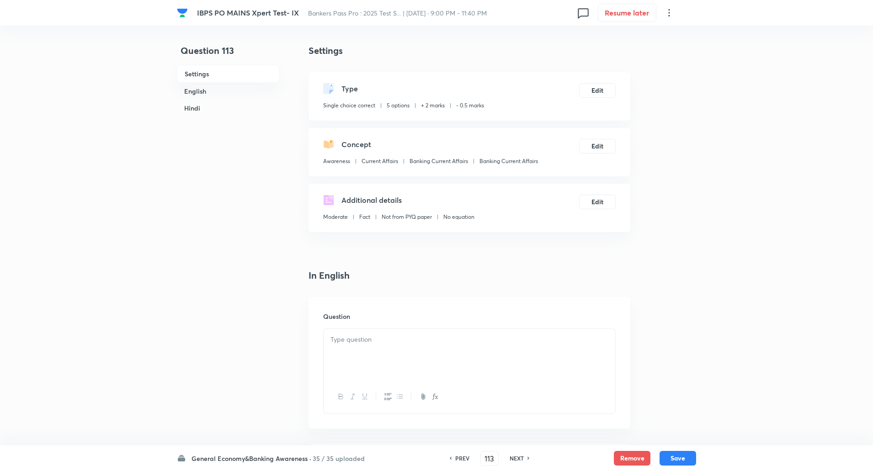
checkbox input "false"
checkbox input "true"
click at [468, 460] on h6 "PREV" at bounding box center [462, 458] width 14 height 8
type input "112"
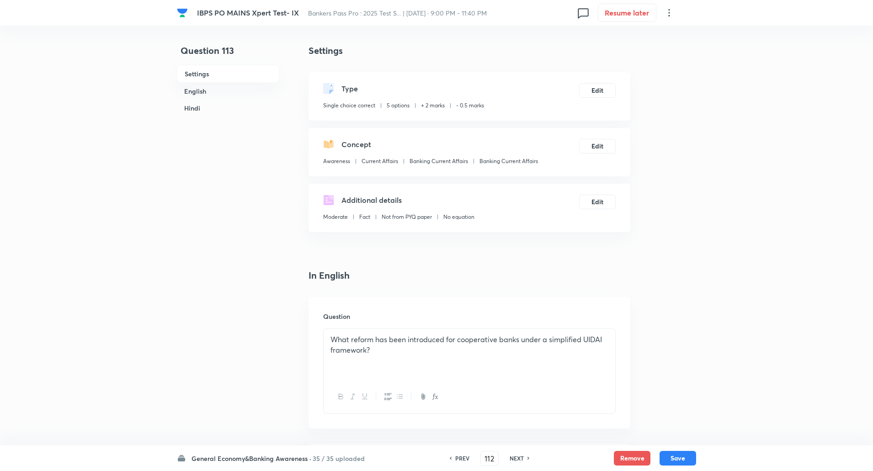
checkbox input "false"
checkbox input "true"
click at [468, 460] on h6 "PREV" at bounding box center [462, 458] width 14 height 8
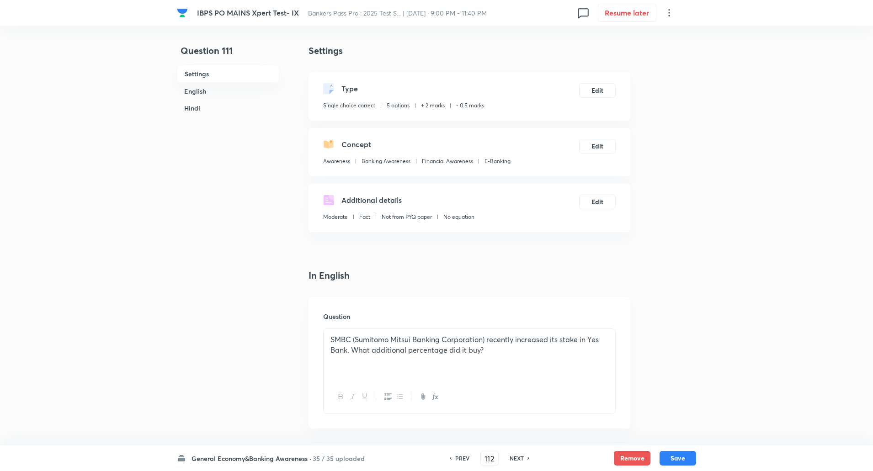
type input "111"
checkbox input "false"
checkbox input "true"
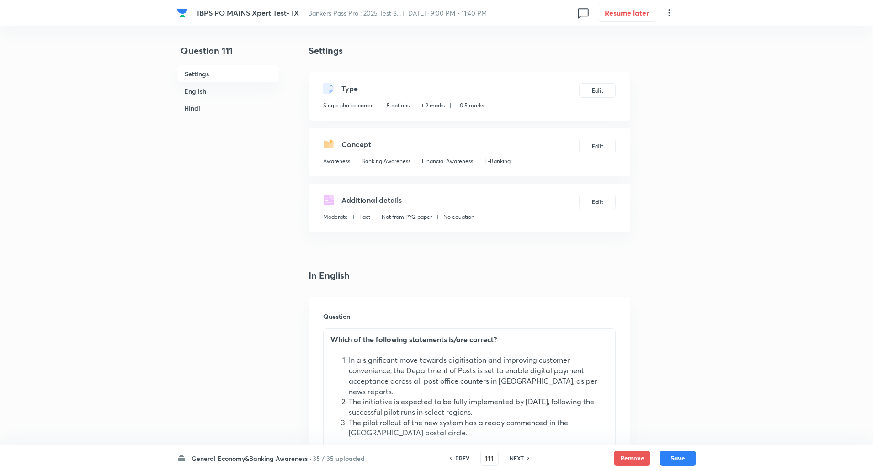
click at [525, 458] on div "NEXT" at bounding box center [518, 458] width 24 height 8
type input "112"
checkbox input "false"
checkbox input "true"
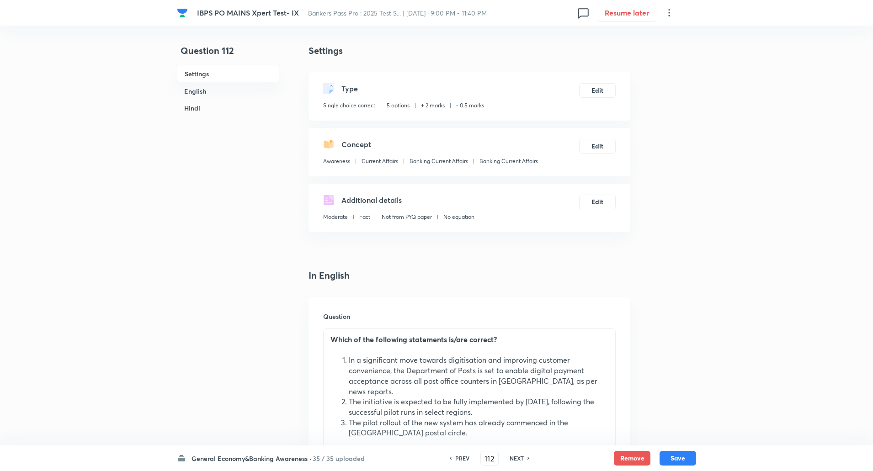
checkbox input "true"
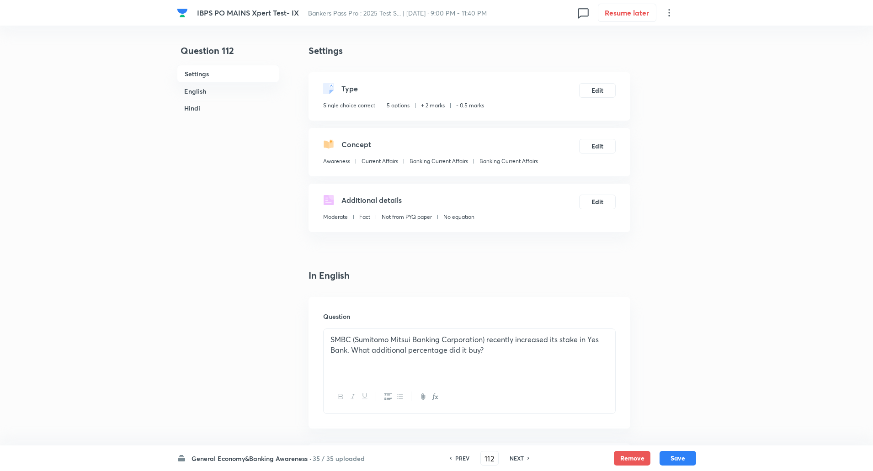
click at [525, 458] on div "NEXT" at bounding box center [518, 458] width 24 height 8
type input "113"
checkbox input "false"
checkbox input "true"
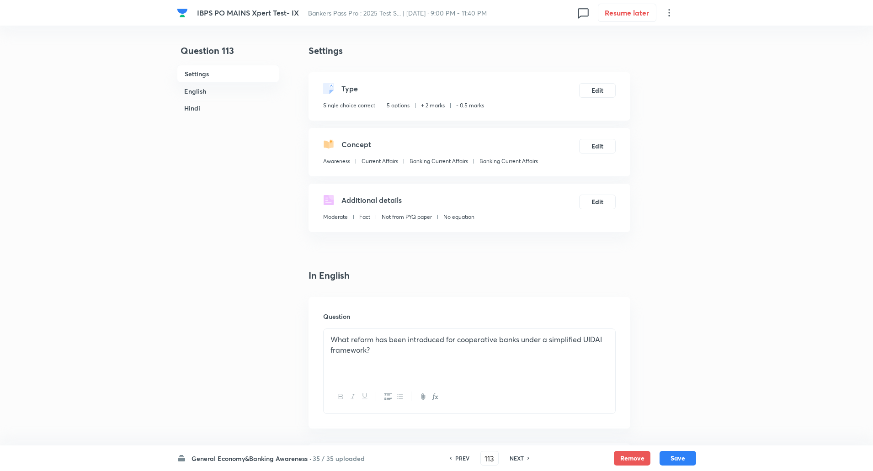
checkbox input "true"
click at [525, 458] on div "NEXT" at bounding box center [518, 458] width 24 height 8
type input "114"
checkbox input "false"
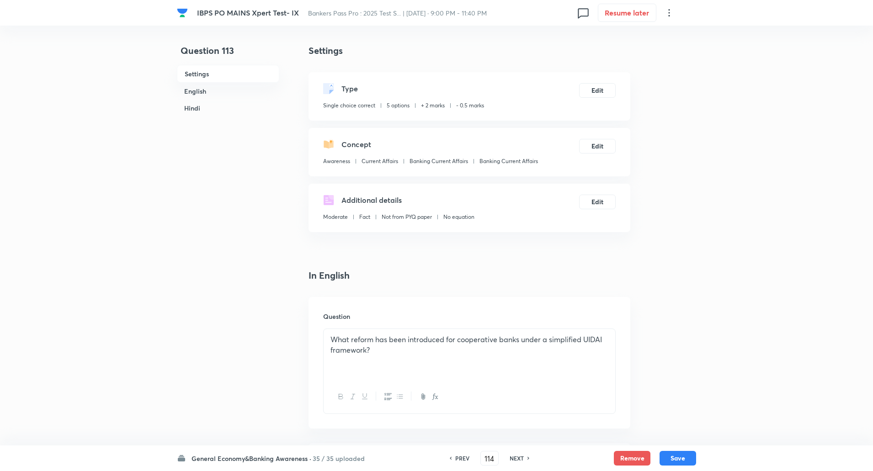
checkbox input "true"
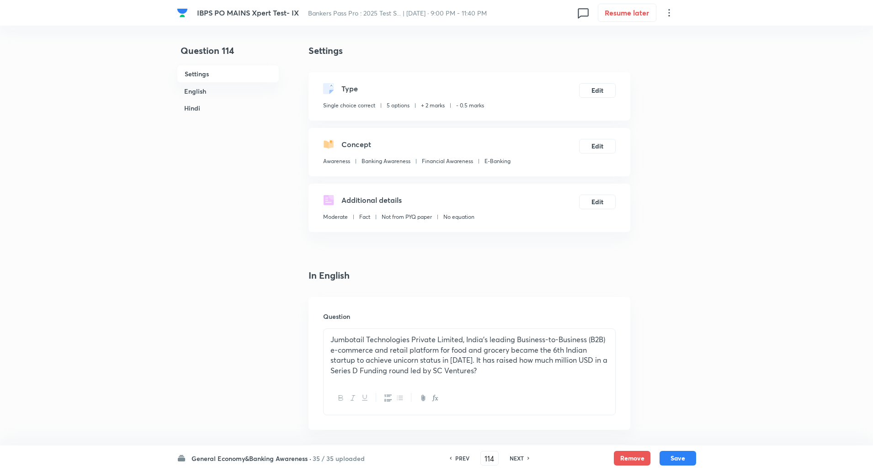
click at [525, 458] on div "NEXT" at bounding box center [518, 458] width 24 height 8
type input "115"
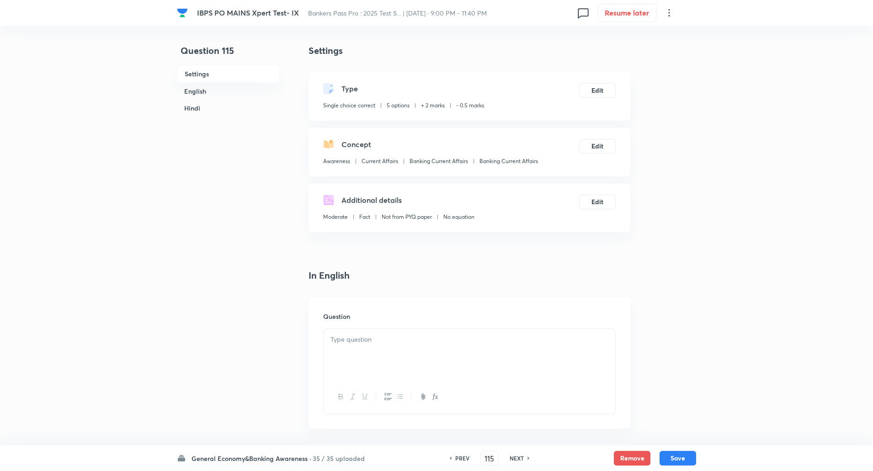
checkbox input "false"
checkbox input "true"
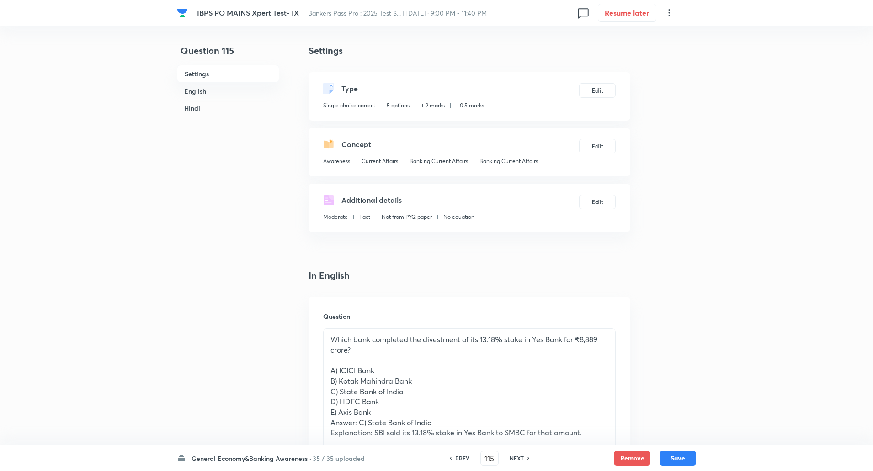
click at [525, 458] on div "NEXT" at bounding box center [518, 458] width 24 height 8
type input "116"
checkbox input "false"
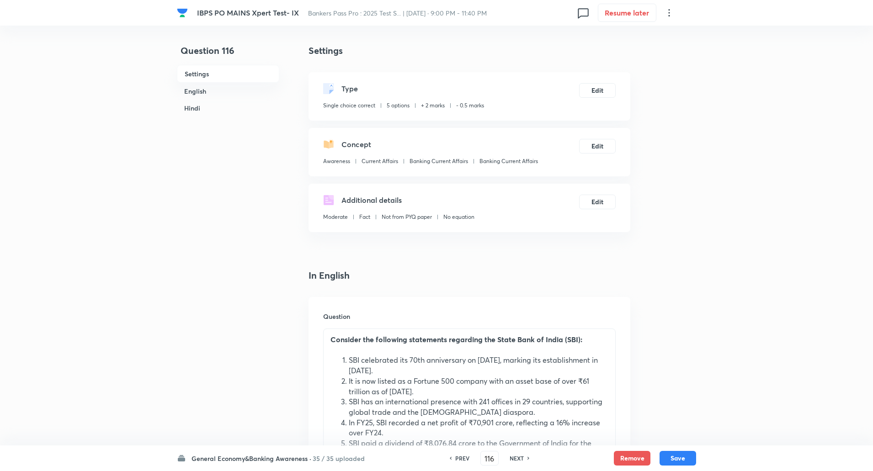
checkbox input "true"
click at [525, 458] on div "NEXT" at bounding box center [518, 458] width 24 height 8
type input "117"
checkbox input "false"
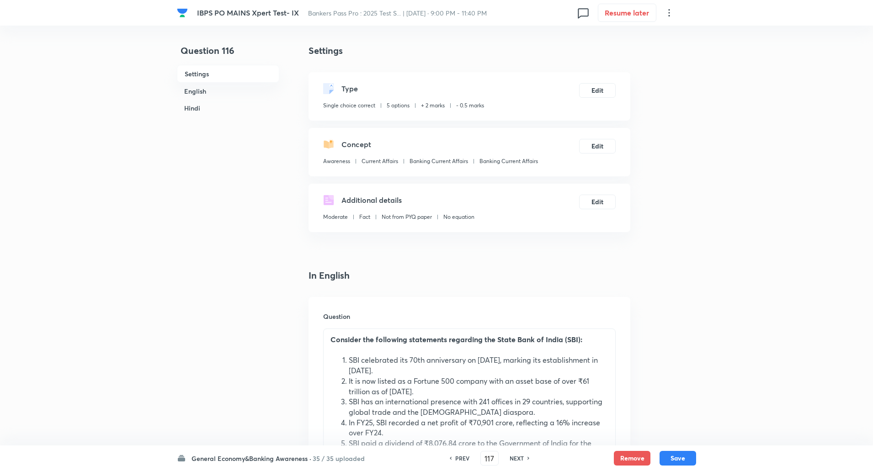
checkbox input "false"
checkbox input "true"
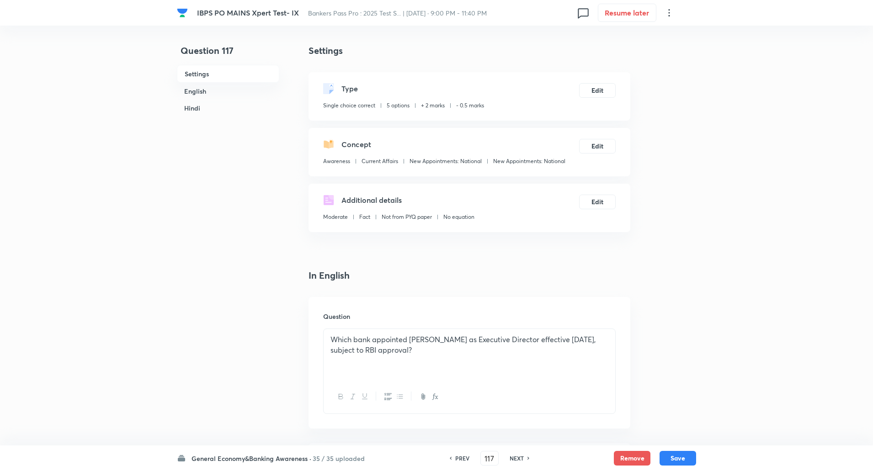
click at [525, 458] on div "NEXT" at bounding box center [518, 458] width 24 height 8
type input "118"
checkbox input "false"
checkbox input "true"
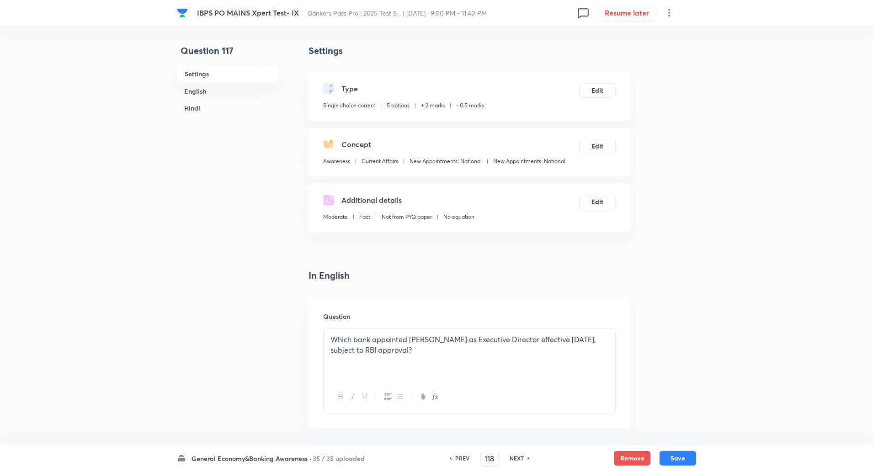
checkbox input "true"
click at [525, 458] on div "NEXT" at bounding box center [518, 458] width 24 height 8
type input "119"
checkbox input "false"
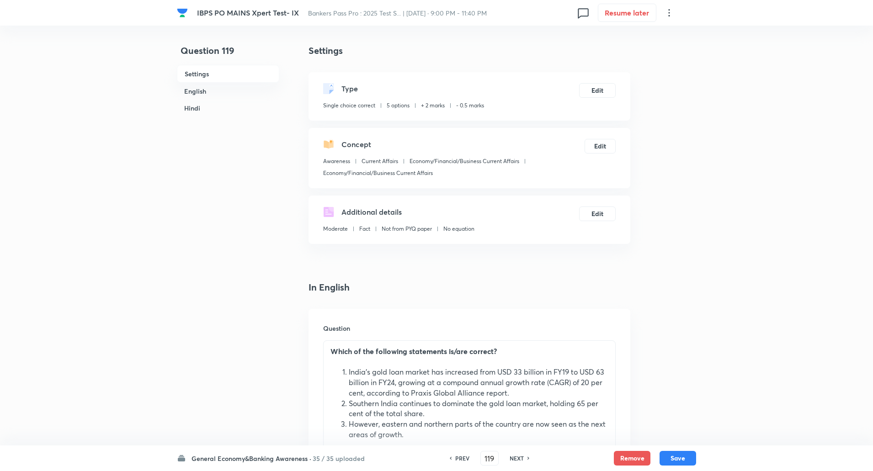
checkbox input "true"
click at [525, 458] on div "NEXT" at bounding box center [518, 458] width 24 height 8
type input "120"
checkbox input "false"
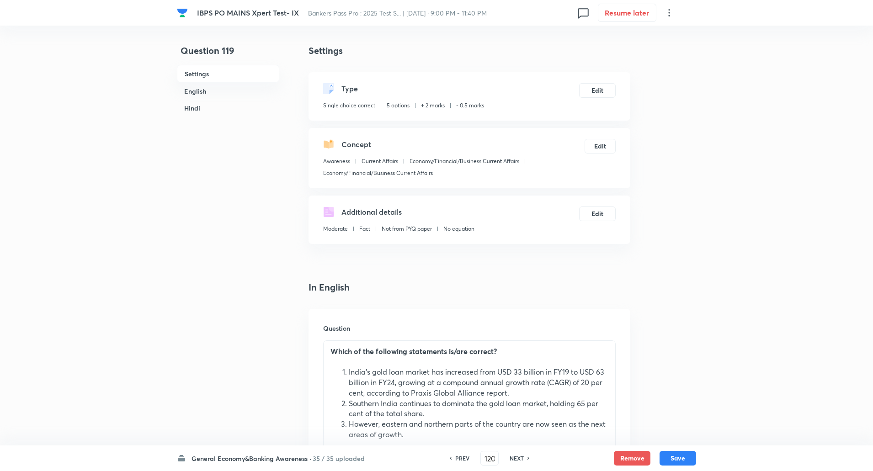
checkbox input "false"
checkbox input "true"
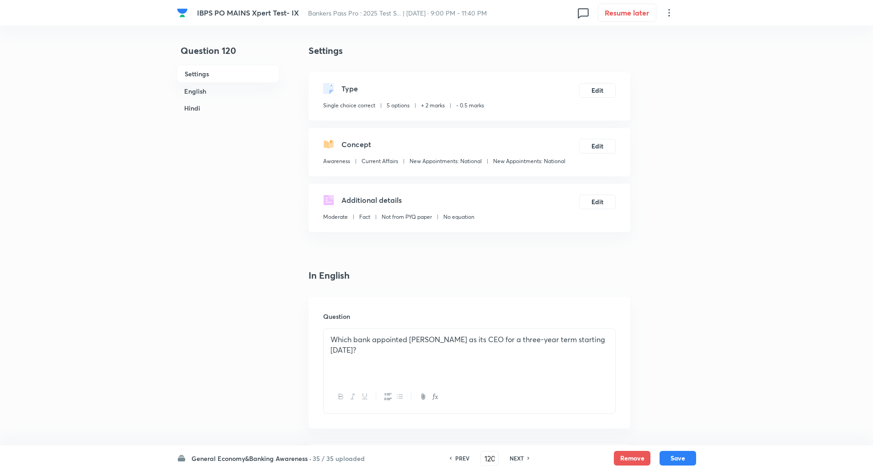
click at [525, 458] on div "NEXT" at bounding box center [518, 458] width 24 height 8
type input "121"
checkbox input "false"
checkbox input "true"
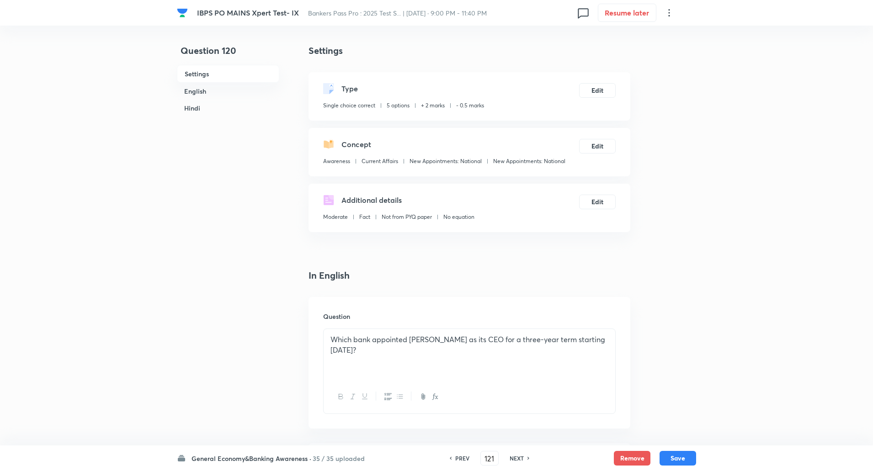
checkbox input "true"
click at [525, 458] on div "NEXT" at bounding box center [518, 458] width 24 height 8
type input "122"
checkbox input "false"
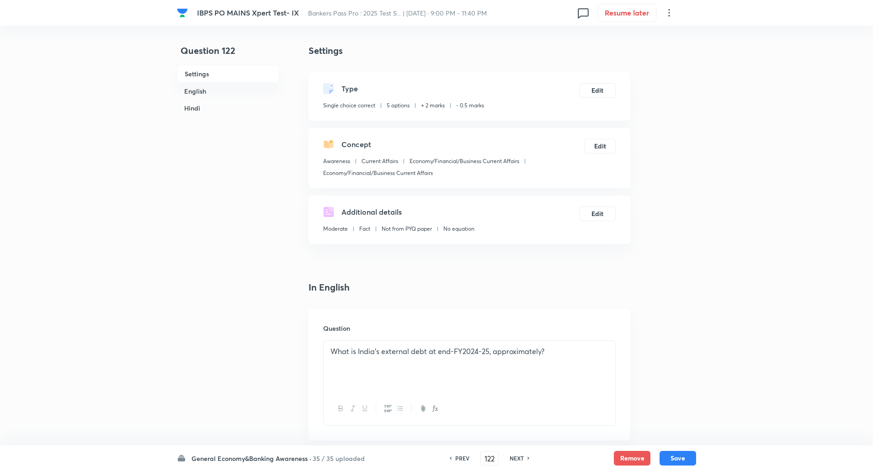
checkbox input "true"
click at [525, 458] on div "NEXT" at bounding box center [518, 458] width 24 height 8
type input "123"
checkbox input "false"
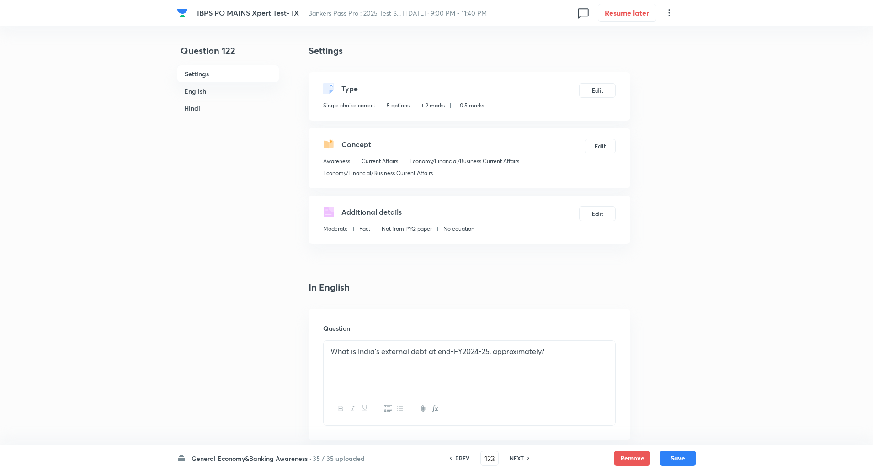
checkbox input "false"
checkbox input "true"
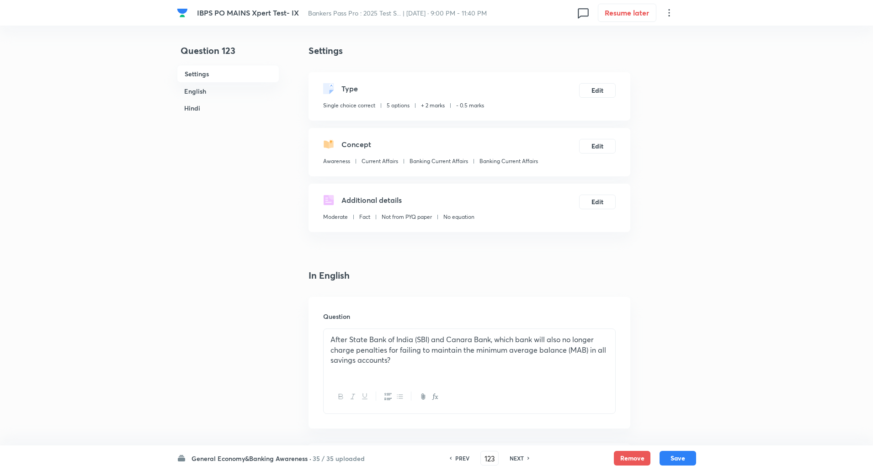
click at [525, 458] on div "NEXT" at bounding box center [518, 458] width 24 height 8
type input "124"
checkbox input "false"
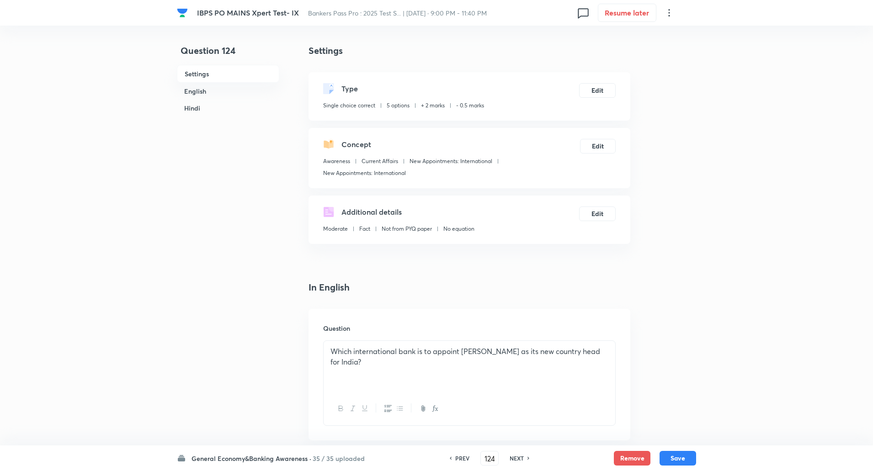
checkbox input "true"
click at [525, 458] on div "NEXT" at bounding box center [518, 458] width 24 height 8
type input "125"
checkbox input "false"
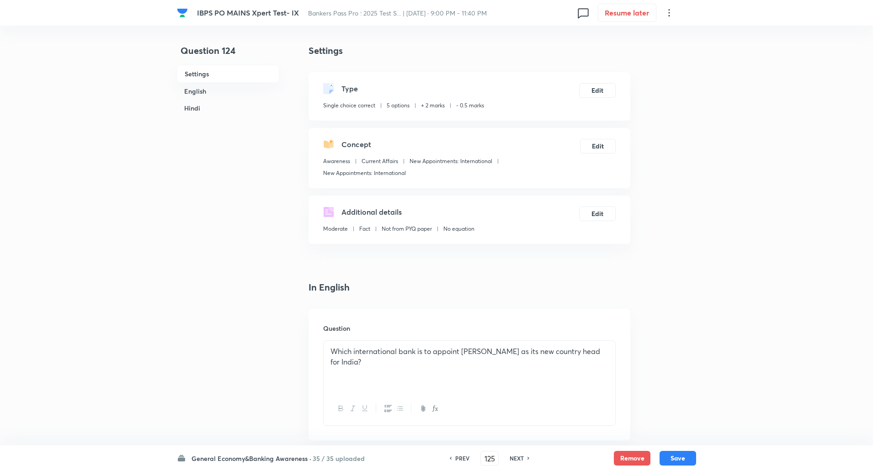
checkbox input "false"
checkbox input "true"
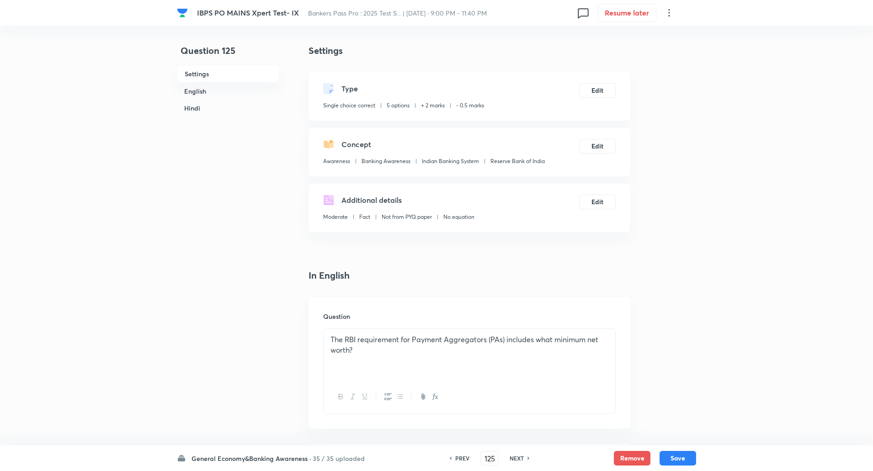
click at [525, 458] on div "NEXT" at bounding box center [518, 458] width 24 height 8
type input "126"
checkbox input "false"
checkbox input "true"
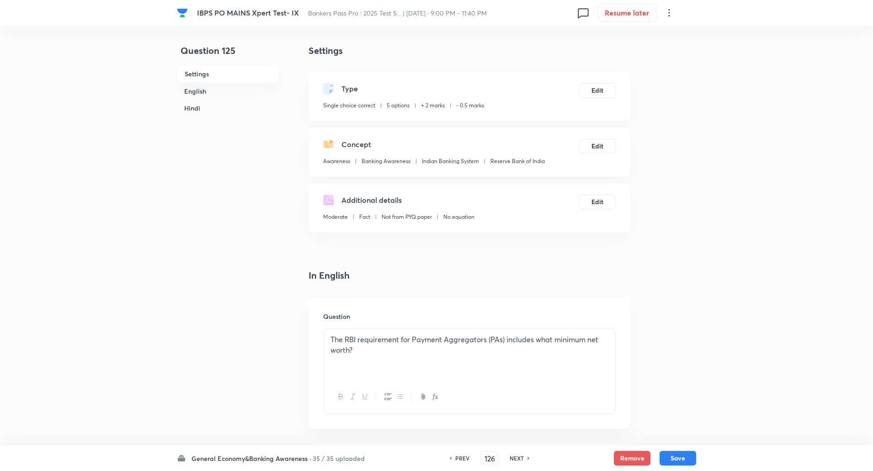
checkbox input "true"
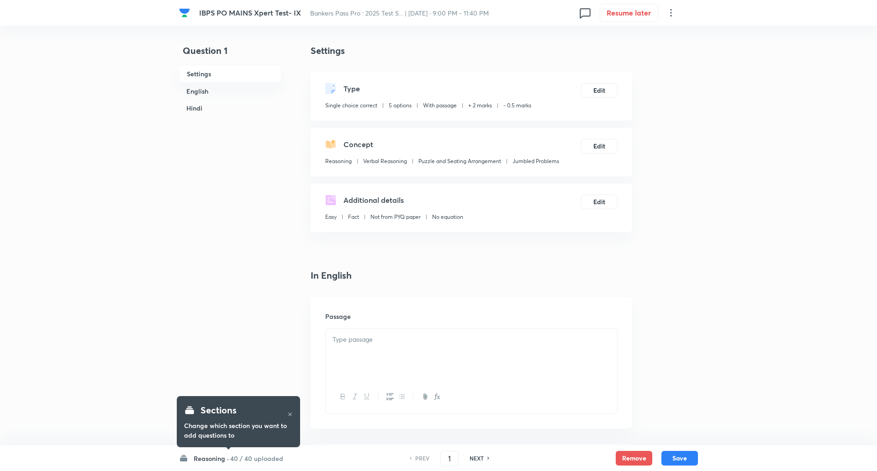
checkbox input "true"
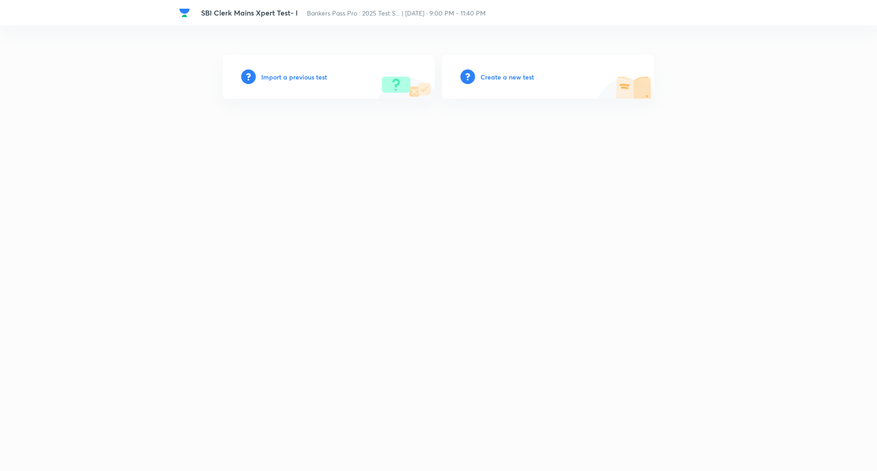
click at [520, 81] on h6 "Create a new test" at bounding box center [507, 77] width 53 height 10
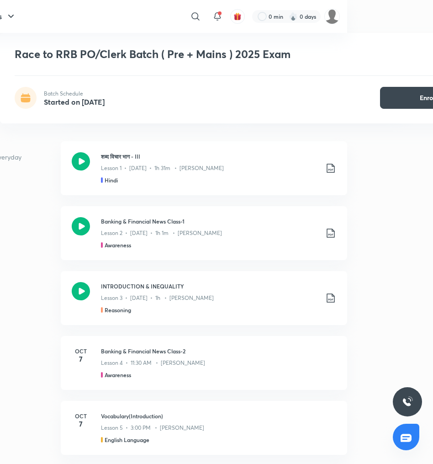
scroll to position [391, 86]
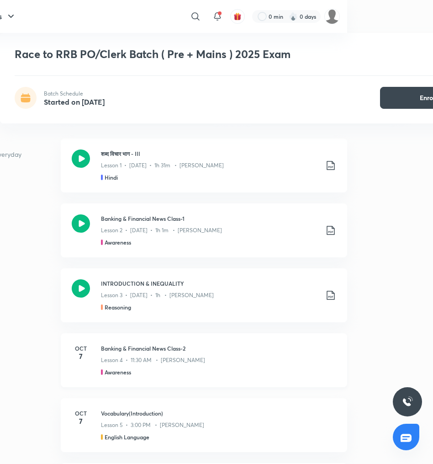
click at [126, 344] on h3 "Banking & Financial News Class-2" at bounding box center [218, 348] width 235 height 8
click at [79, 344] on h6 "Oct" at bounding box center [81, 348] width 18 height 8
click at [127, 344] on h3 "Banking & Financial News Class-2" at bounding box center [218, 348] width 235 height 8
click at [127, 368] on h5 "Awareness" at bounding box center [118, 372] width 26 height 8
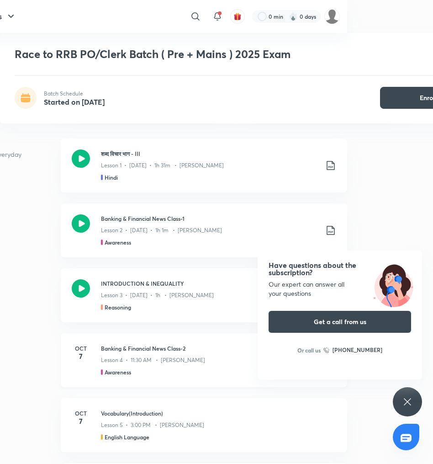
click at [156, 356] on p "Lesson 4 • 11:30 AM • Abhijeet Mishra" at bounding box center [153, 360] width 104 height 8
click at [179, 356] on p "Lesson 4 • 11:30 AM • Abhijeet Mishra" at bounding box center [153, 360] width 104 height 8
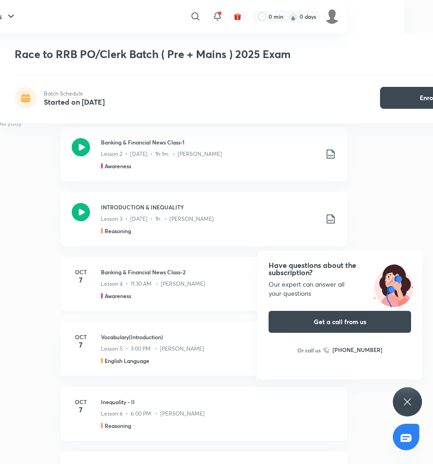
scroll to position [469, 86]
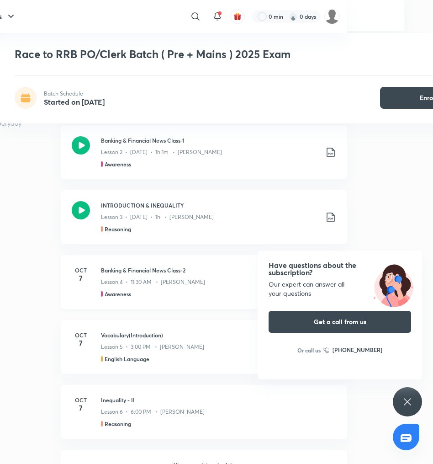
click at [145, 266] on h3 "Banking & Financial News Class-2" at bounding box center [218, 270] width 235 height 8
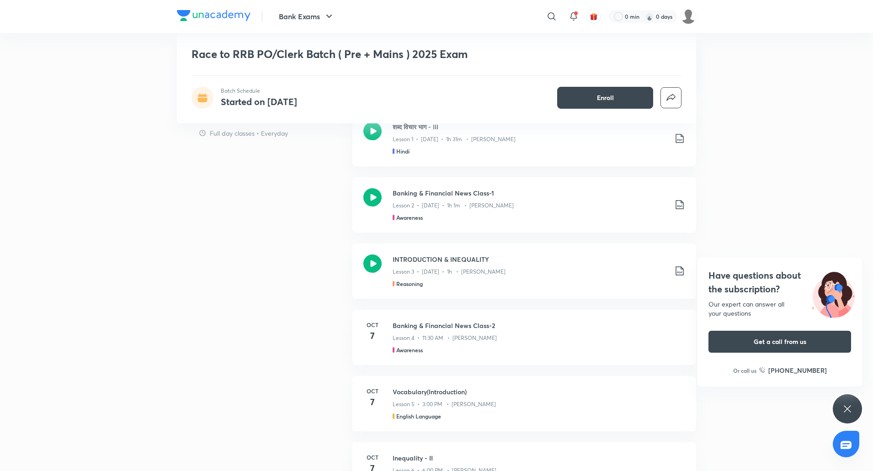
scroll to position [410, 0]
click at [433, 324] on h3 "Banking & Financial News Class-2" at bounding box center [538, 325] width 292 height 10
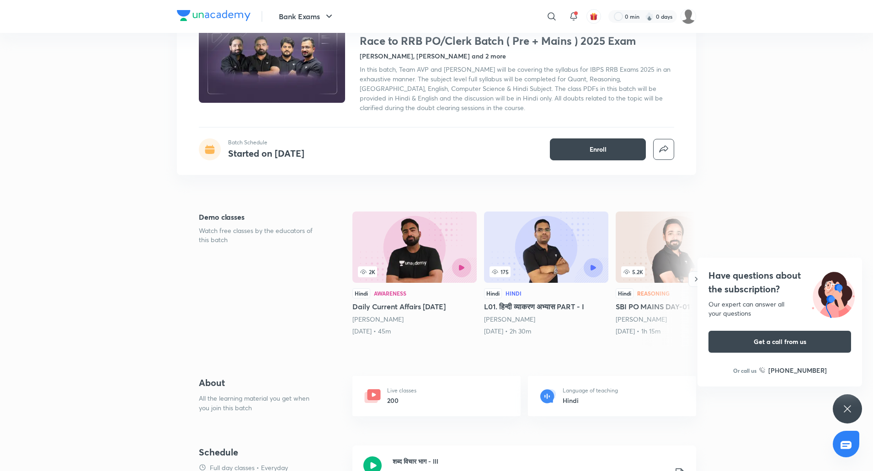
scroll to position [0, 0]
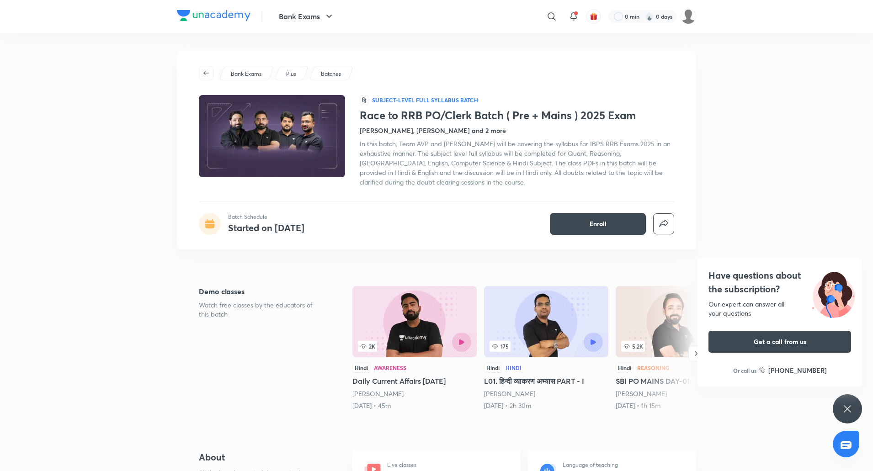
click at [433, 130] on div "Vishal Parihar, Puneet Kumar Sharma and 2 more" at bounding box center [517, 131] width 314 height 10
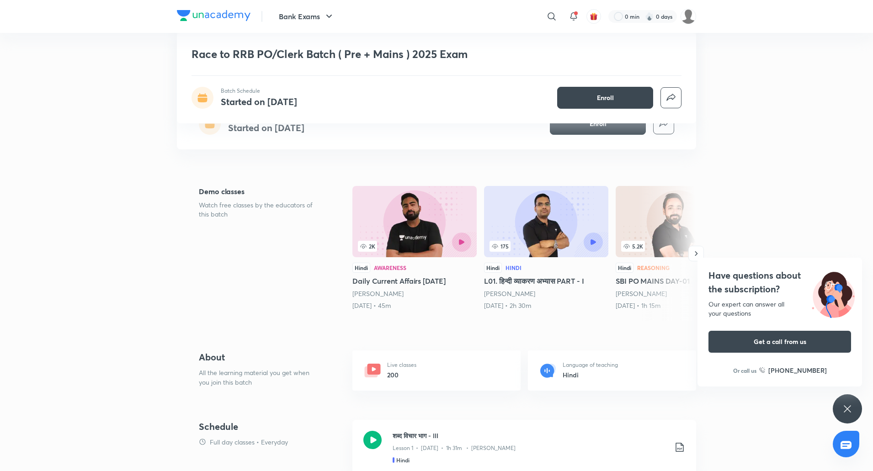
scroll to position [212, 0]
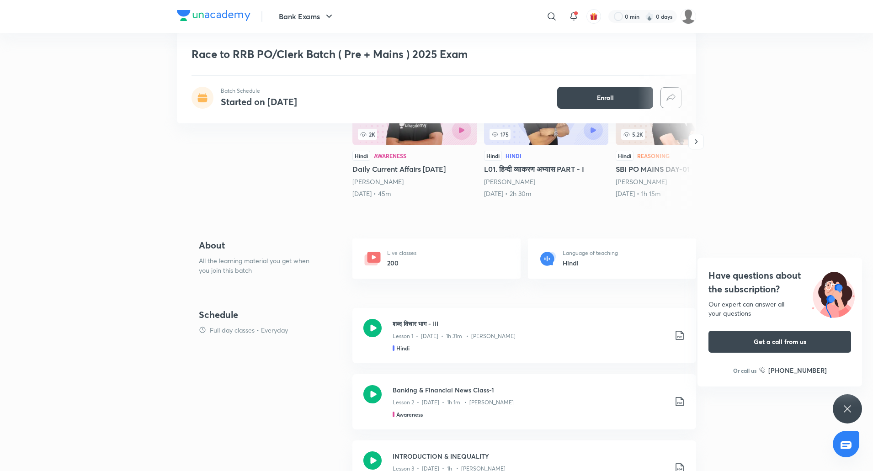
click at [225, 316] on h4 "Schedule" at bounding box center [272, 315] width 146 height 14
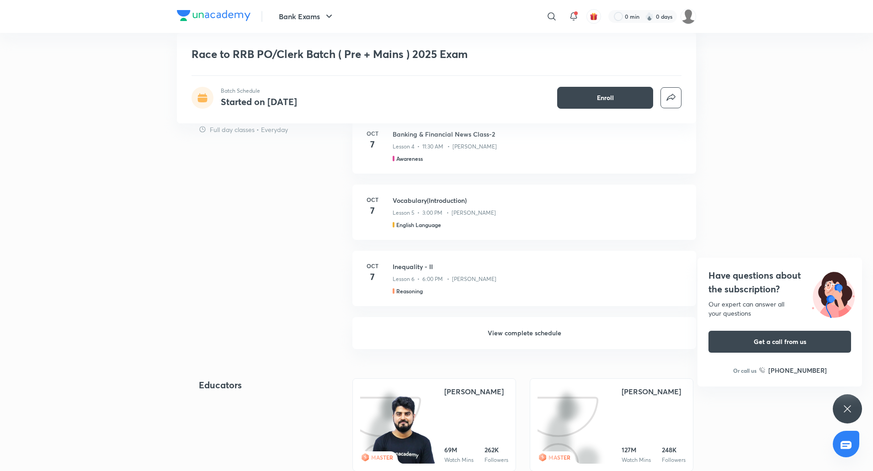
scroll to position [663, 0]
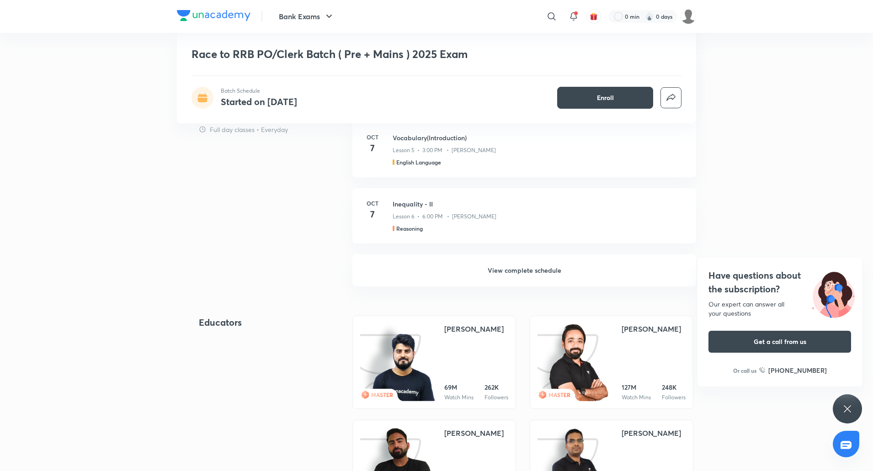
drag, startPoint x: 500, startPoint y: 270, endPoint x: 502, endPoint y: 283, distance: 13.0
click at [433, 270] on h6 "View complete schedule" at bounding box center [524, 270] width 344 height 32
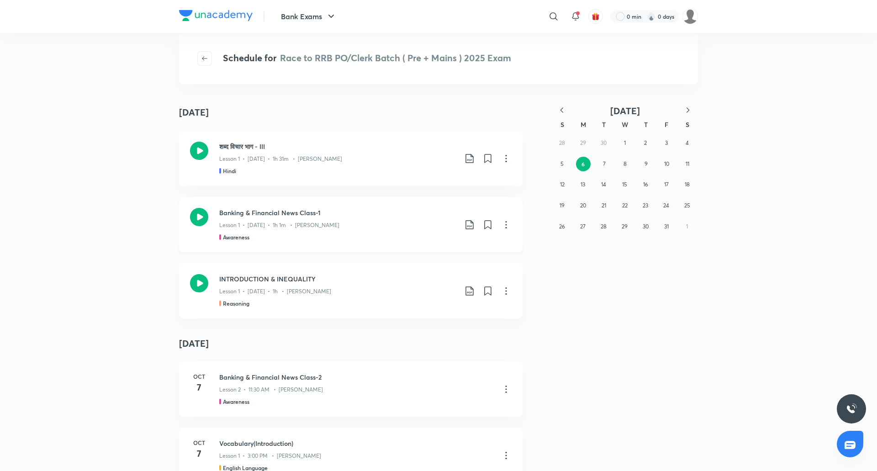
click at [433, 226] on icon at bounding box center [506, 224] width 11 height 11
click at [433, 249] on p "Go to course page" at bounding box center [438, 248] width 54 height 10
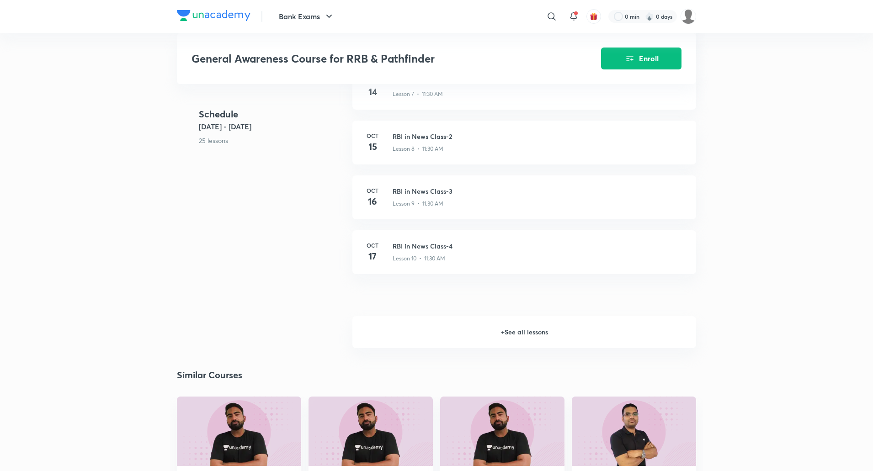
scroll to position [732, 0]
click at [433, 341] on h6 "+ See all lessons" at bounding box center [524, 331] width 344 height 32
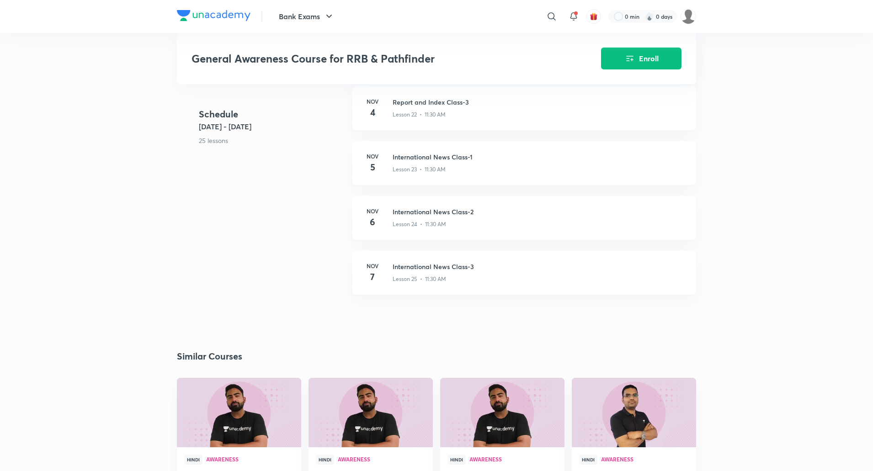
scroll to position [1536, 0]
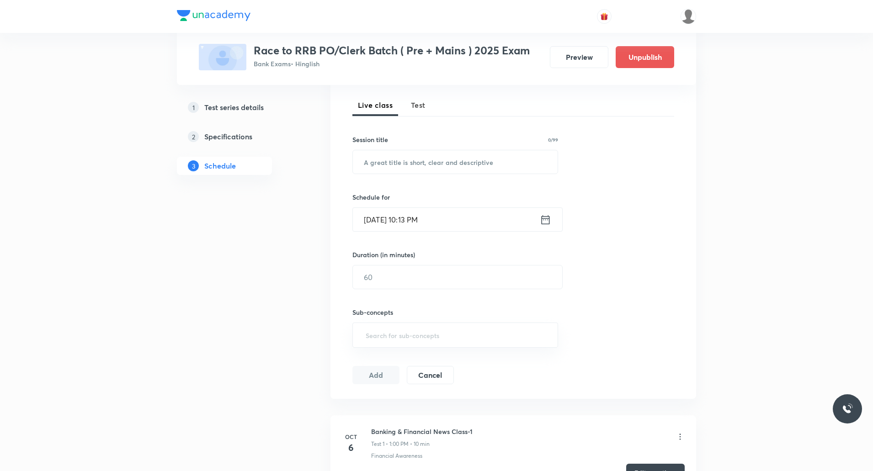
scroll to position [124, 0]
drag, startPoint x: 418, startPoint y: 110, endPoint x: 550, endPoint y: 77, distance: 135.7
click at [418, 110] on span "Test" at bounding box center [418, 105] width 15 height 11
